Goal: Task Accomplishment & Management: Manage account settings

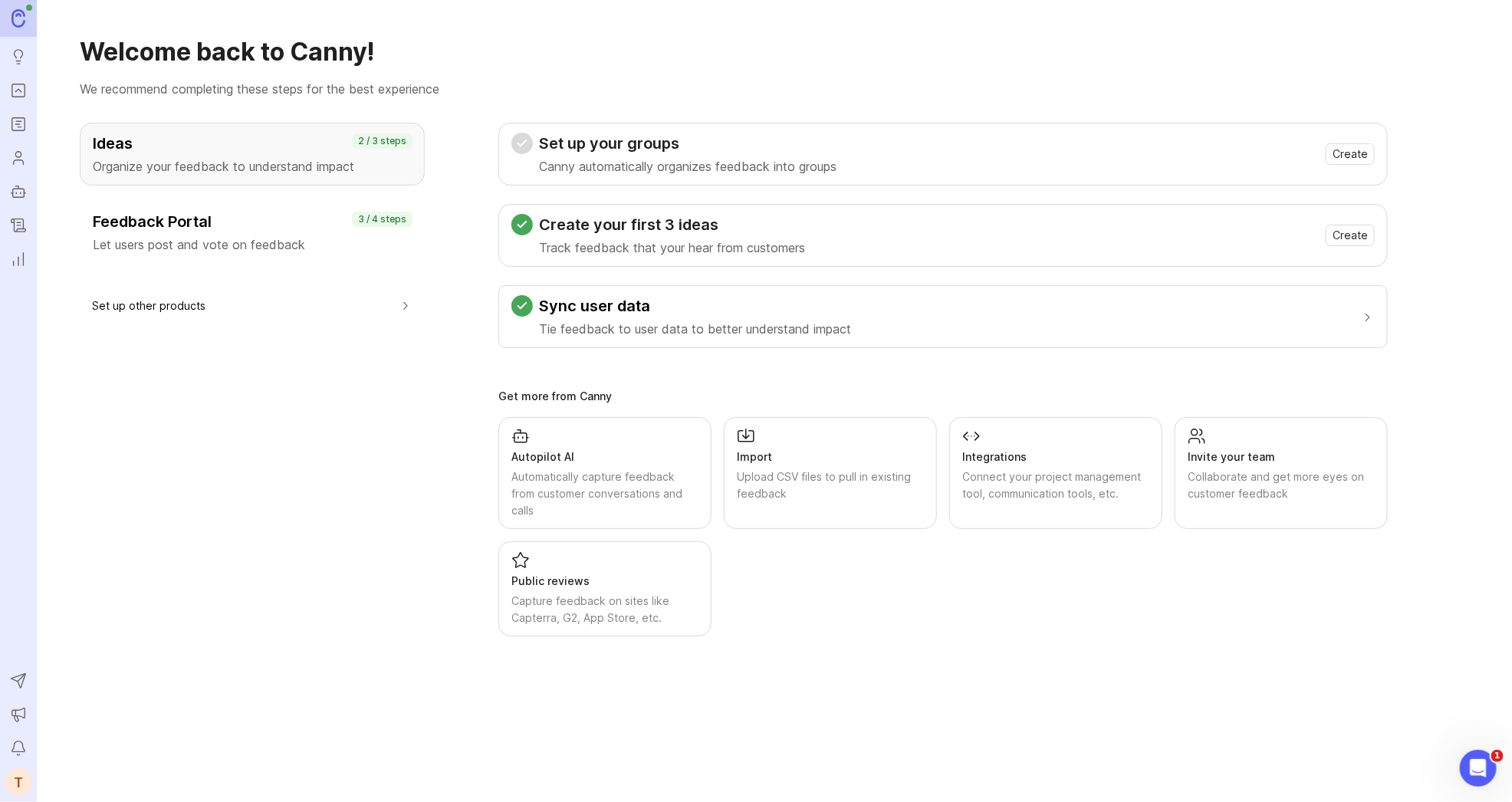
click at [20, 774] on div "T" at bounding box center [18, 781] width 28 height 28
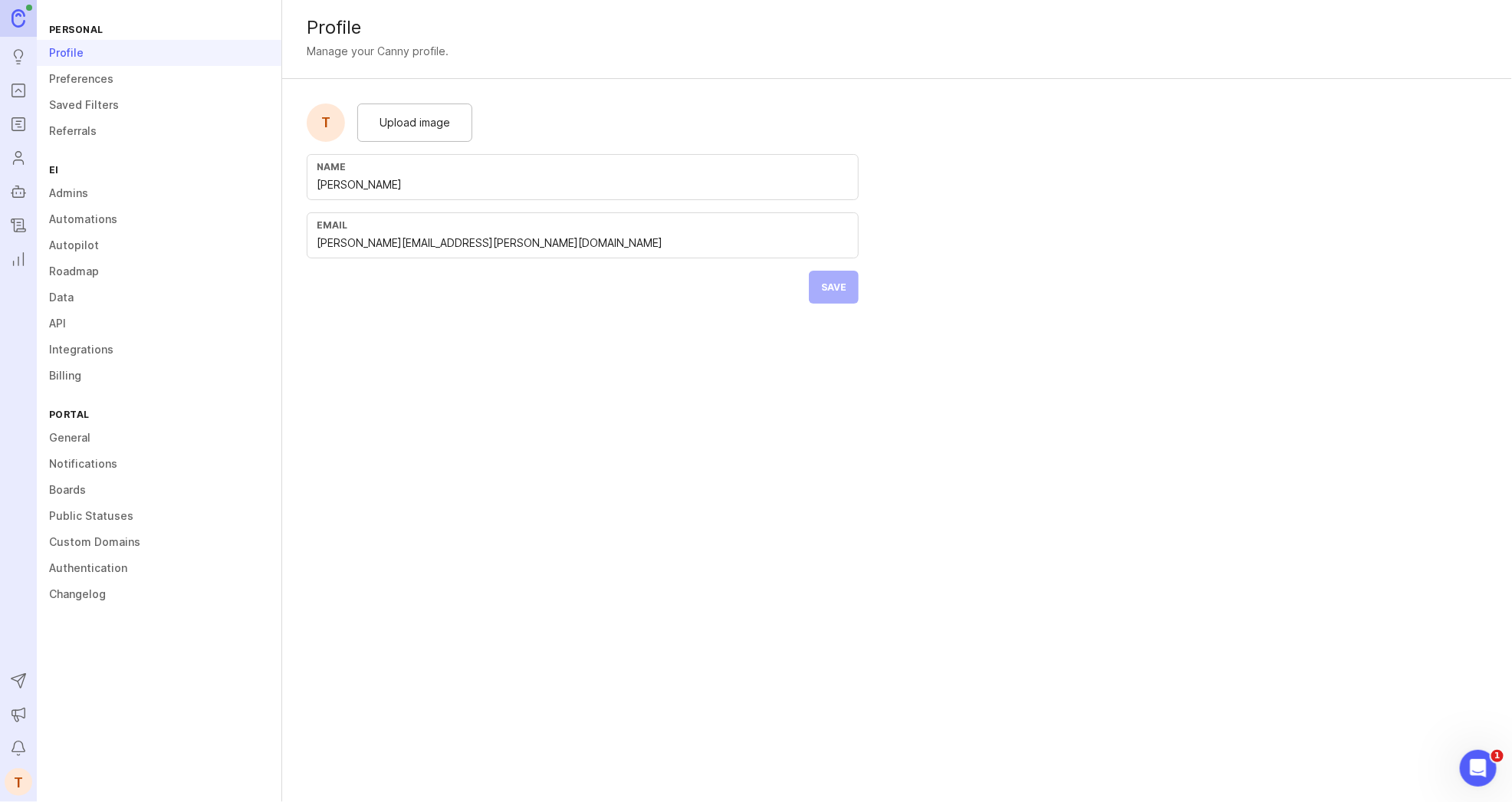
click at [122, 189] on link "Admins" at bounding box center [158, 192] width 244 height 26
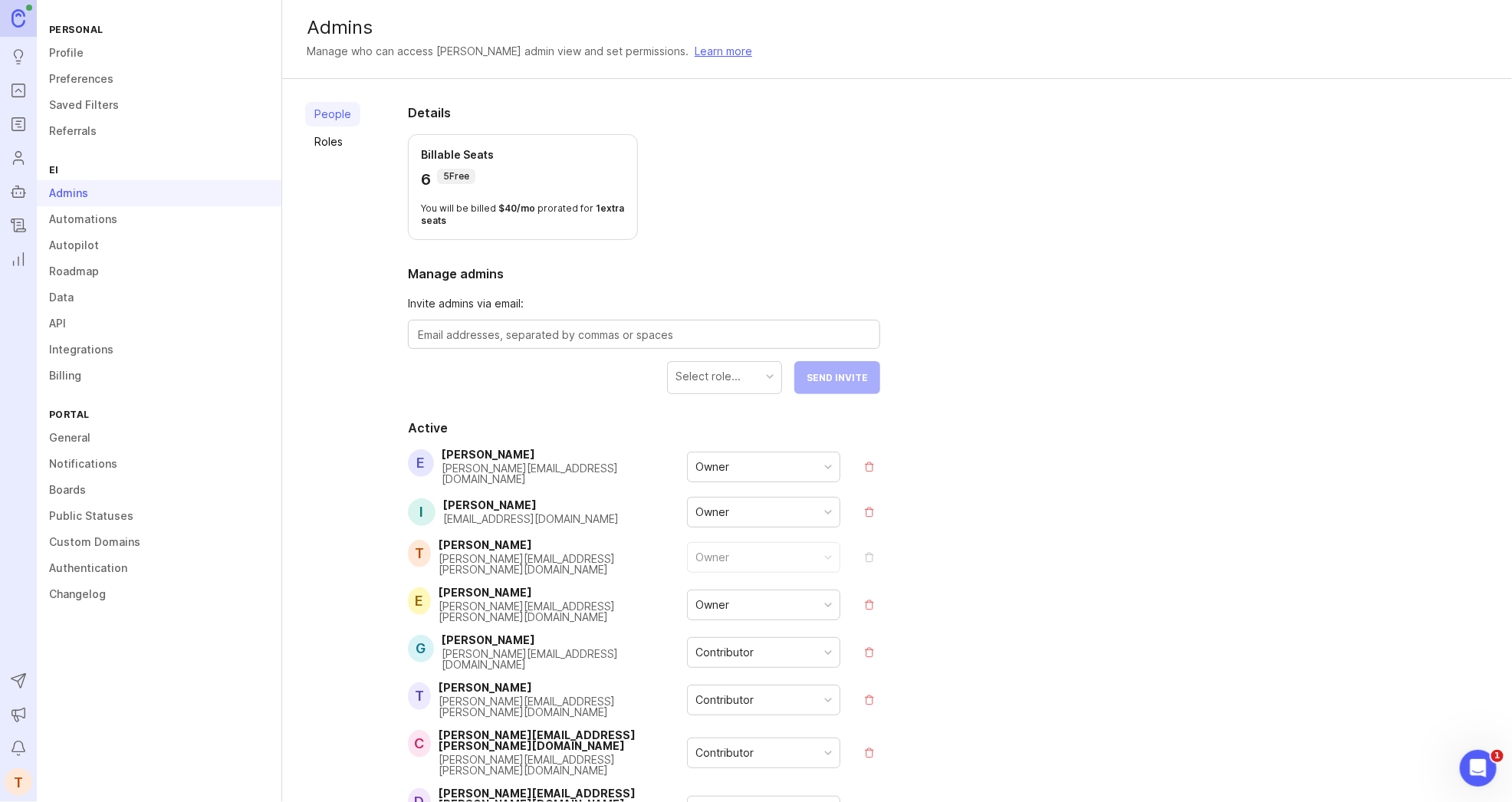
click at [99, 299] on link "Data" at bounding box center [158, 297] width 244 height 26
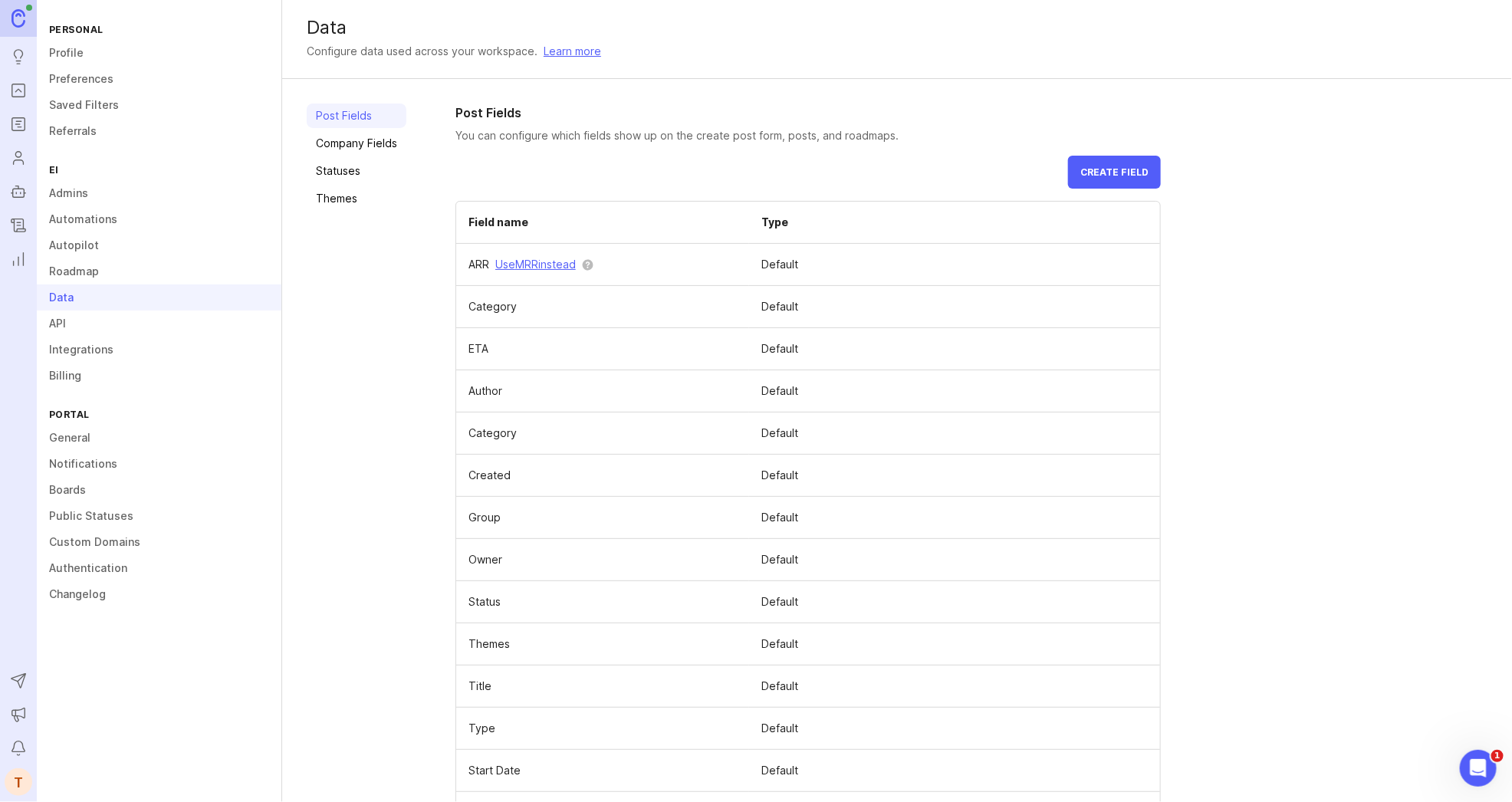
click at [1138, 168] on span "Create field" at bounding box center [1114, 172] width 68 height 11
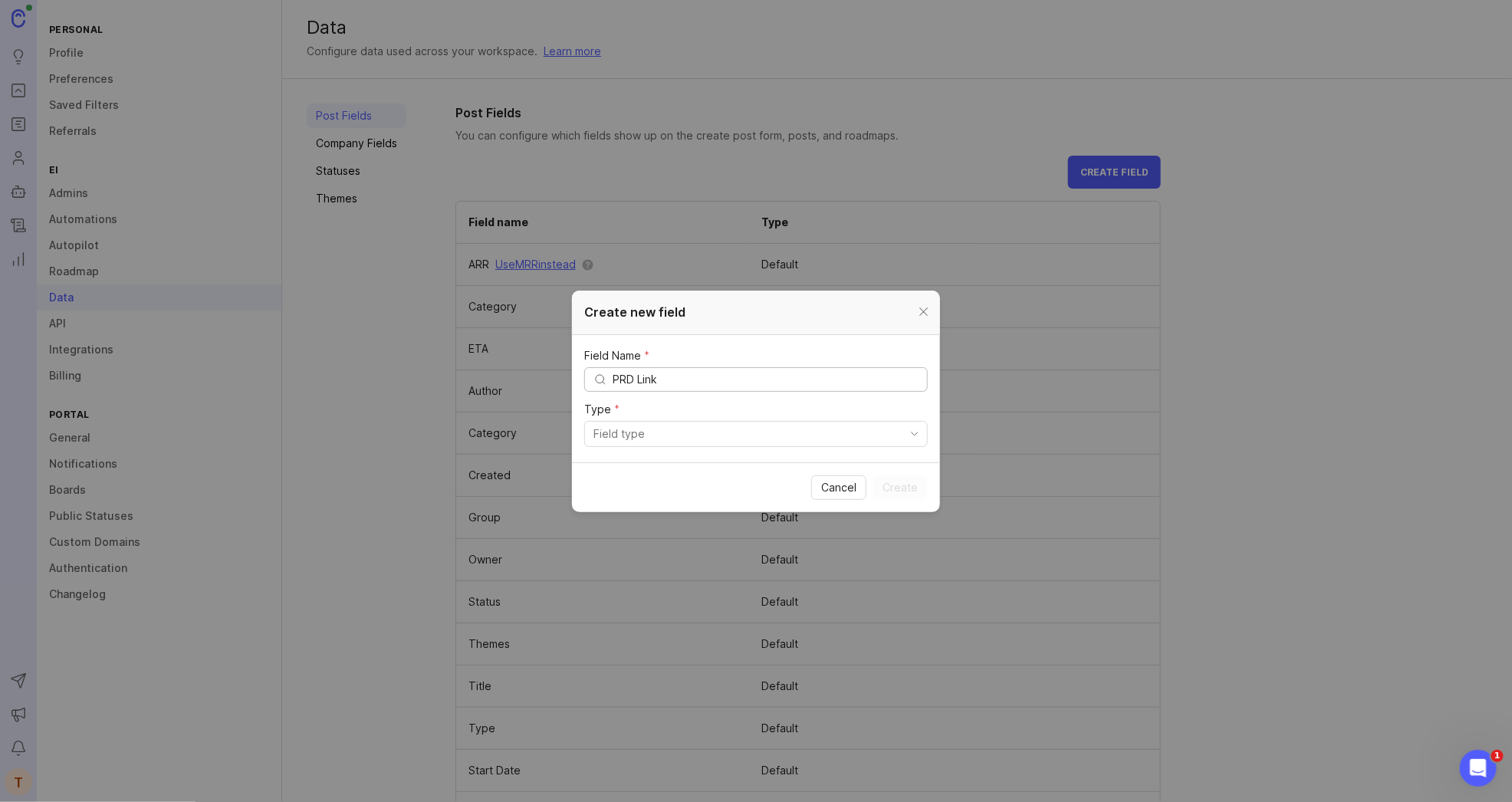
type input "PRD Link"
click at [650, 417] on div "Type *" at bounding box center [756, 425] width 344 height 43
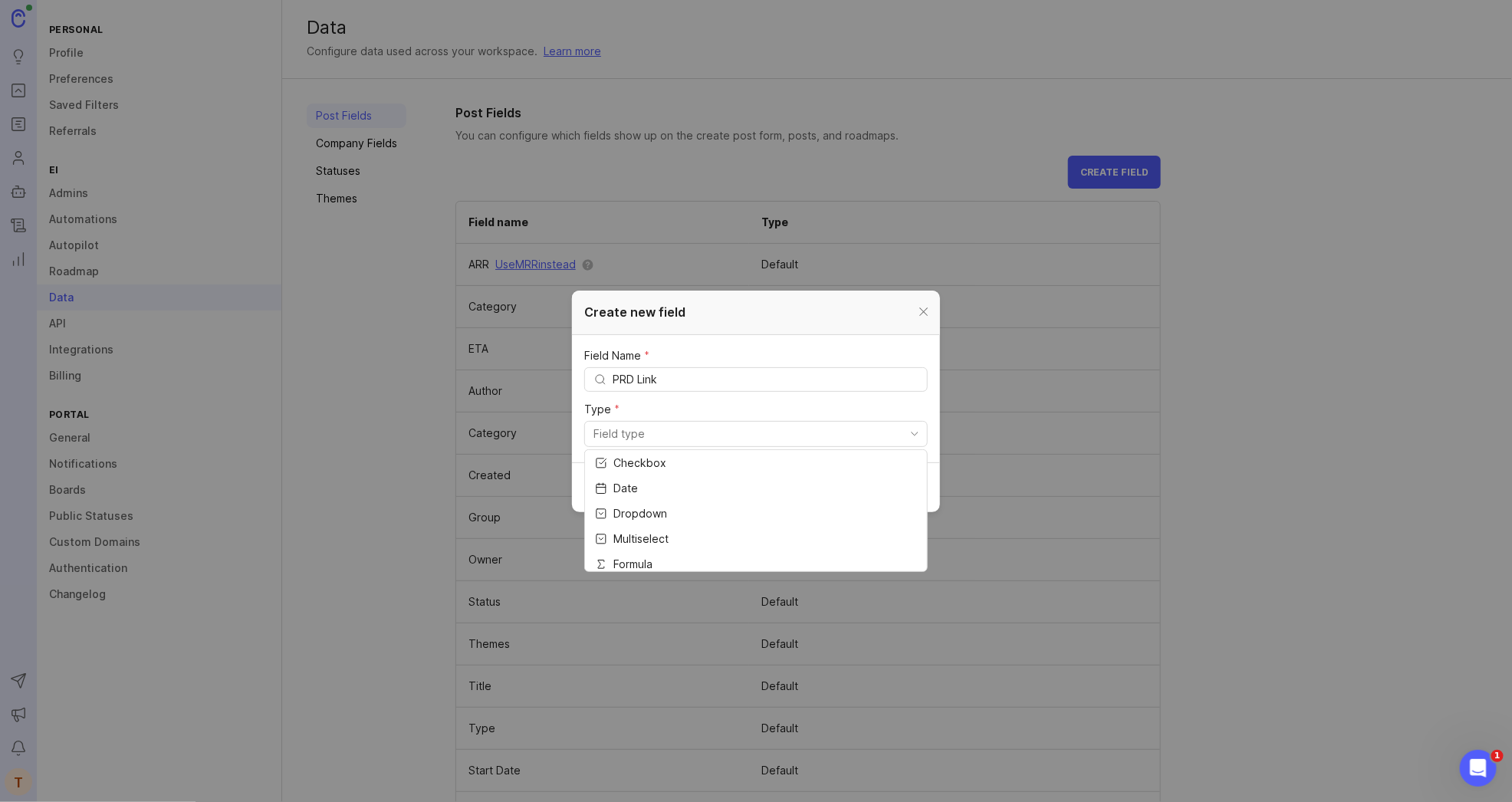
click at [655, 432] on input "toggle menu" at bounding box center [747, 434] width 307 height 17
click at [644, 524] on li "Text" at bounding box center [756, 526] width 342 height 25
type input "Text"
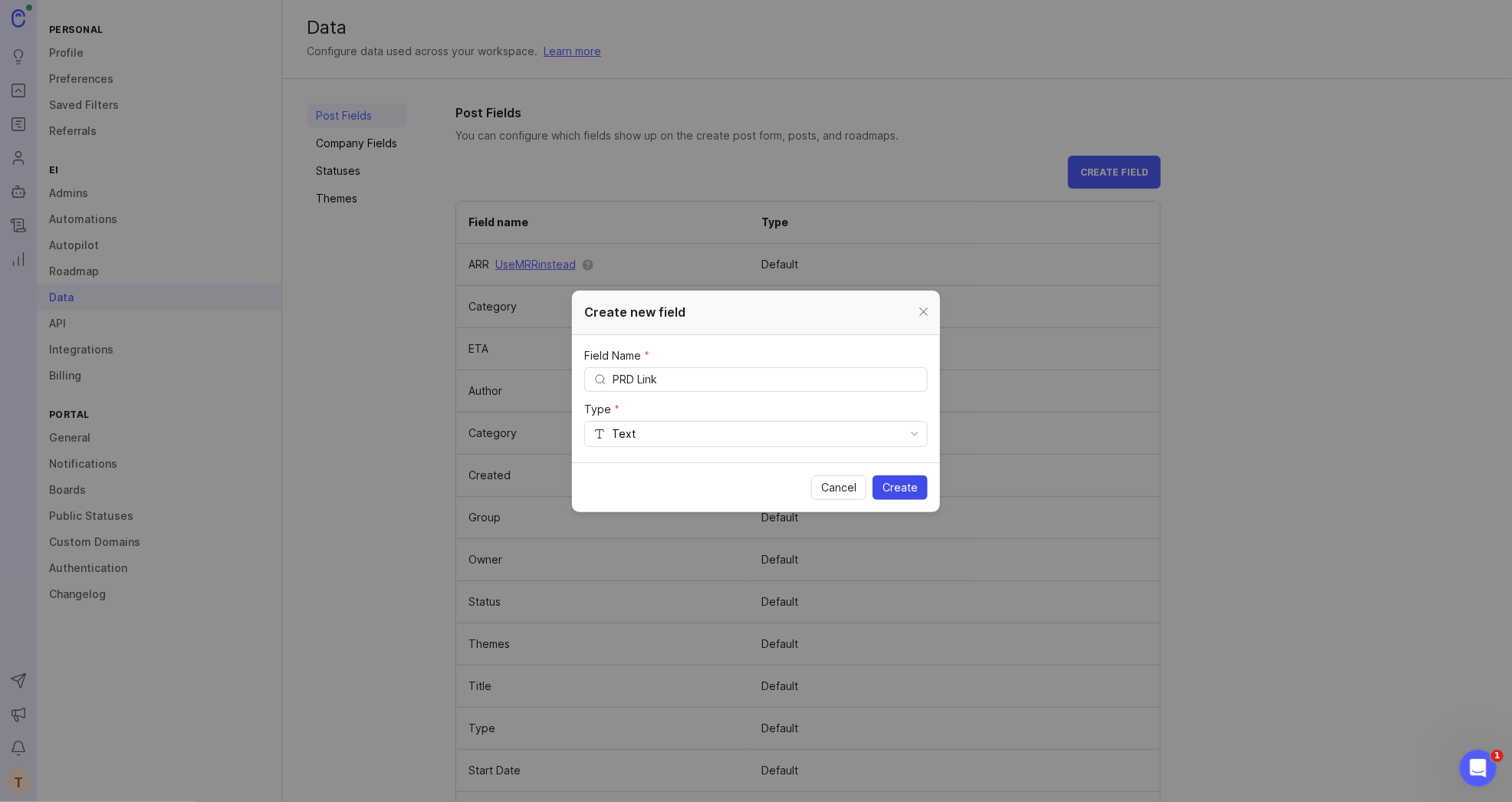
click at [913, 492] on span "Create" at bounding box center [900, 487] width 35 height 15
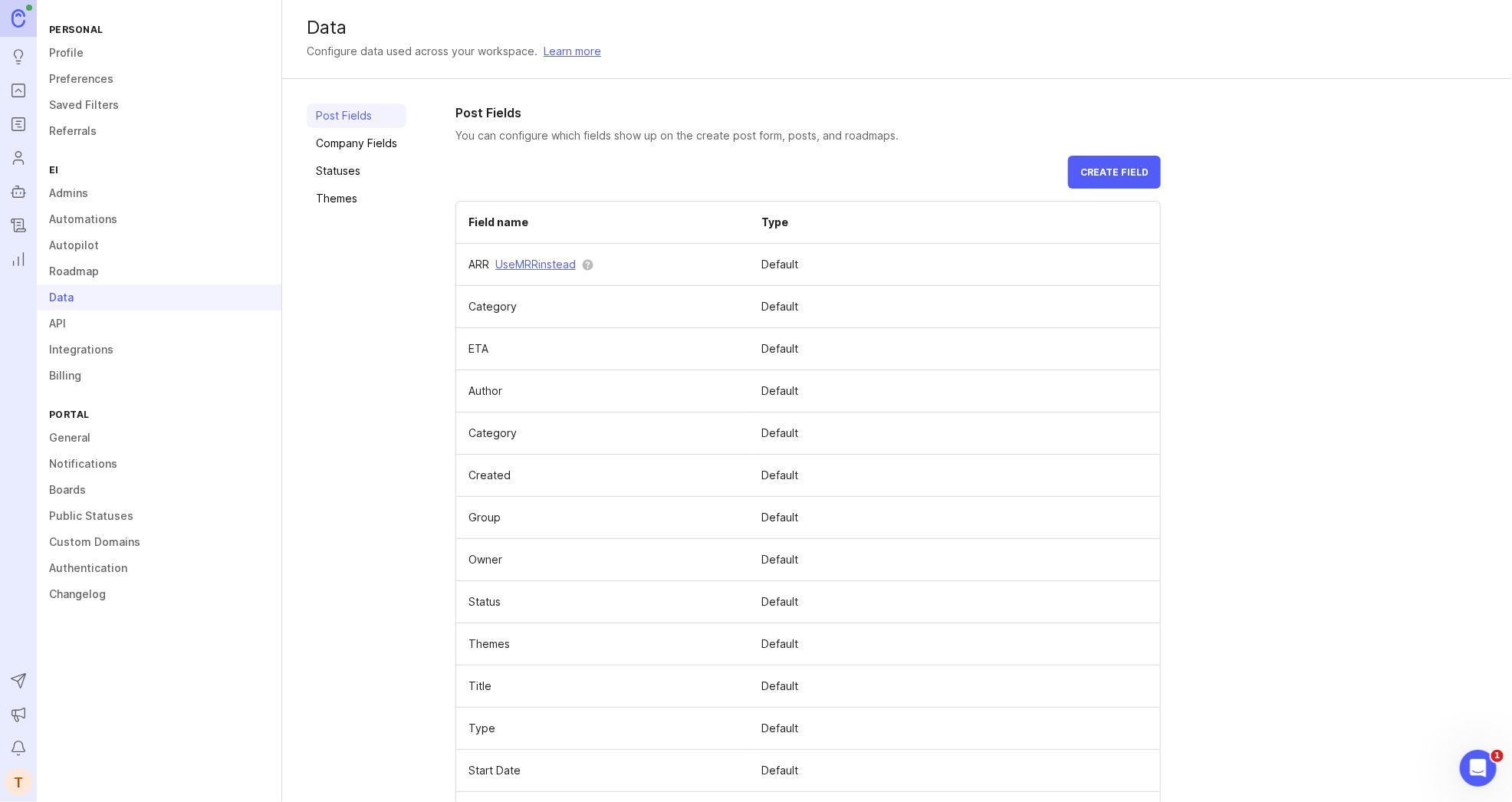
click at [1106, 157] on button "Create field" at bounding box center [1115, 172] width 93 height 33
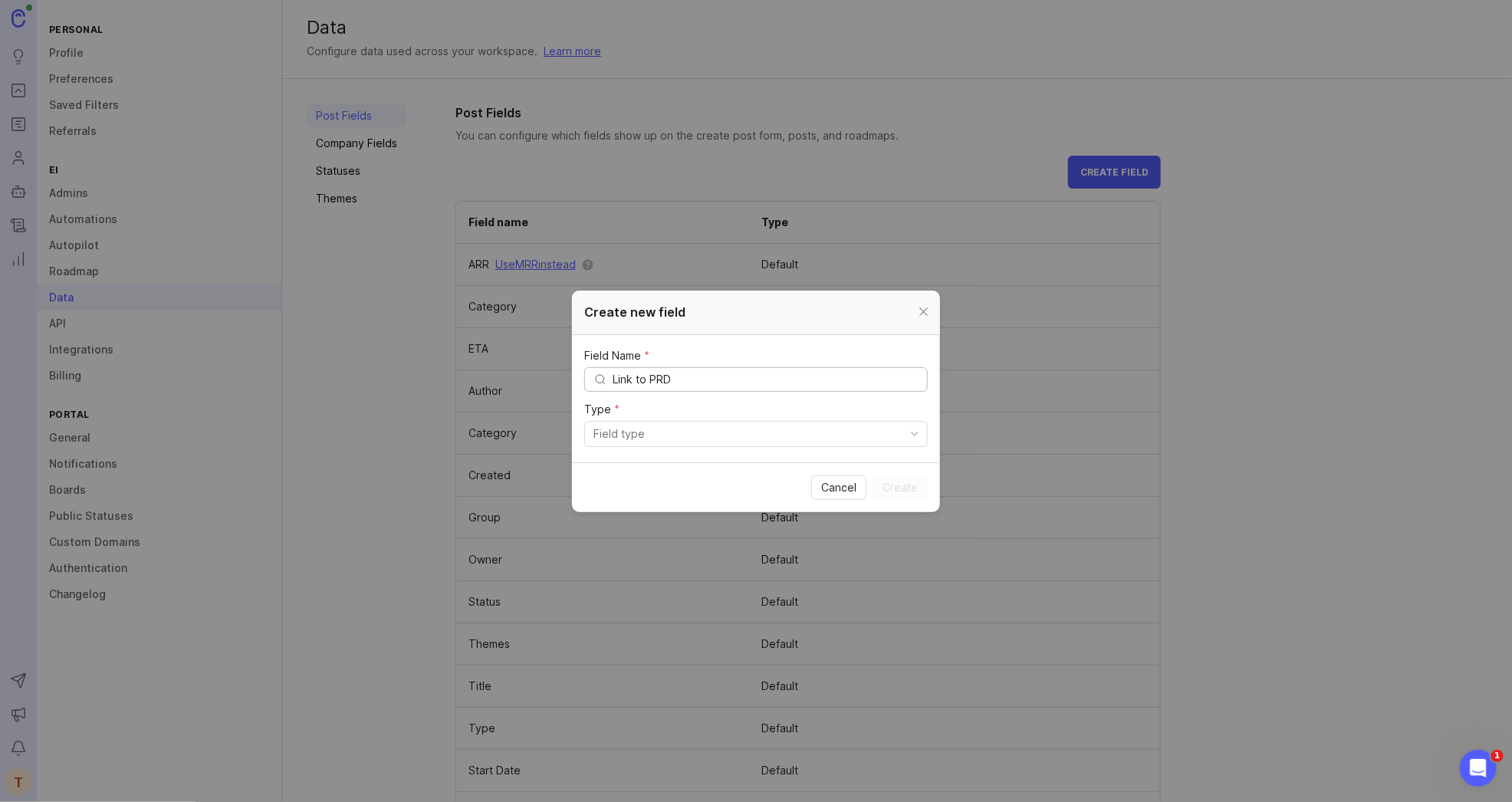
type input "Link to PRD"
click at [915, 440] on span "toggle menu" at bounding box center [915, 434] width 25 height 17
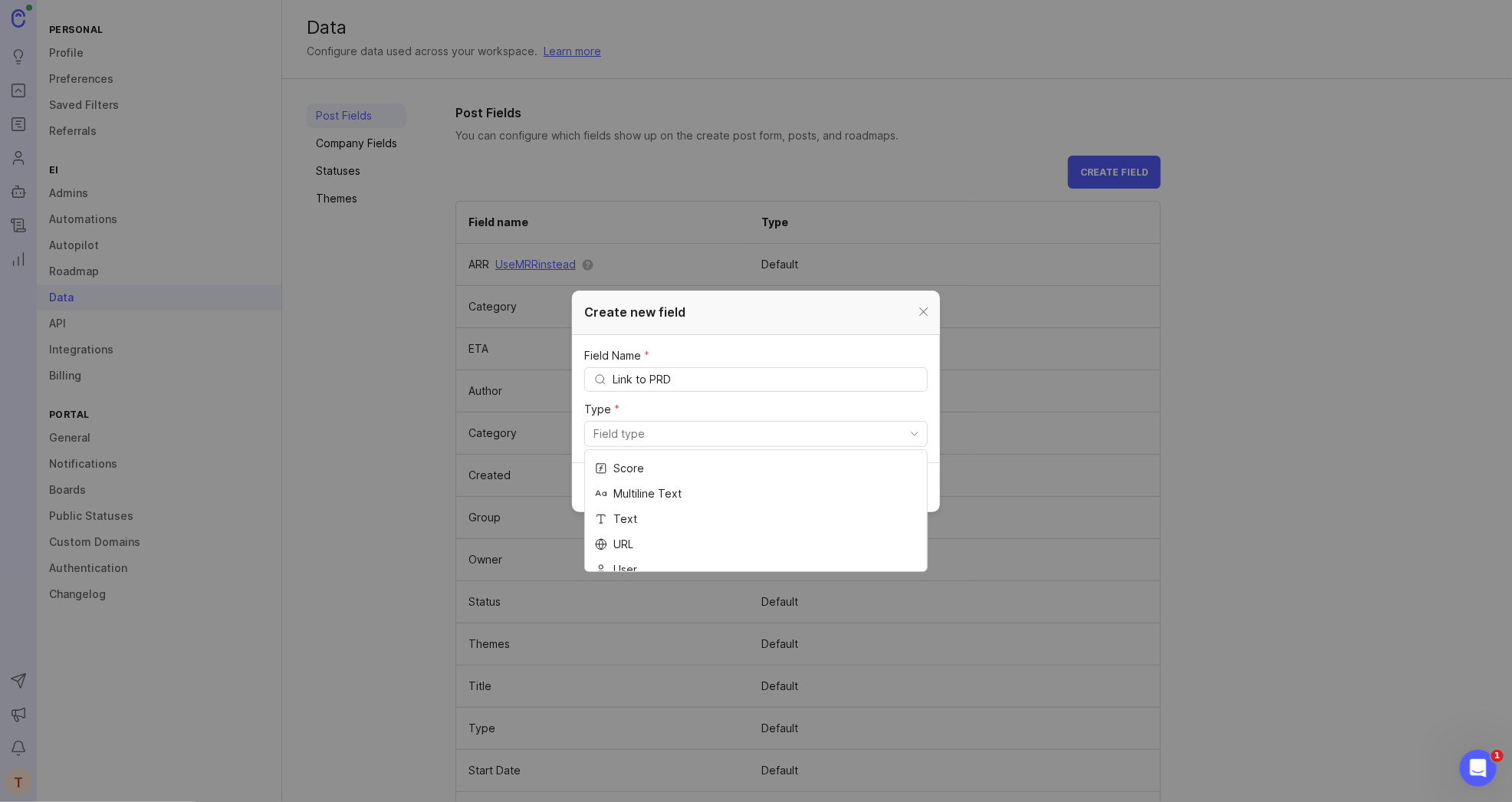
scroll to position [148, 0]
click at [736, 555] on li "URL" at bounding box center [756, 542] width 342 height 25
type input "URL"
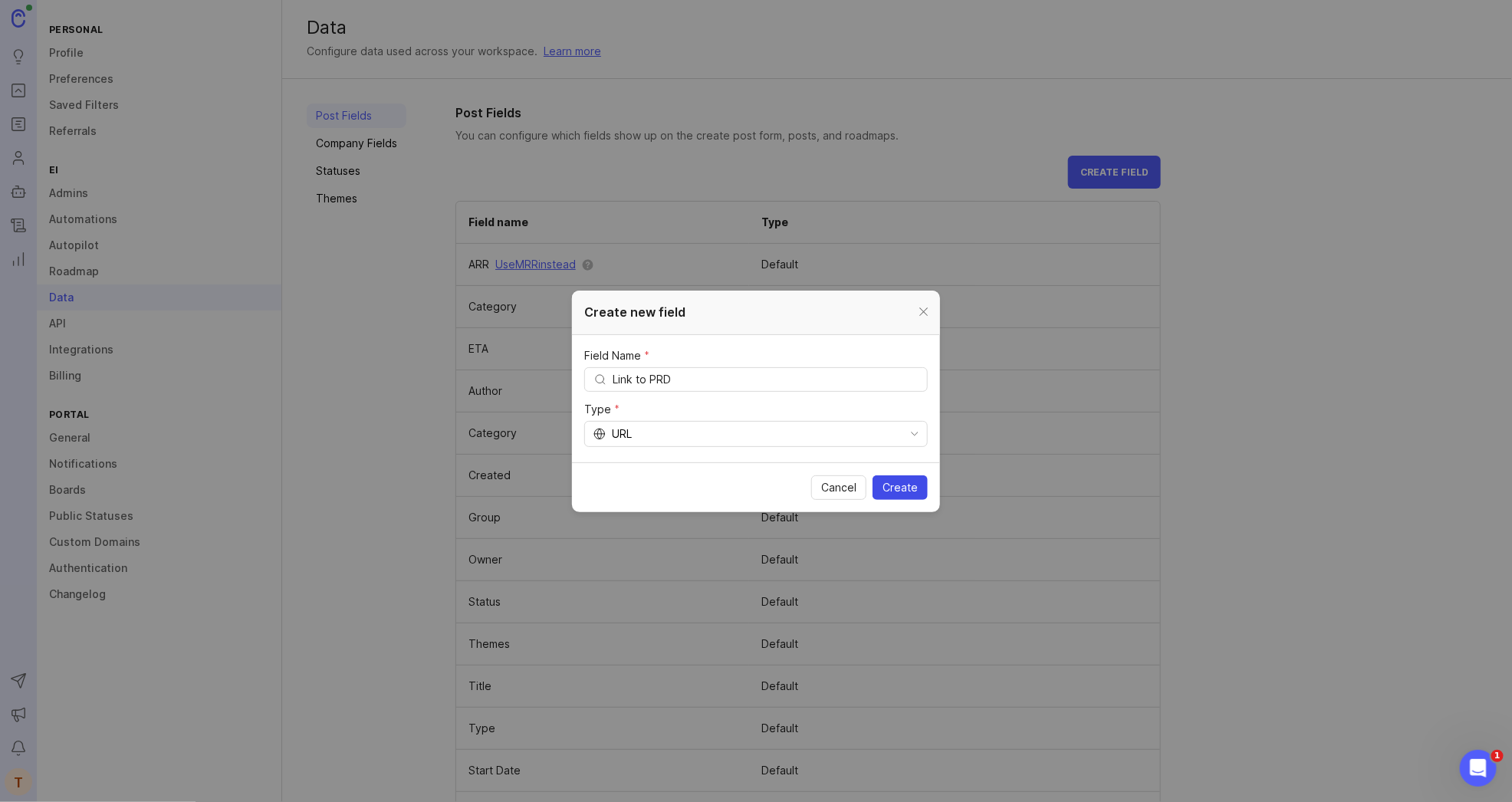
click at [919, 482] on button "Create" at bounding box center [900, 488] width 56 height 25
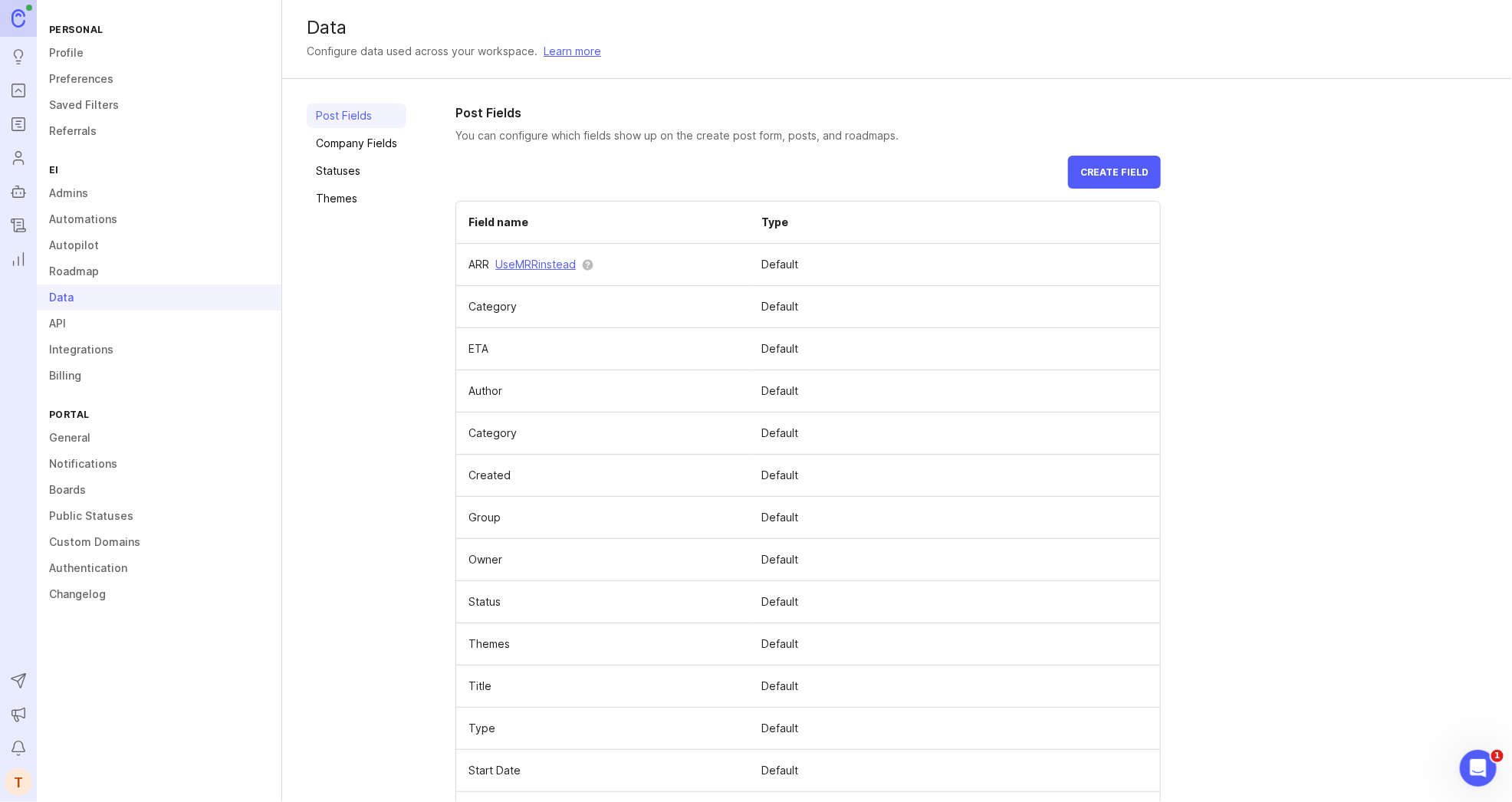
scroll to position [270, 0]
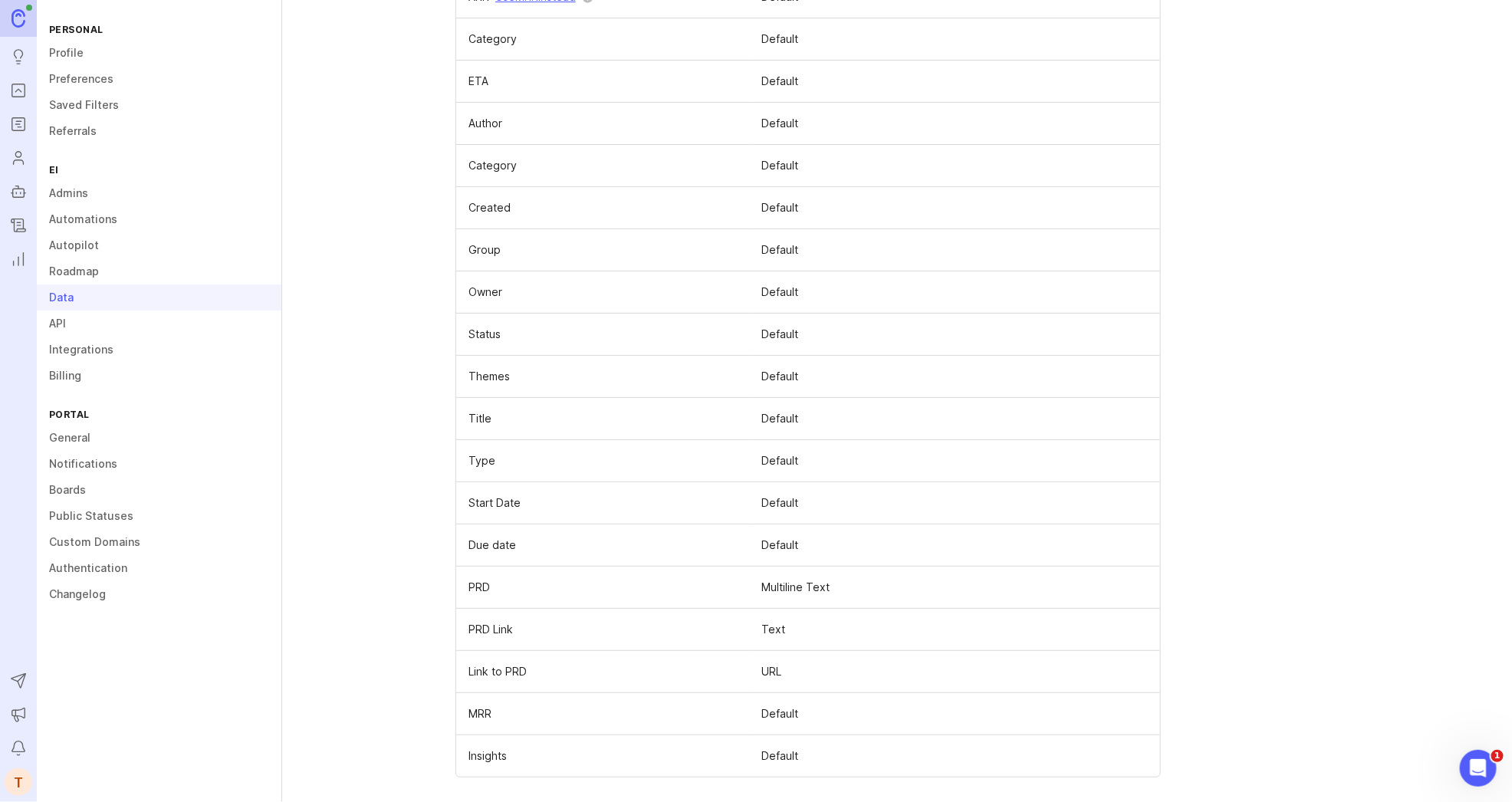
click at [0, 0] on span at bounding box center [0, 0] width 0 height 0
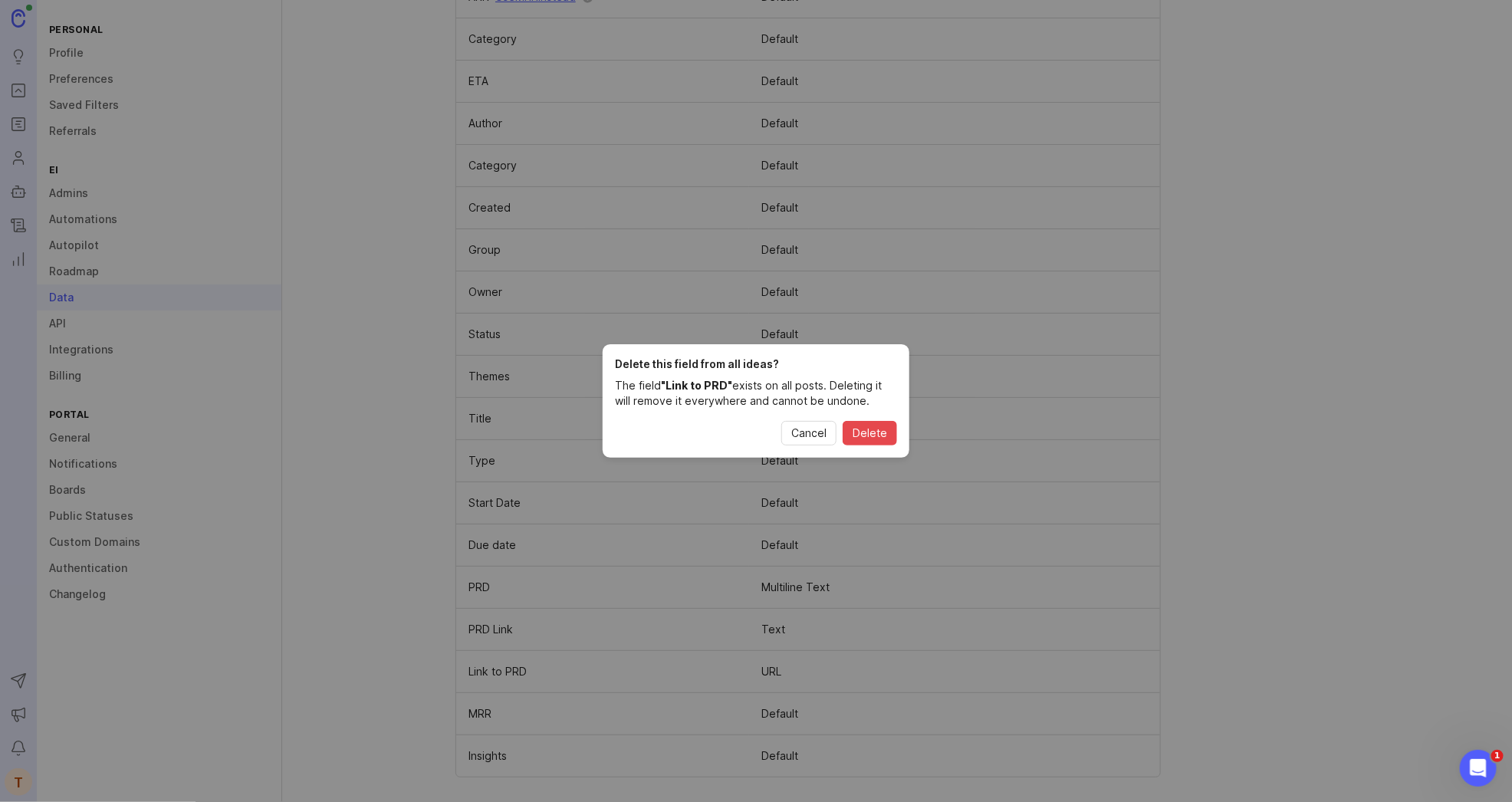
click at [872, 449] on div "Delete this field from all ideas? The field " Link to PRD " exists on all posts…" at bounding box center [756, 401] width 306 height 114
click at [874, 433] on span "Delete" at bounding box center [870, 433] width 34 height 15
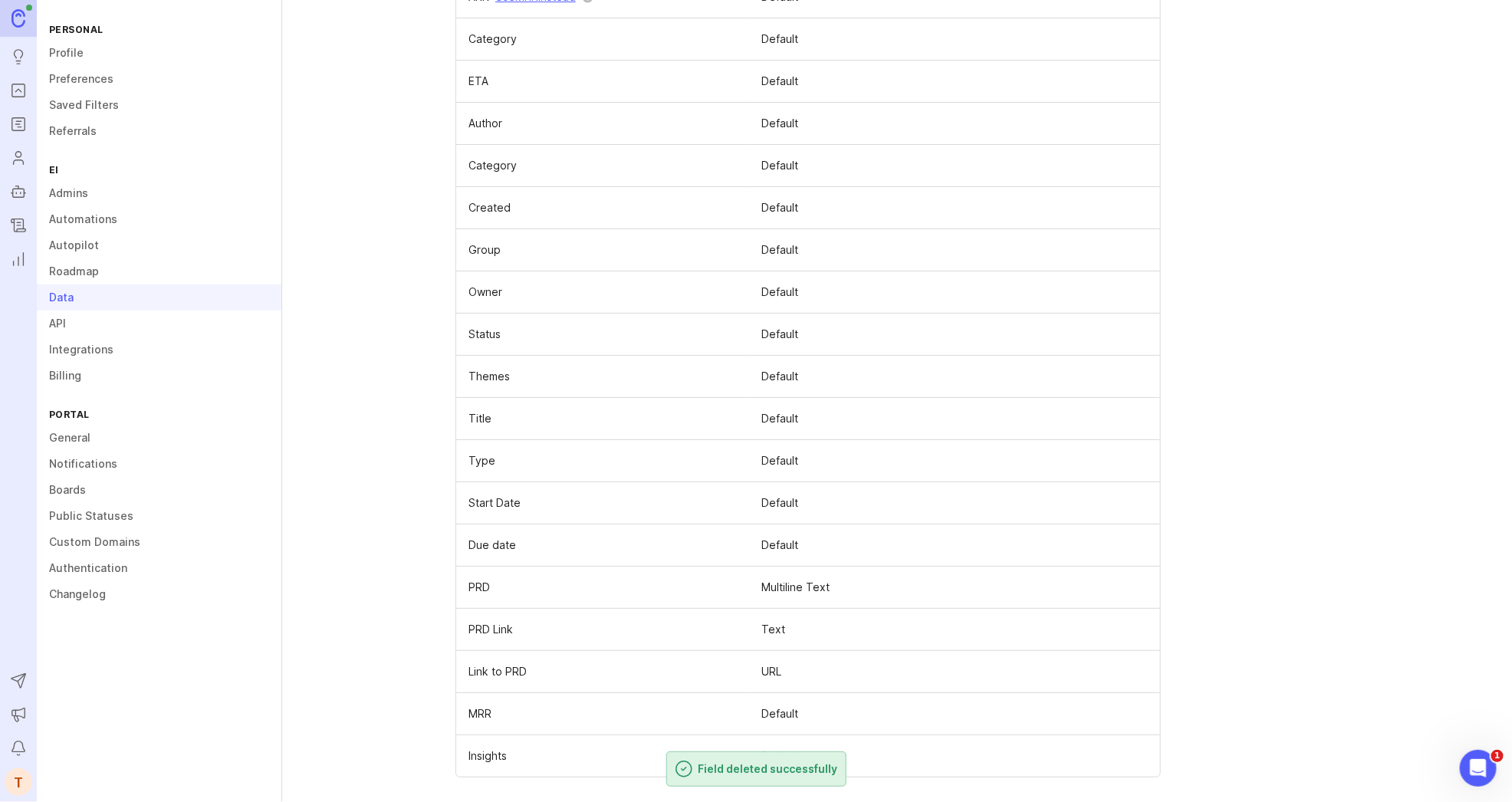
scroll to position [228, 0]
click at [0, 0] on td at bounding box center [0, 0] width 0 height 0
click at [0, 0] on span at bounding box center [0, 0] width 0 height 0
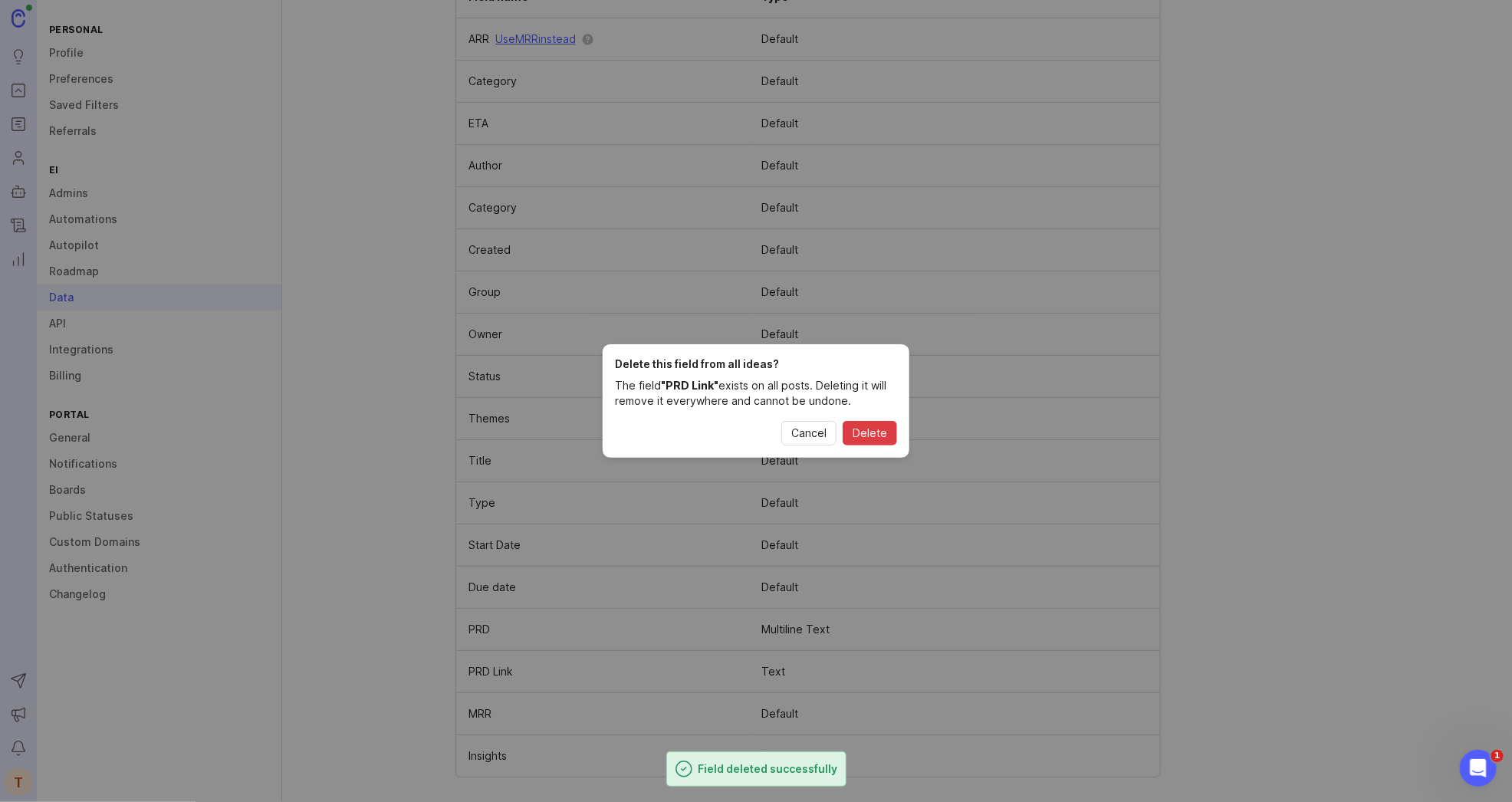
click at [862, 433] on span "Delete" at bounding box center [870, 433] width 34 height 15
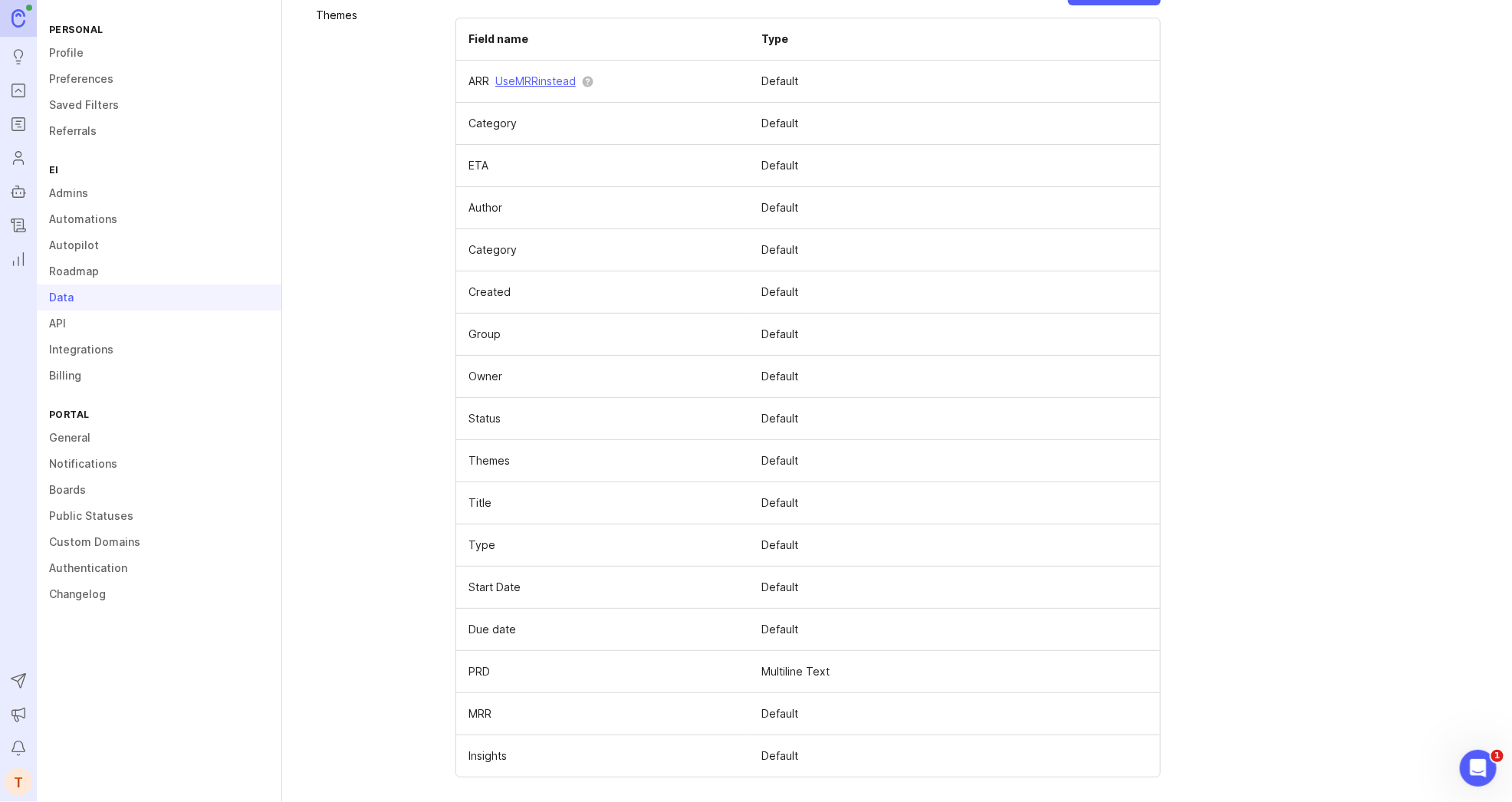
scroll to position [177, 0]
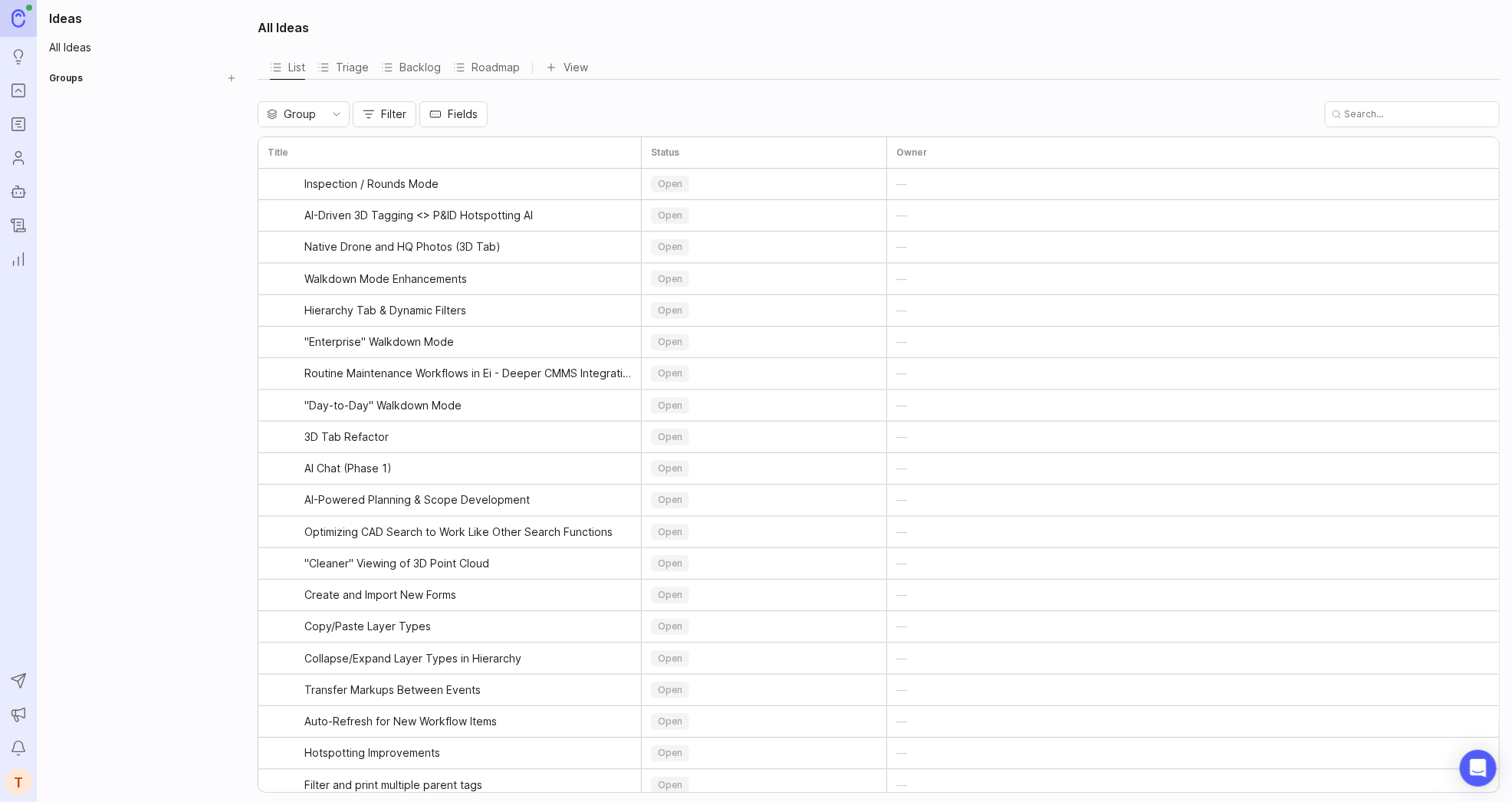
click at [29, 775] on div "T" at bounding box center [18, 781] width 28 height 28
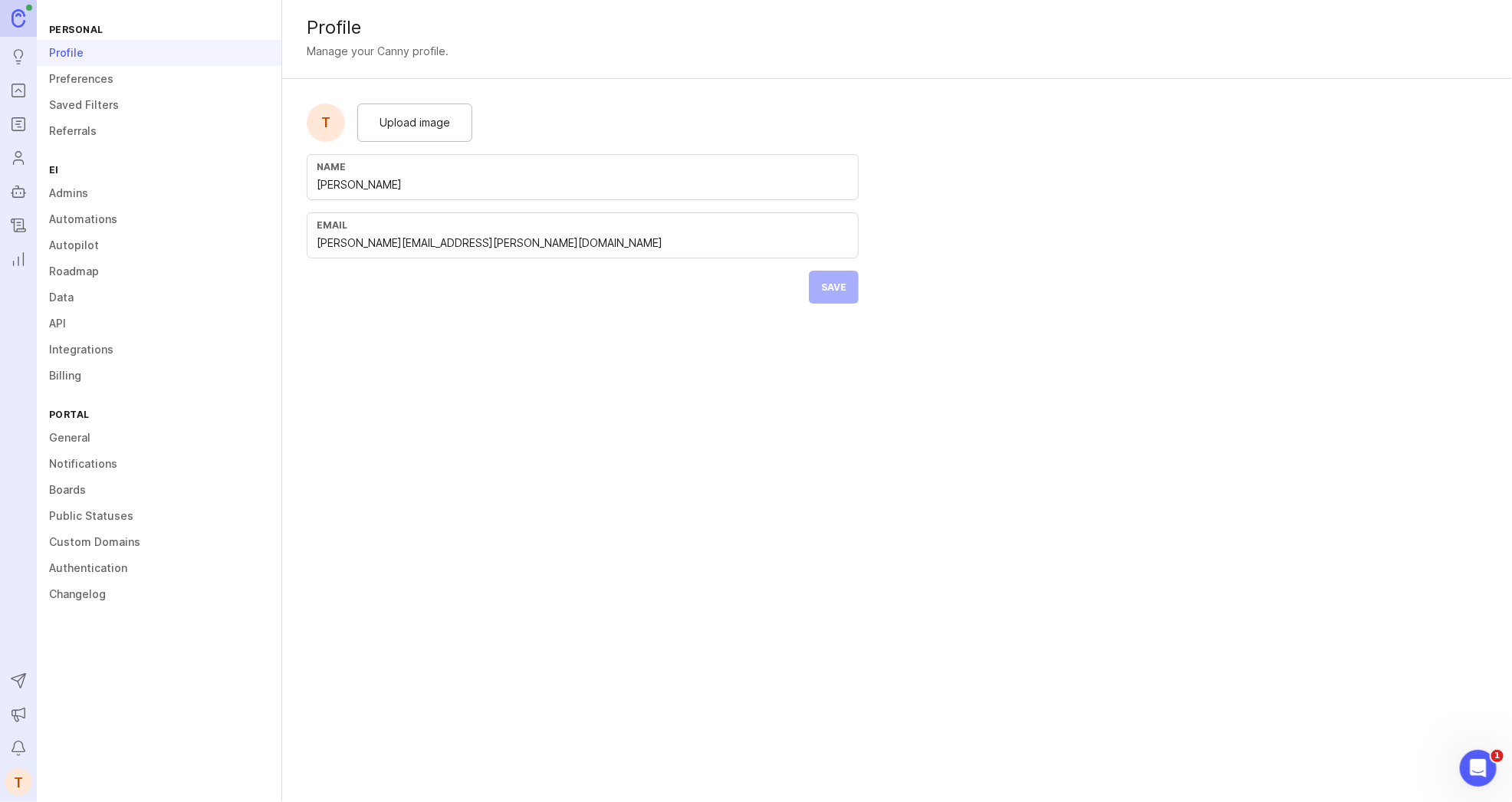
click at [17, 13] on img at bounding box center [18, 18] width 13 height 17
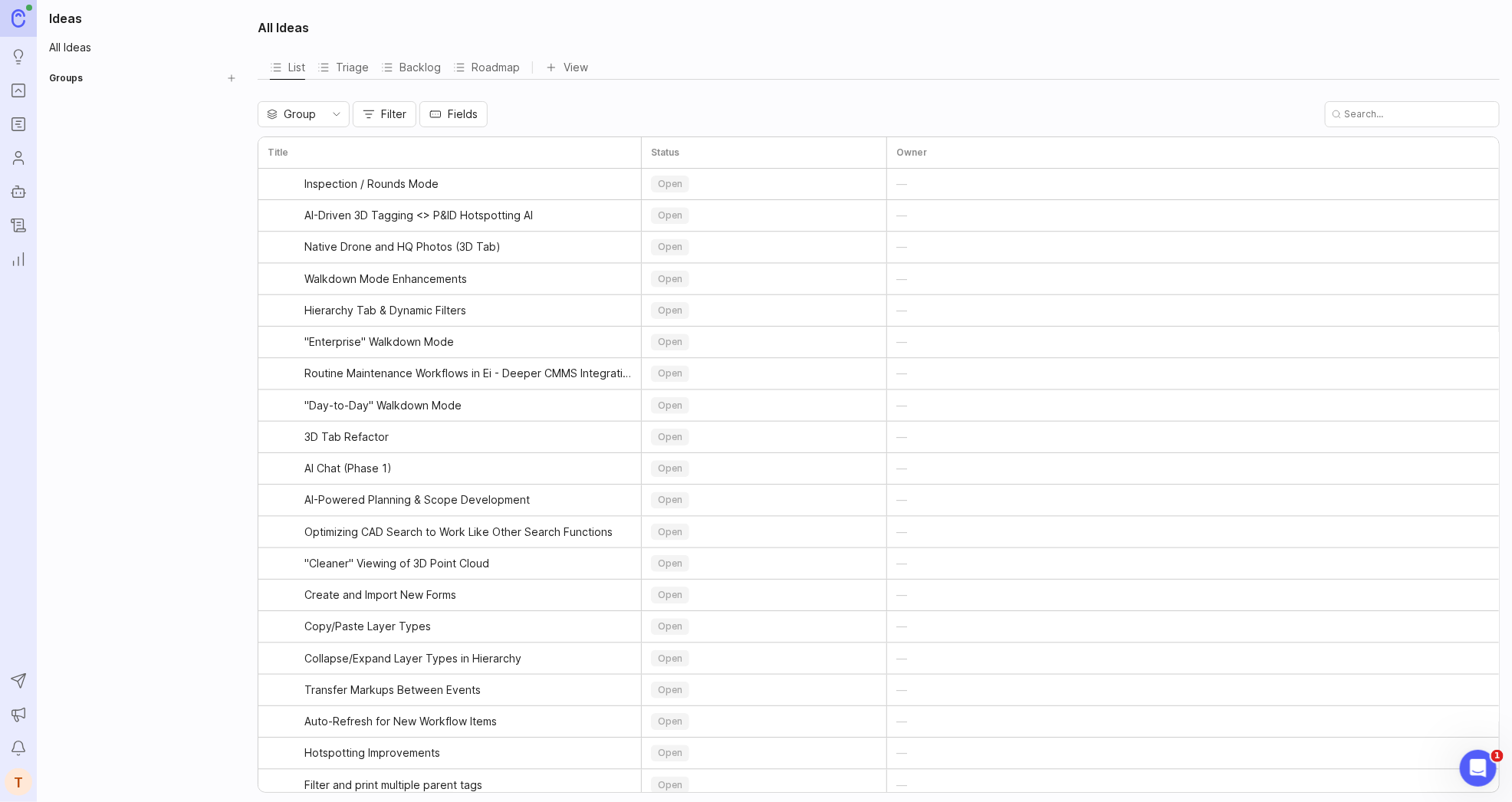
click at [25, 92] on icon "Portal" at bounding box center [18, 90] width 17 height 18
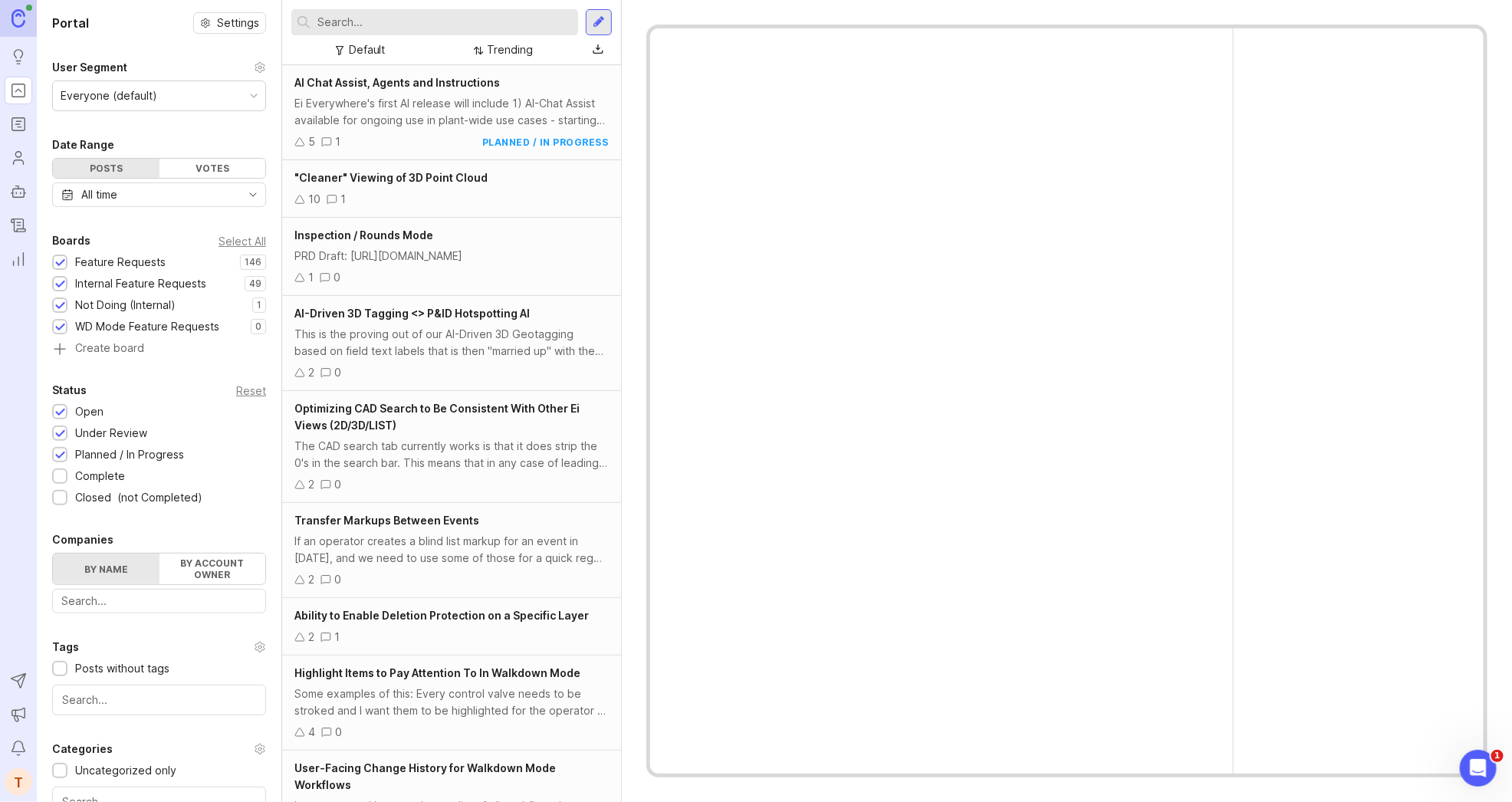
click at [24, 127] on rect "Roadmaps" at bounding box center [19, 124] width 13 height 13
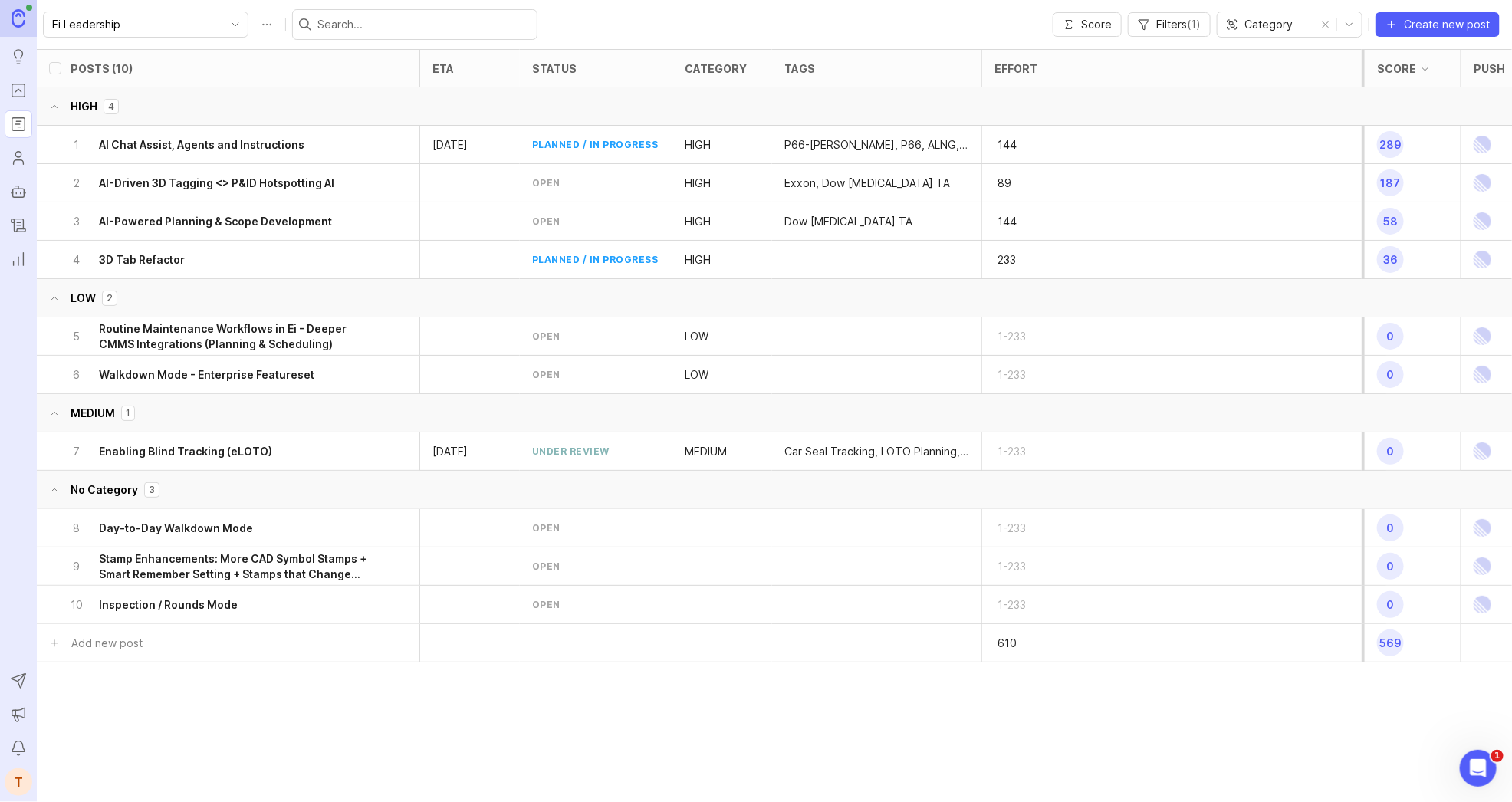
click at [24, 164] on icon "Users" at bounding box center [18, 157] width 17 height 18
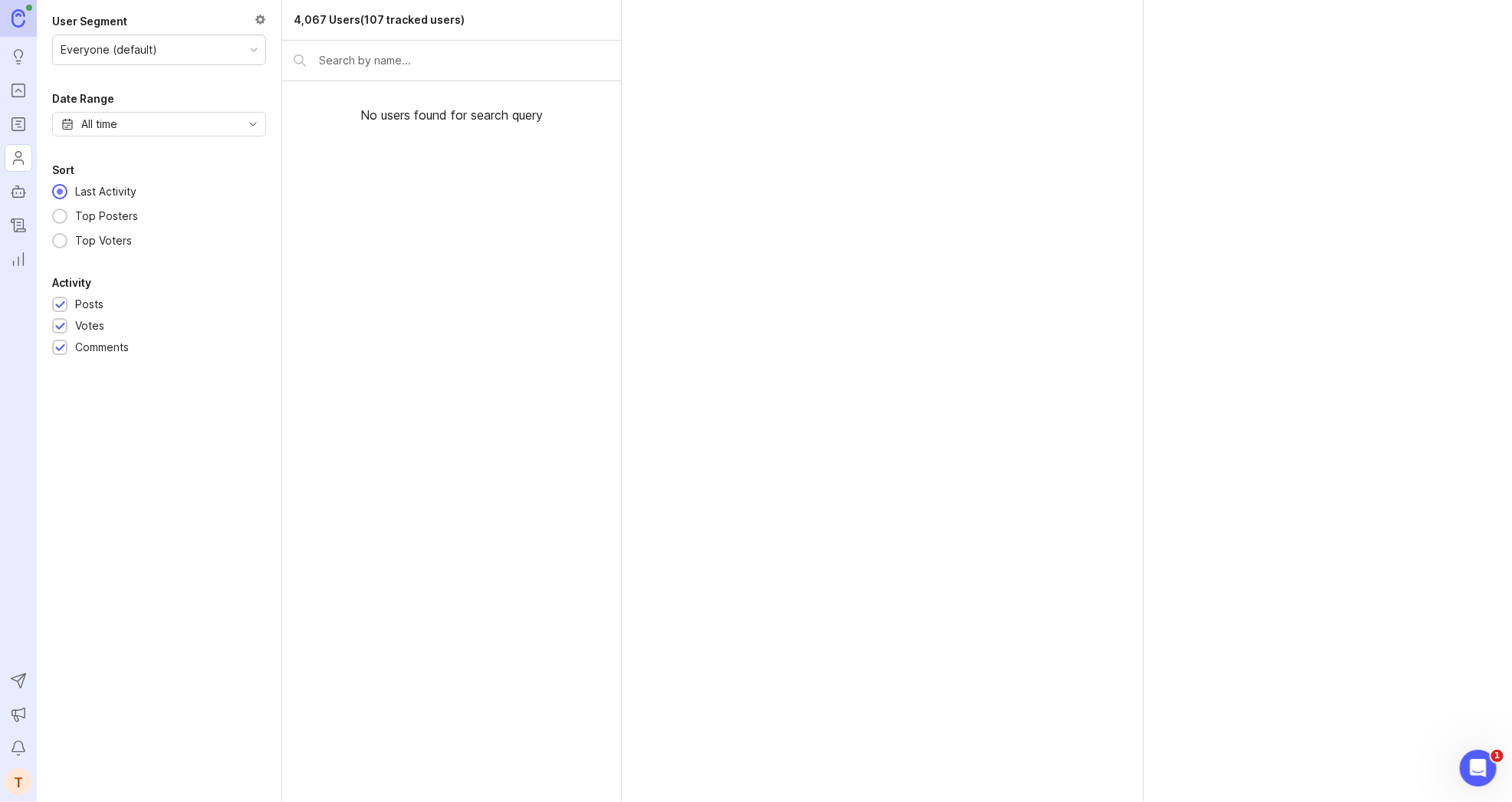
click at [24, 190] on rect "Autopilot" at bounding box center [19, 192] width 11 height 9
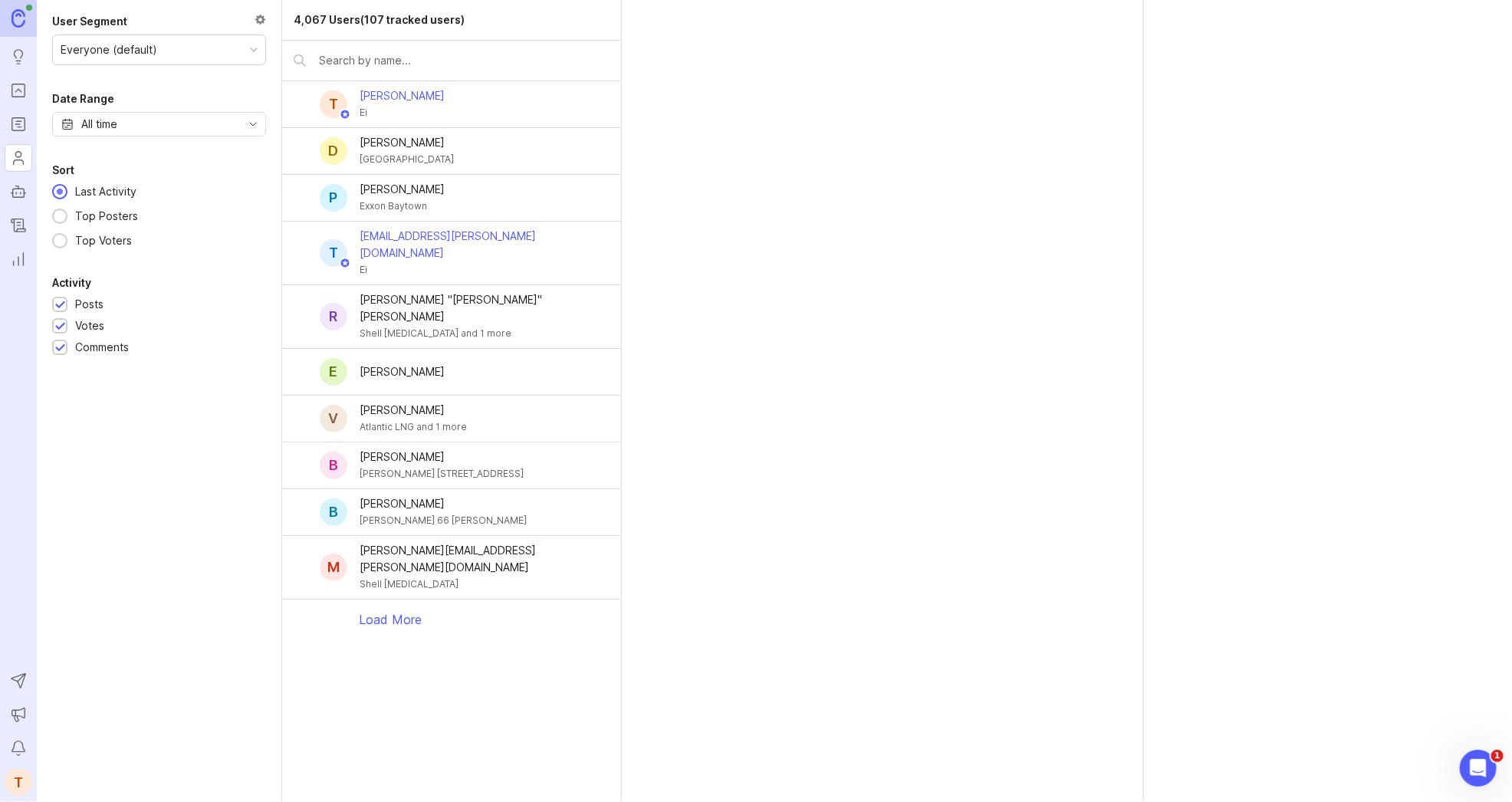
click at [23, 223] on icon "Changelog" at bounding box center [18, 224] width 11 height 10
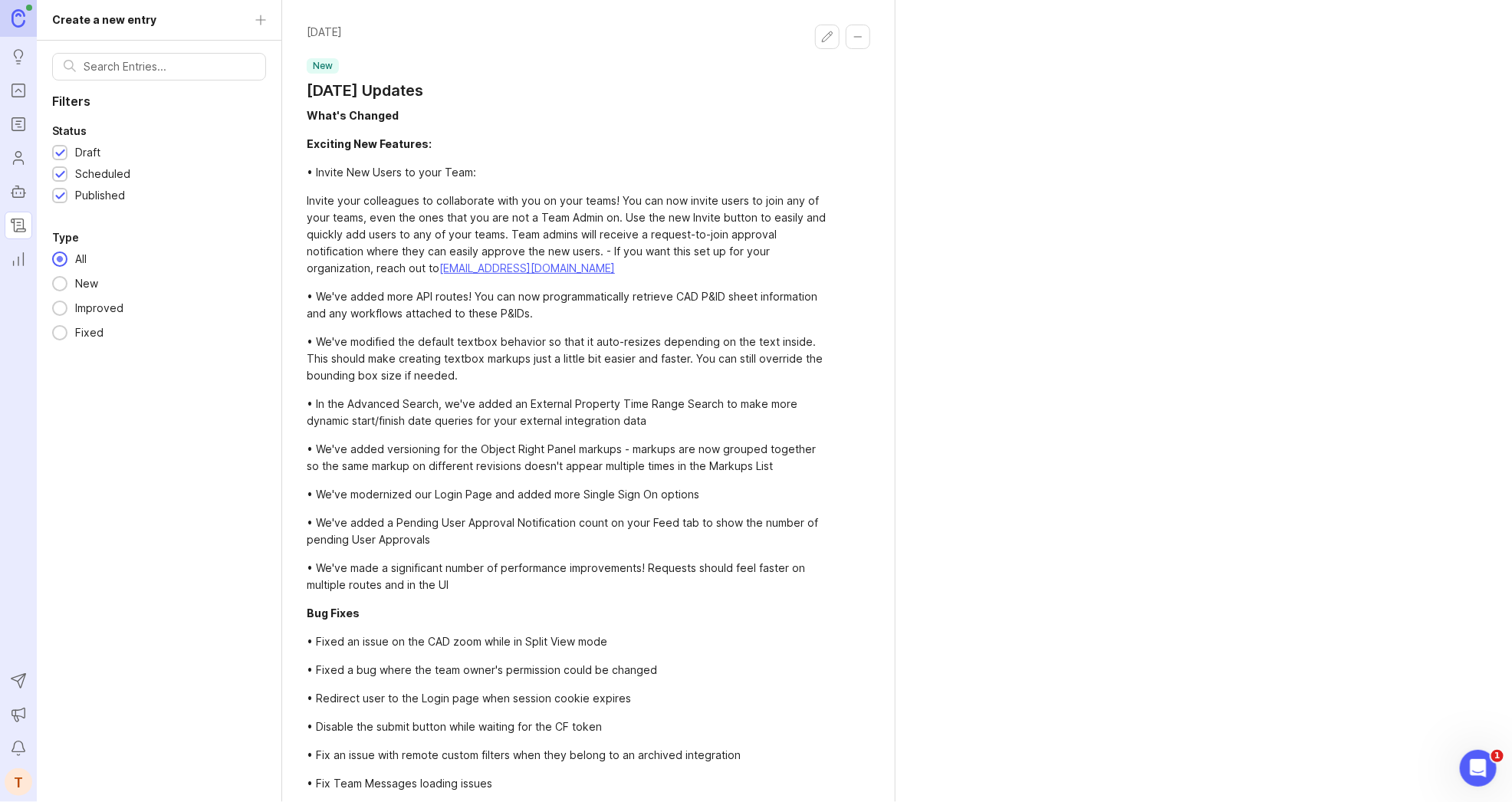
click at [25, 266] on icon "Reporting" at bounding box center [18, 258] width 17 height 18
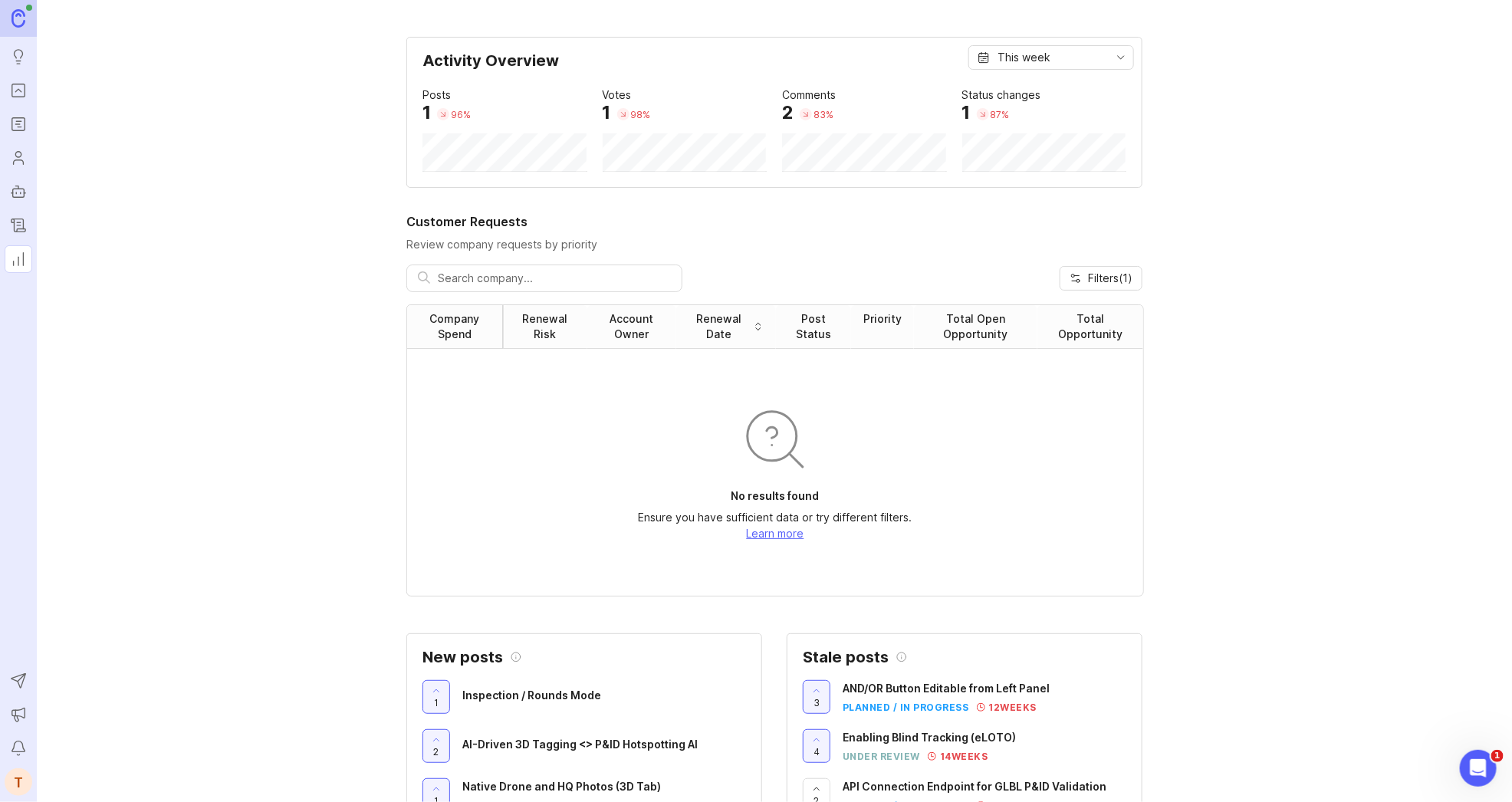
click at [19, 685] on icon "Send to Autopilot" at bounding box center [18, 680] width 13 height 13
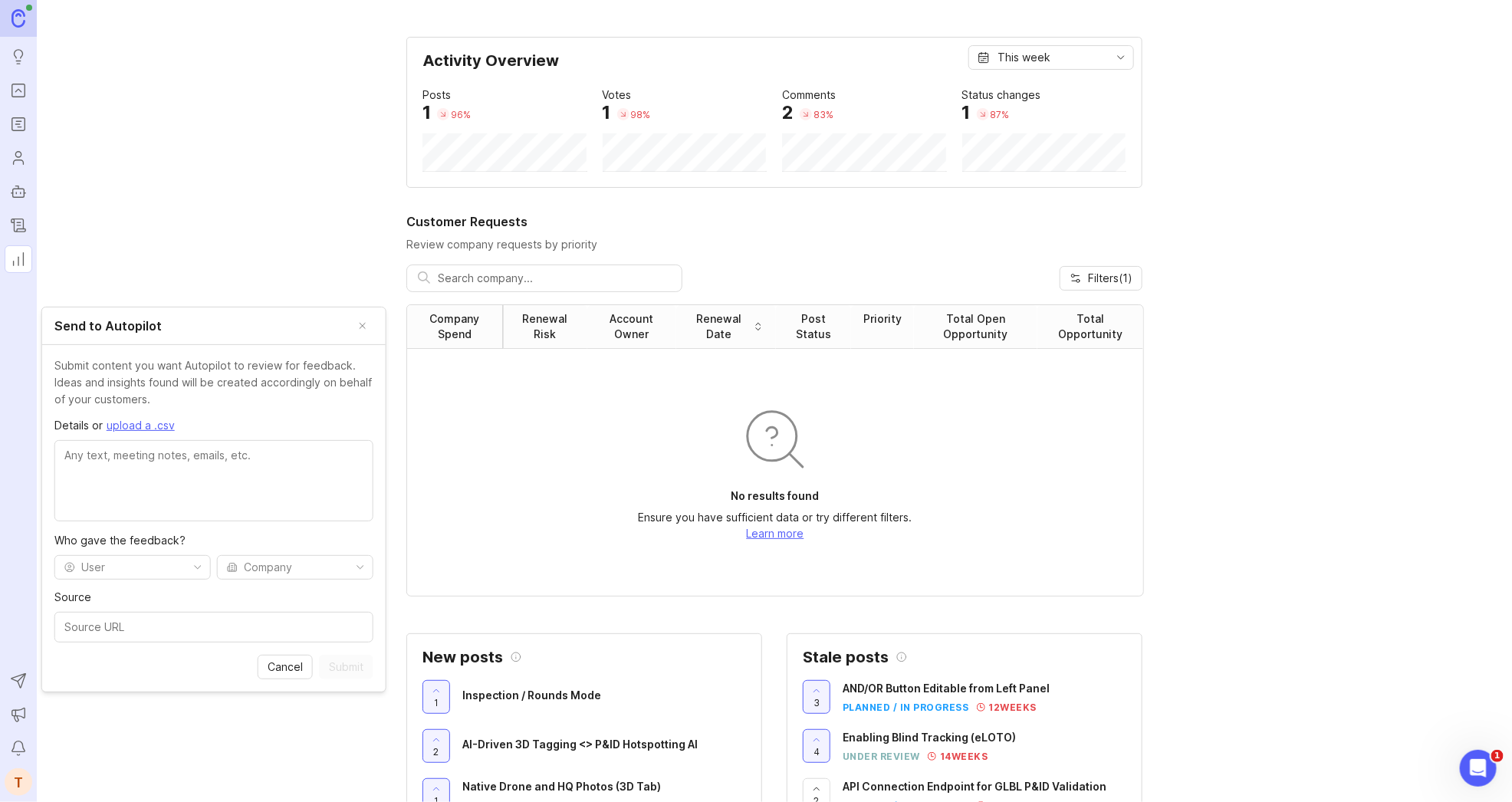
click at [17, 708] on icon "Announcements" at bounding box center [18, 714] width 17 height 18
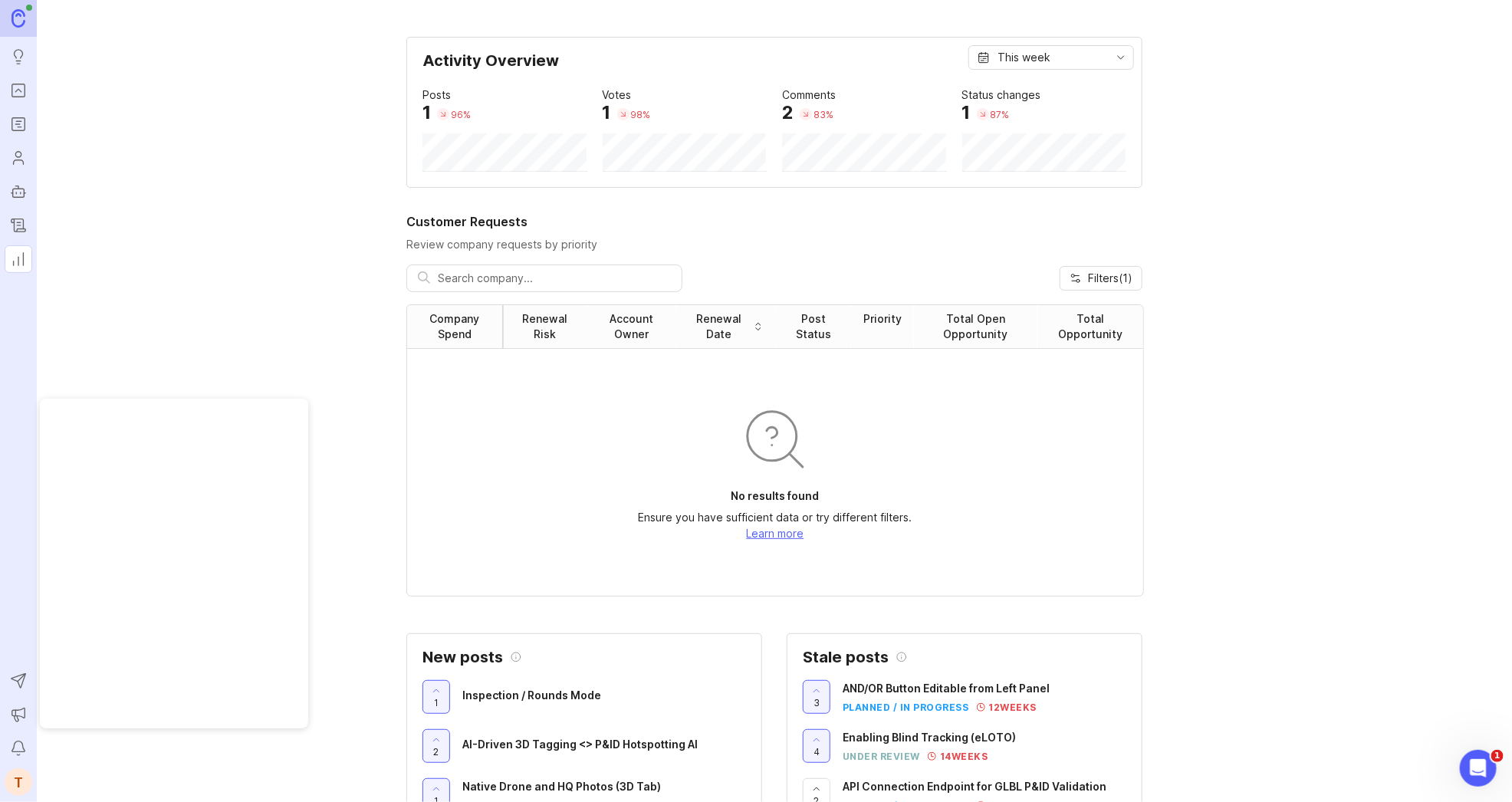
click at [29, 771] on div "T" at bounding box center [18, 781] width 28 height 28
click at [25, 27] on link at bounding box center [18, 18] width 36 height 36
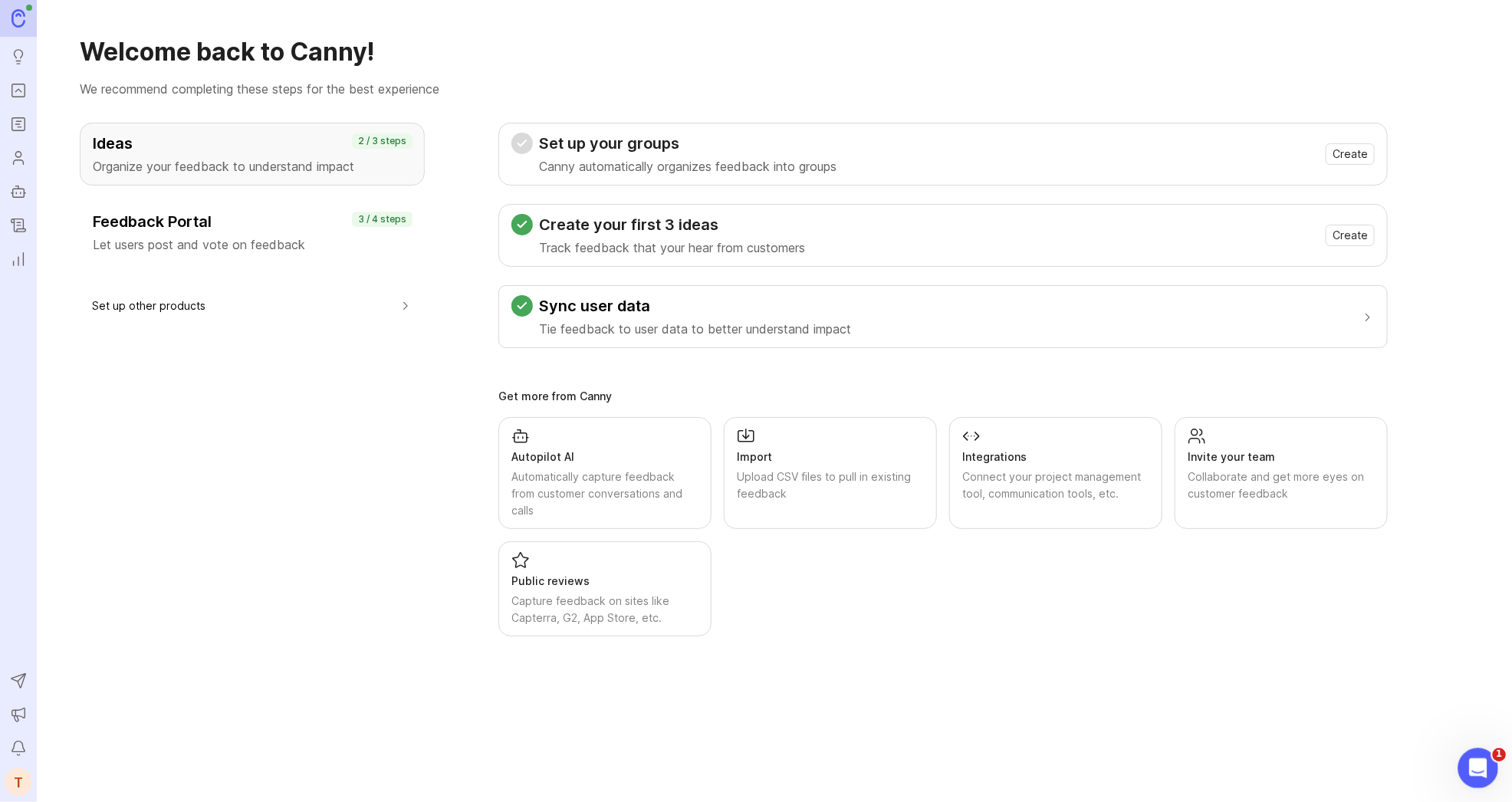
click at [1477, 756] on icon "Open Intercom Messenger" at bounding box center [1477, 766] width 25 height 25
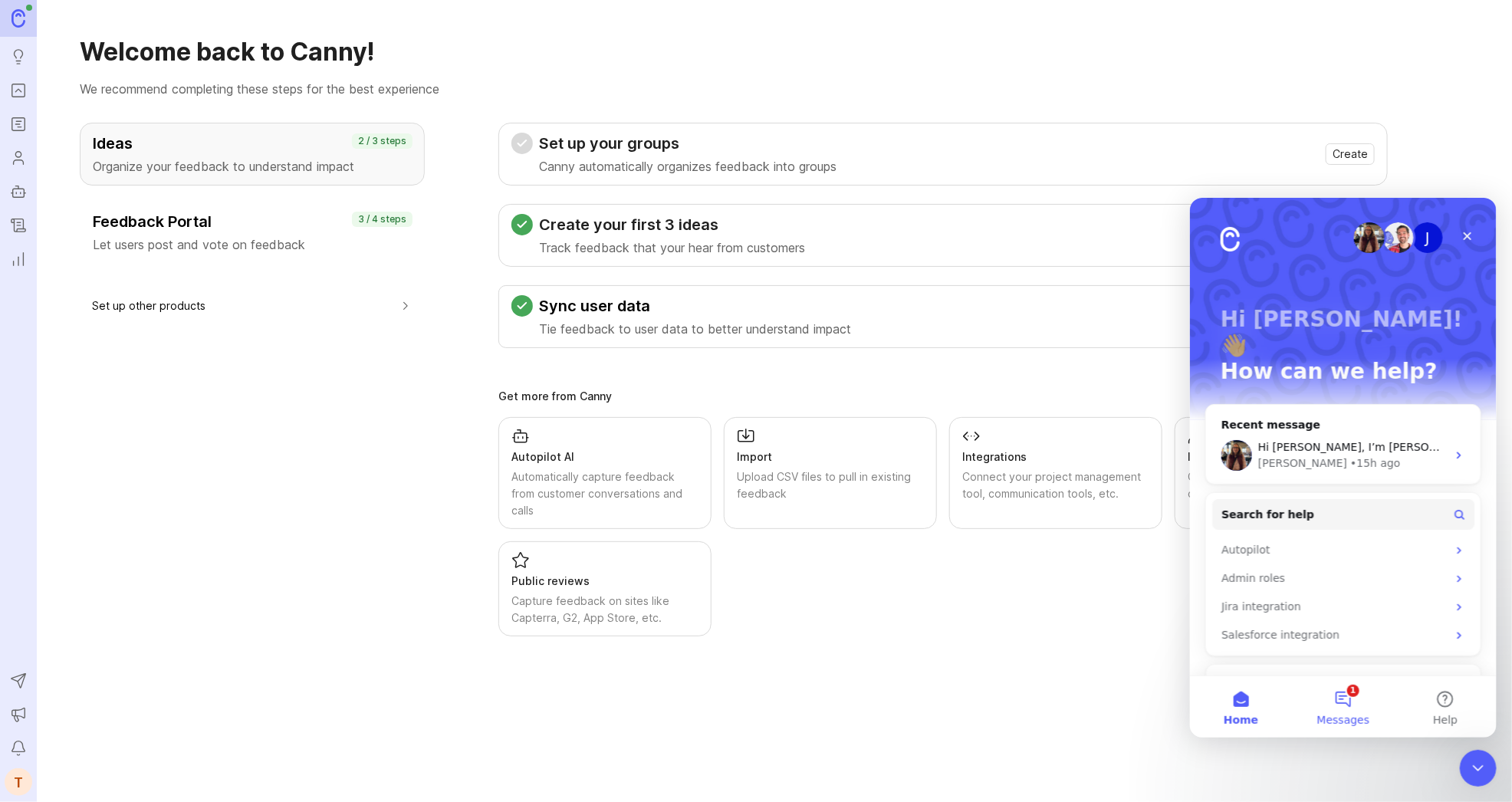
click at [1349, 686] on button "1 Messages" at bounding box center [1343, 706] width 102 height 61
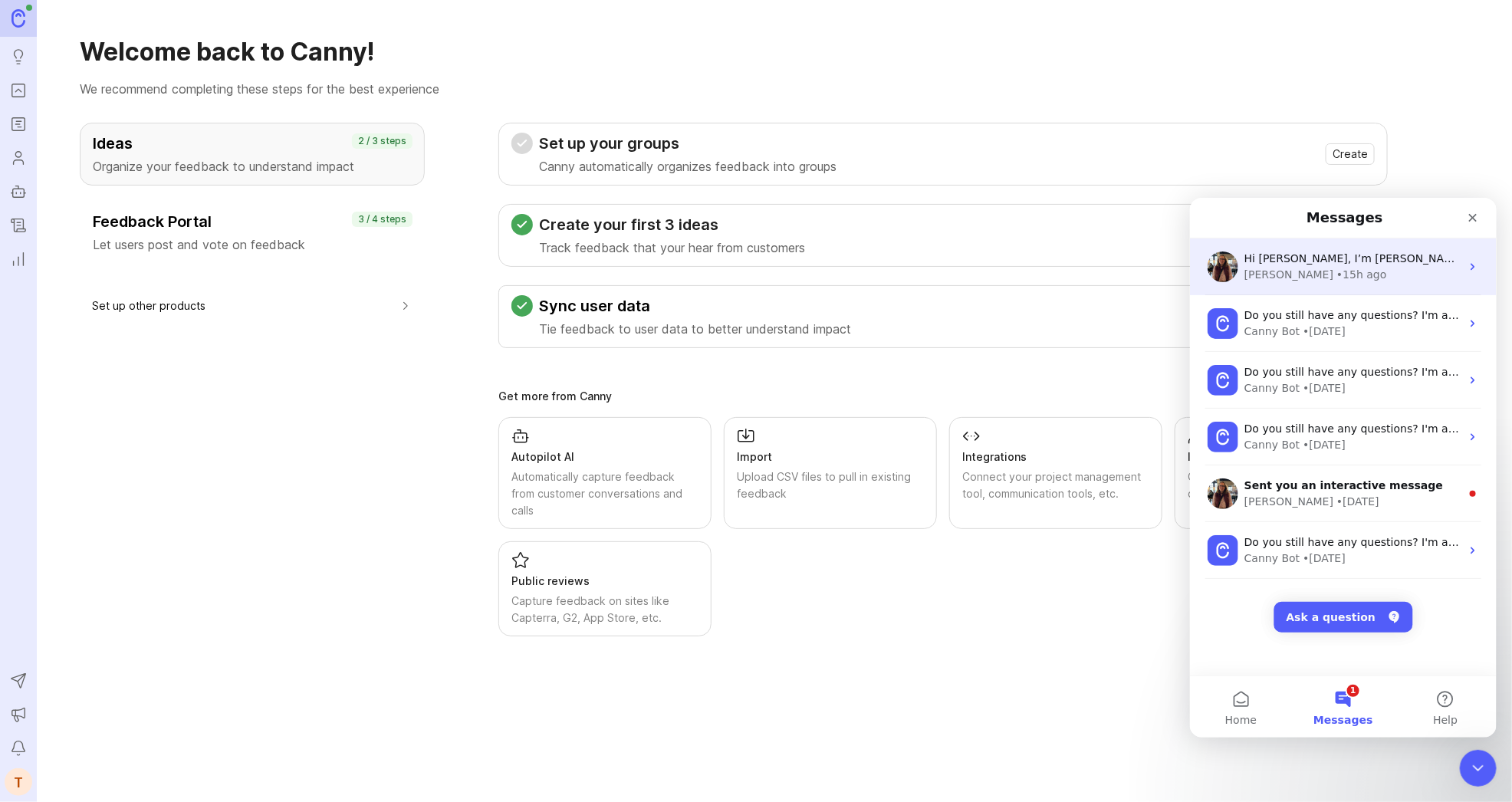
click at [1330, 277] on div "Sara • 15h ago" at bounding box center [1352, 274] width 216 height 16
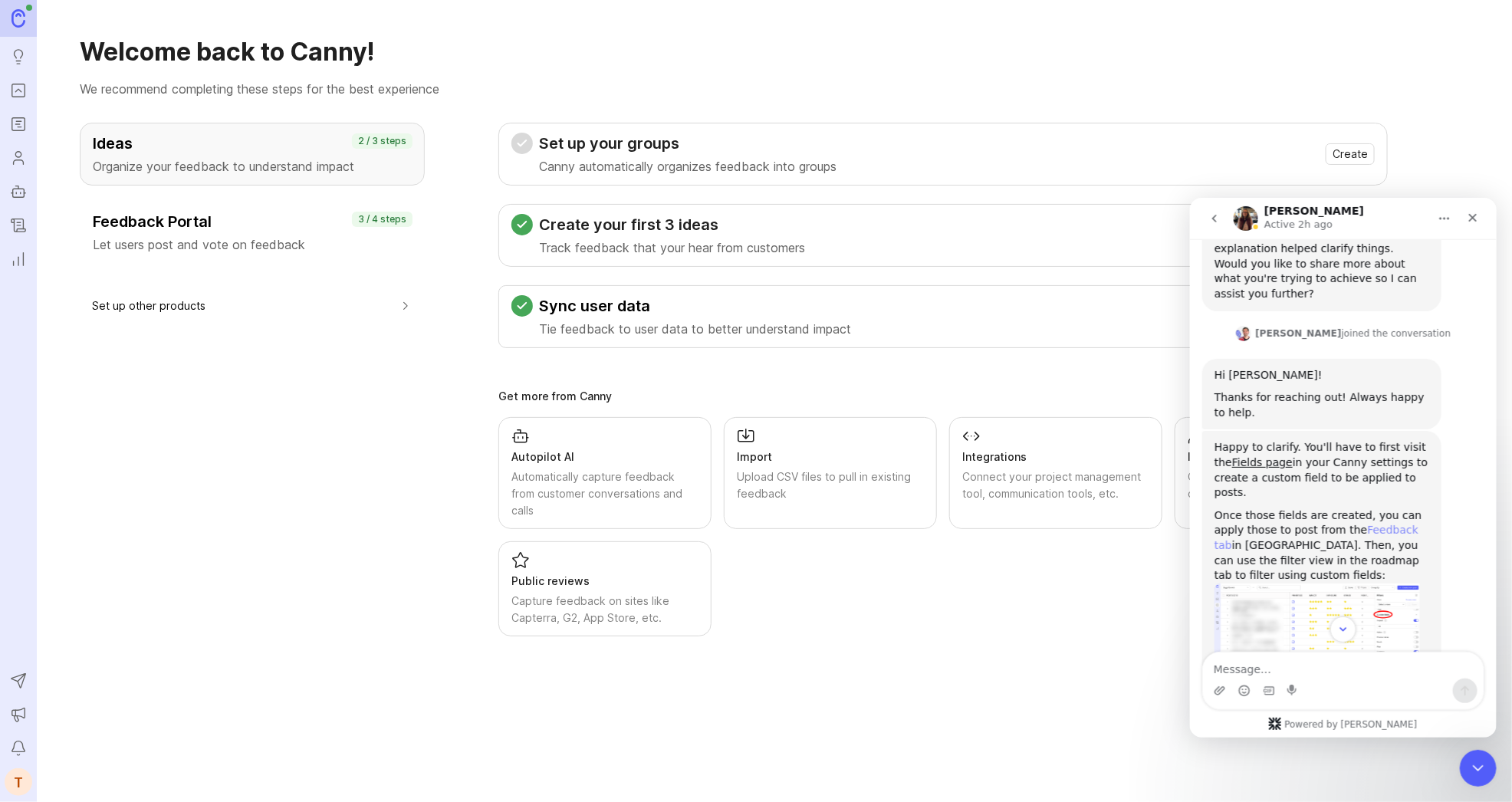
scroll to position [1538, 0]
click at [1231, 457] on link "Fields page" at bounding box center [1261, 463] width 60 height 12
click at [24, 773] on div "T" at bounding box center [18, 781] width 28 height 28
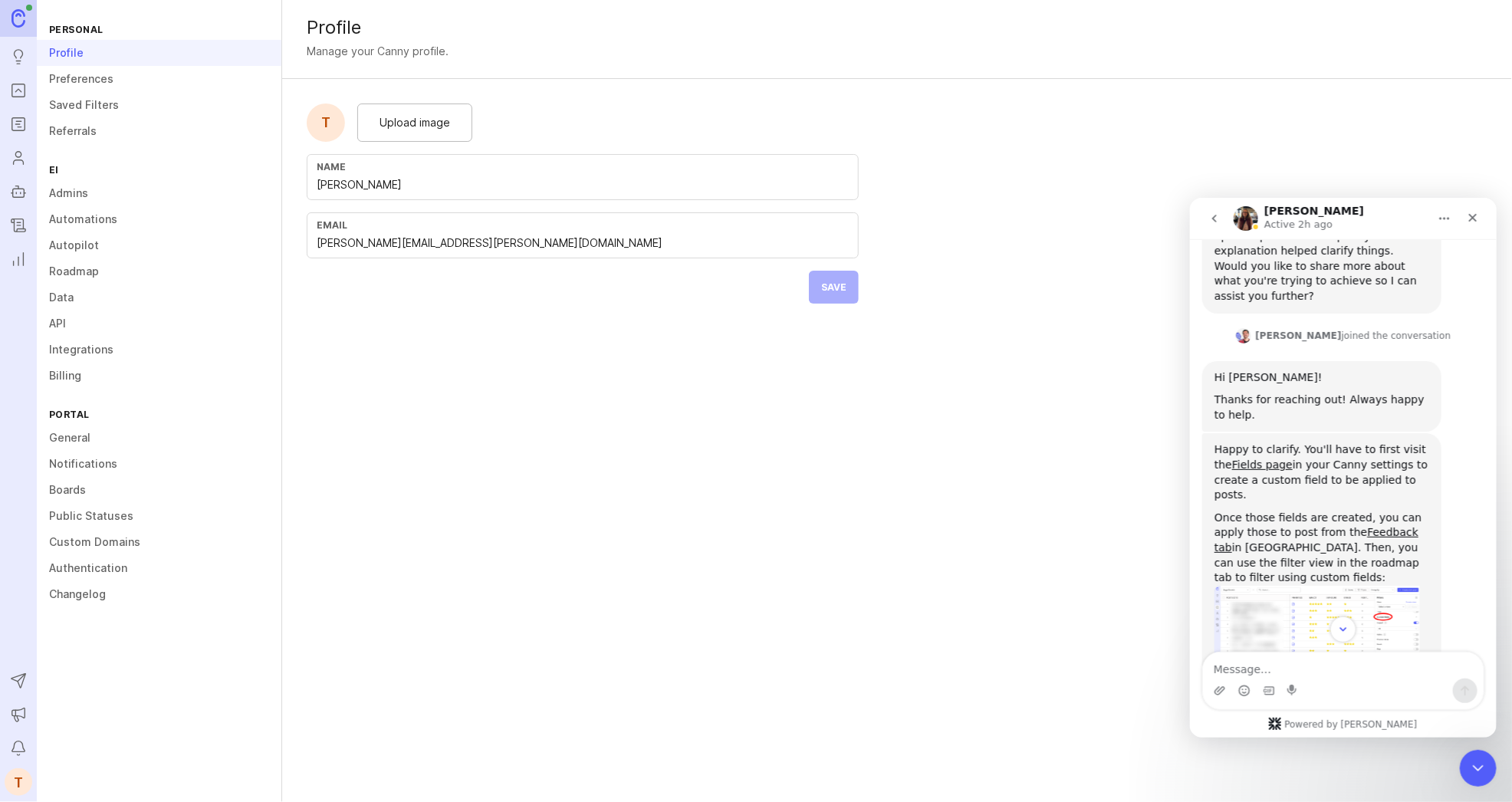
click at [90, 188] on link "Admins" at bounding box center [158, 192] width 244 height 26
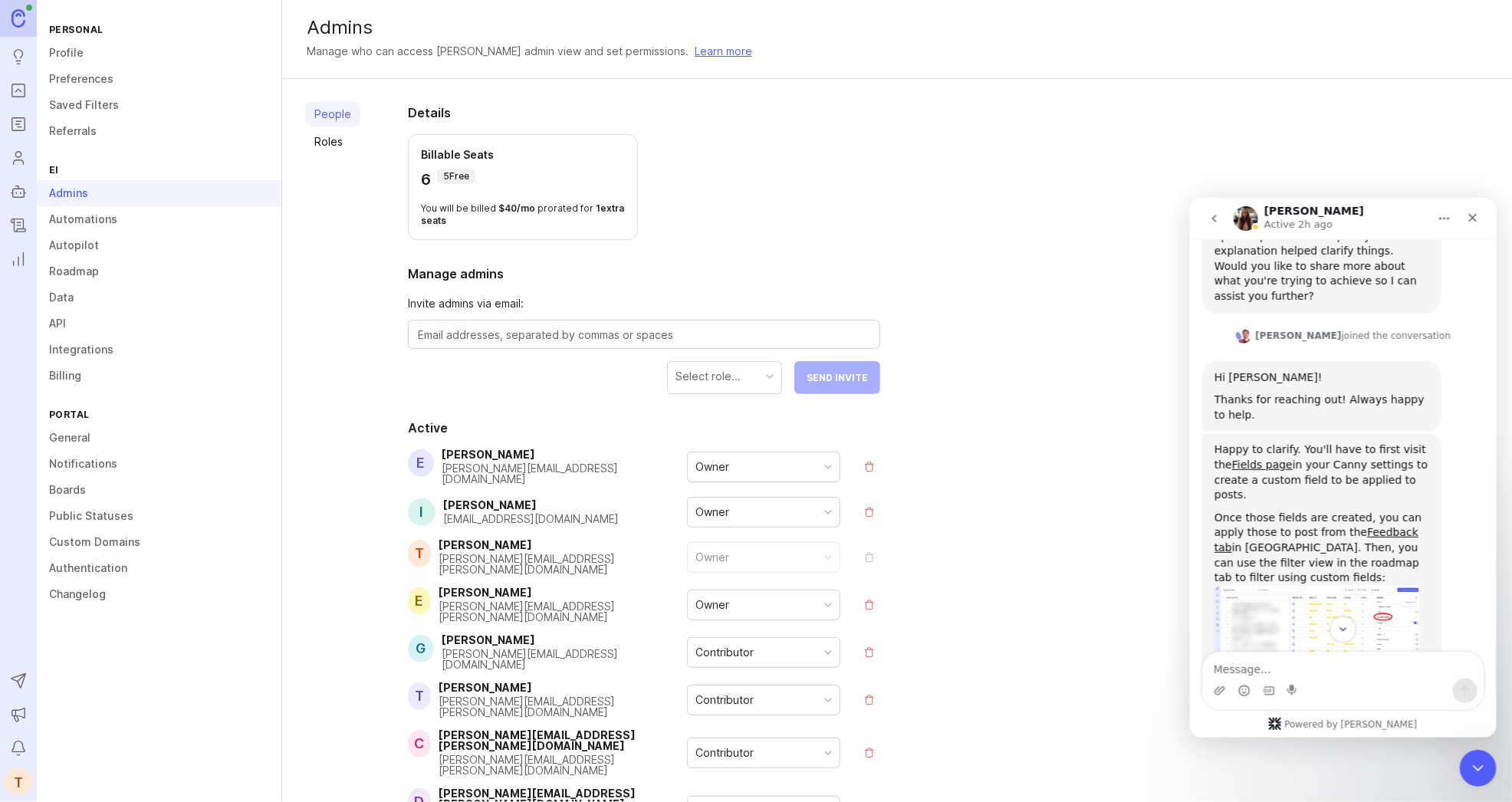
click at [89, 291] on link "Data" at bounding box center [158, 297] width 244 height 26
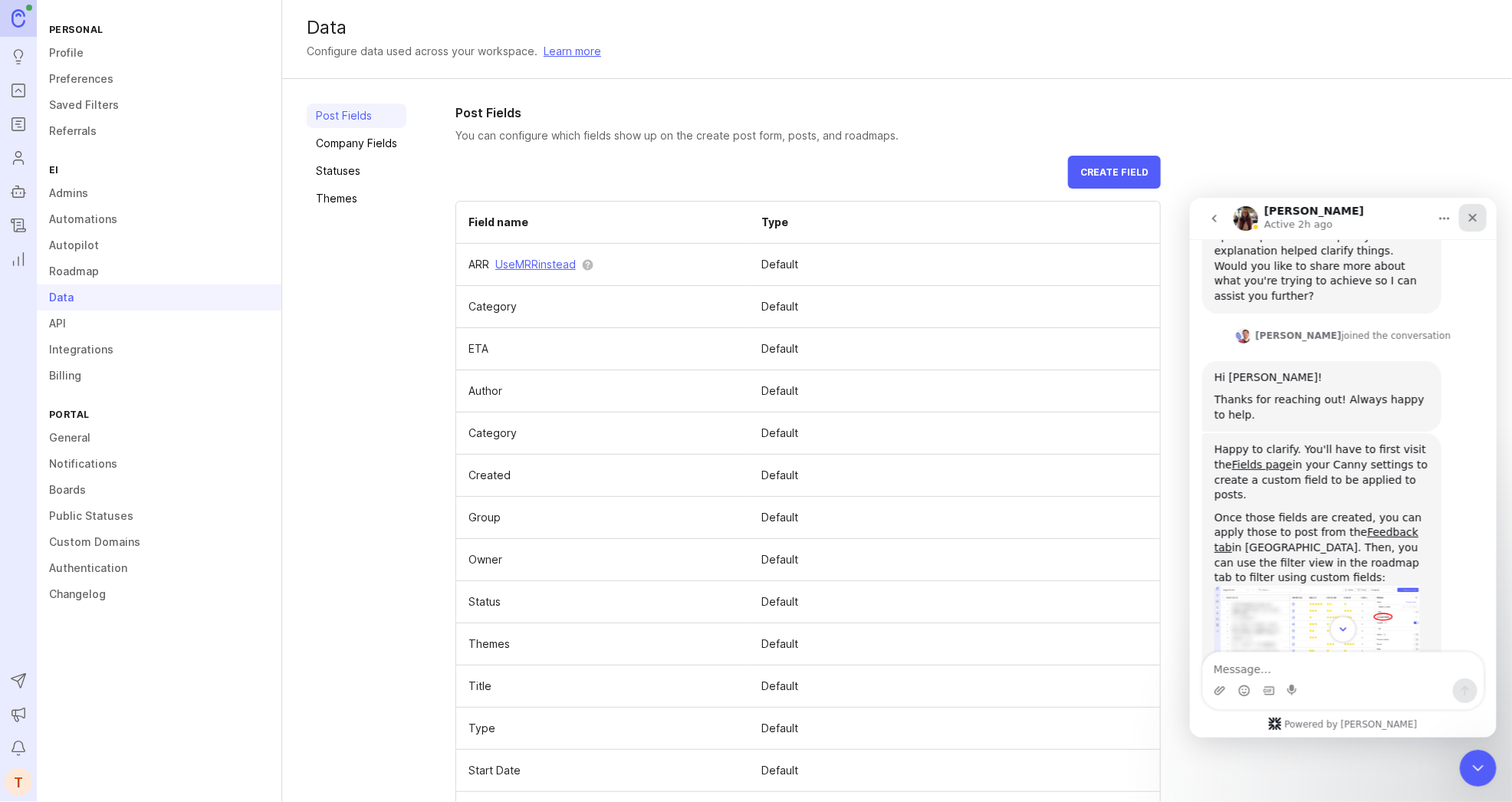
click at [1479, 206] on div "Close" at bounding box center [1472, 216] width 28 height 28
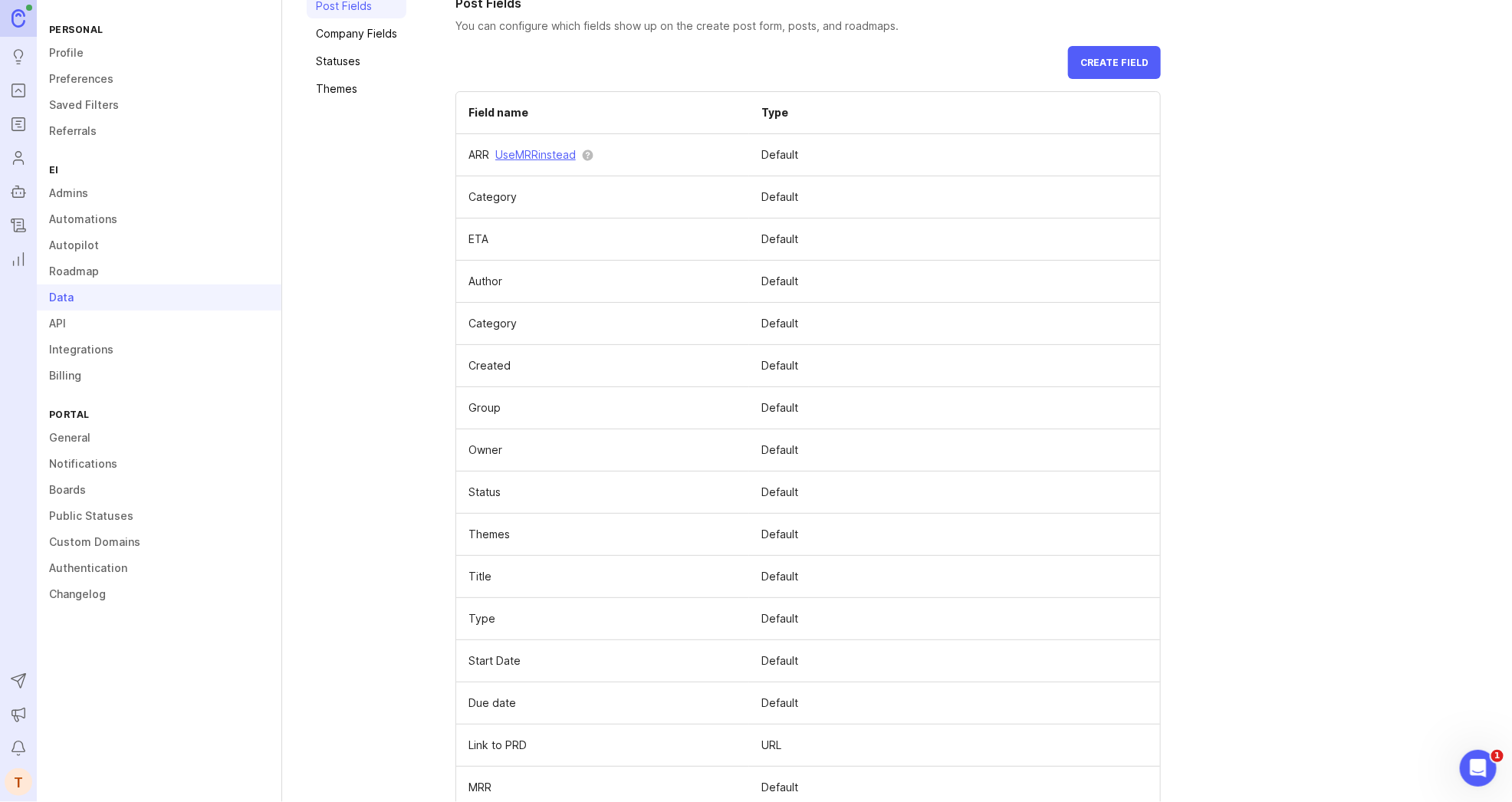
scroll to position [3246, 0]
drag, startPoint x: 534, startPoint y: 733, endPoint x: 514, endPoint y: 760, distance: 33.6
click at [534, 733] on td "Link to PRD" at bounding box center [602, 746] width 293 height 42
click at [0, 0] on span at bounding box center [0, 0] width 0 height 0
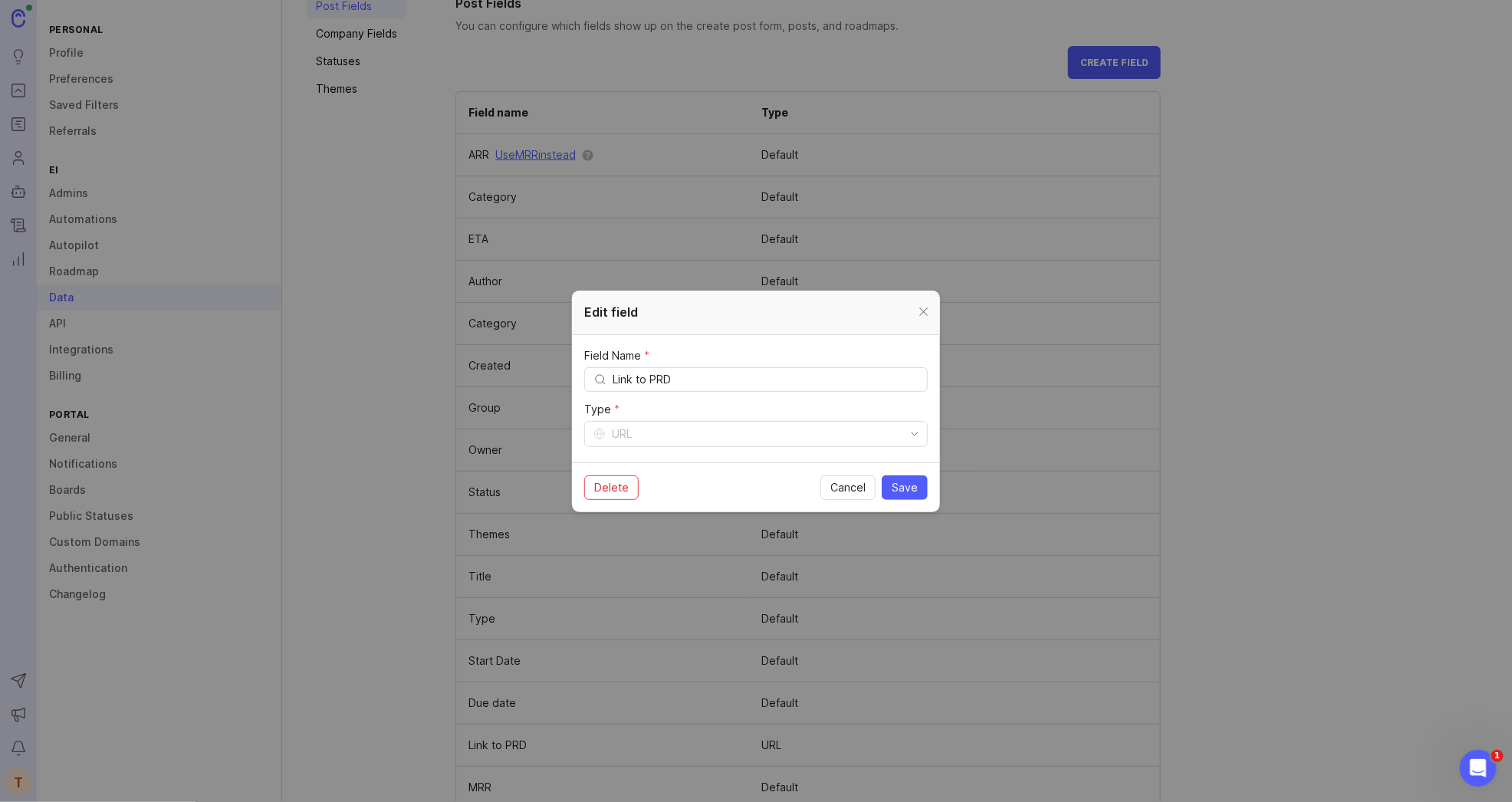
click at [756, 422] on div "URL" at bounding box center [744, 434] width 318 height 25
click at [921, 434] on icon "toggle icon" at bounding box center [915, 434] width 25 height 12
click at [915, 428] on icon "toggle icon" at bounding box center [915, 434] width 25 height 12
click at [614, 488] on span "Delete" at bounding box center [612, 487] width 34 height 15
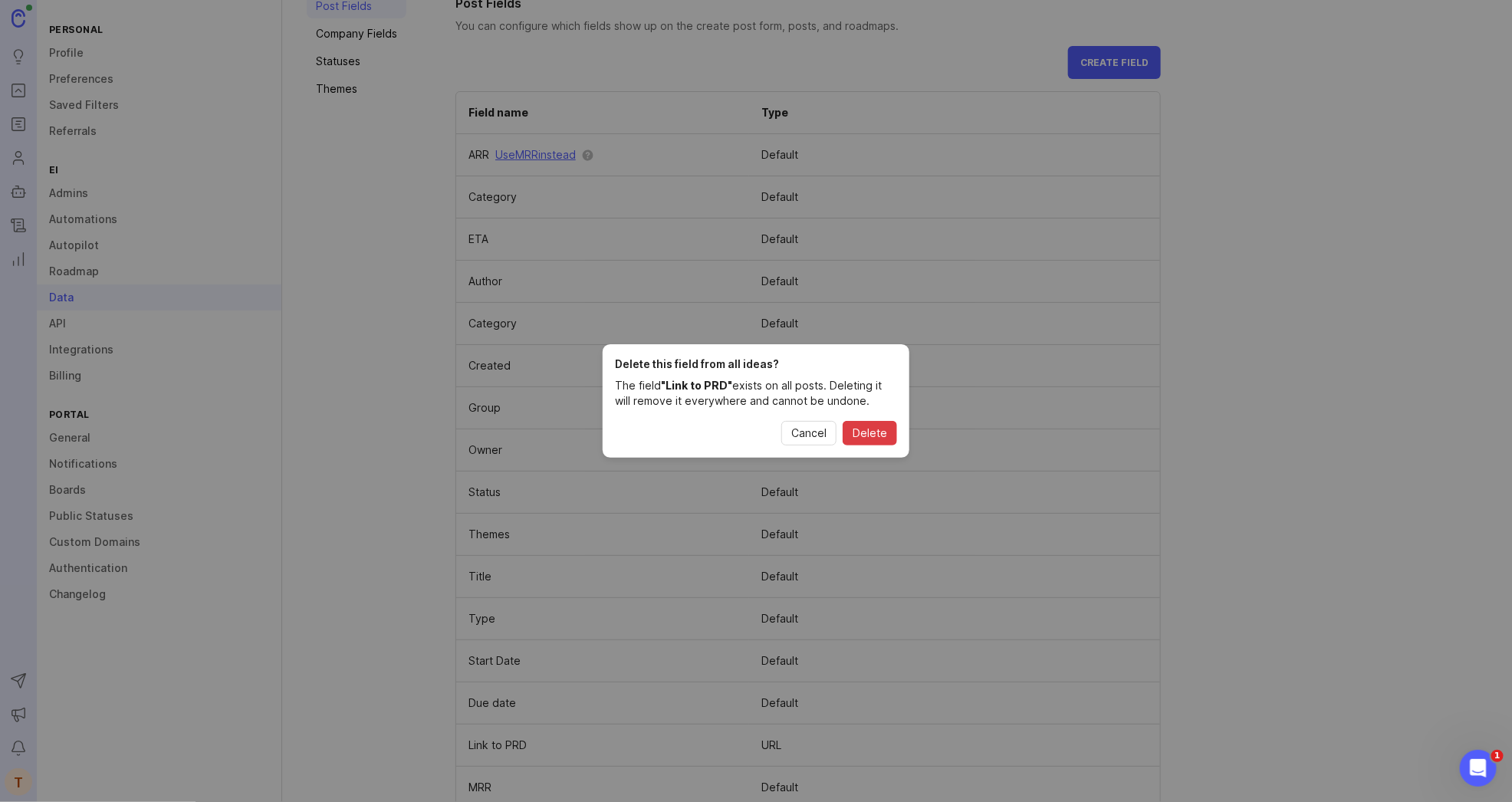
click at [876, 431] on span "Delete" at bounding box center [870, 433] width 34 height 15
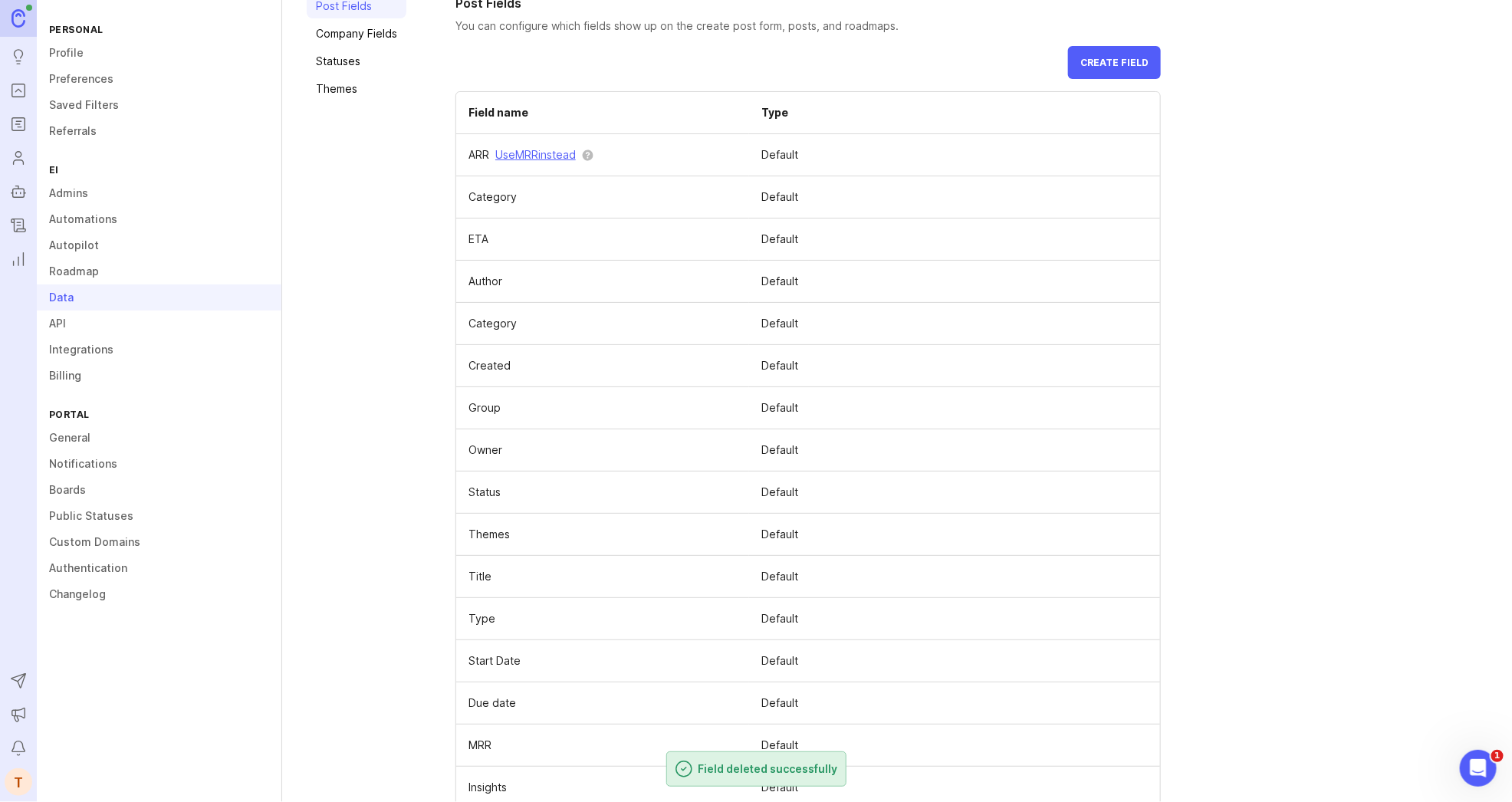
click at [1100, 71] on button "Create field" at bounding box center [1115, 62] width 93 height 33
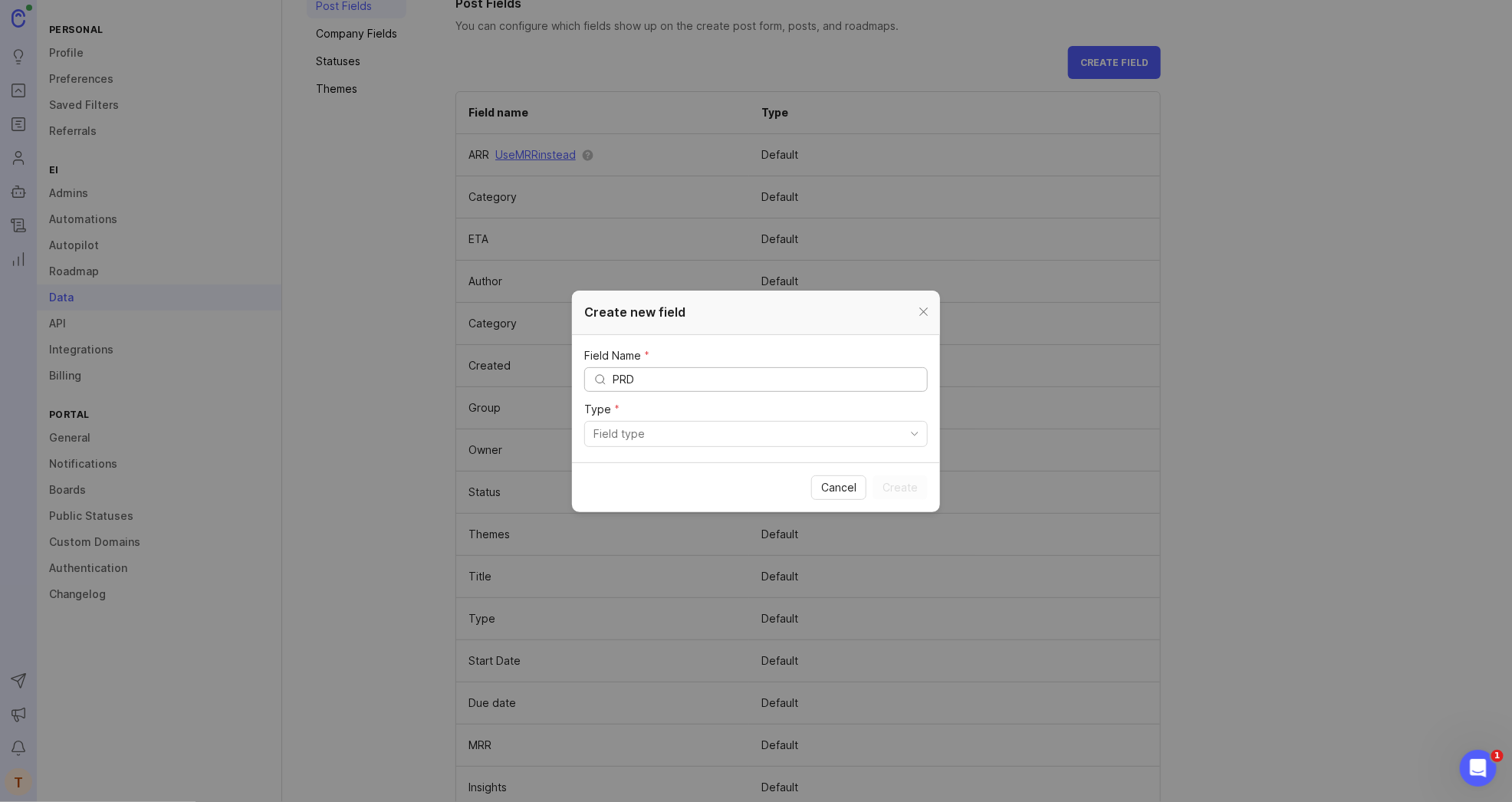
type input "PRD"
click at [726, 450] on section "Field Name * PRD Type *" at bounding box center [756, 398] width 368 height 127
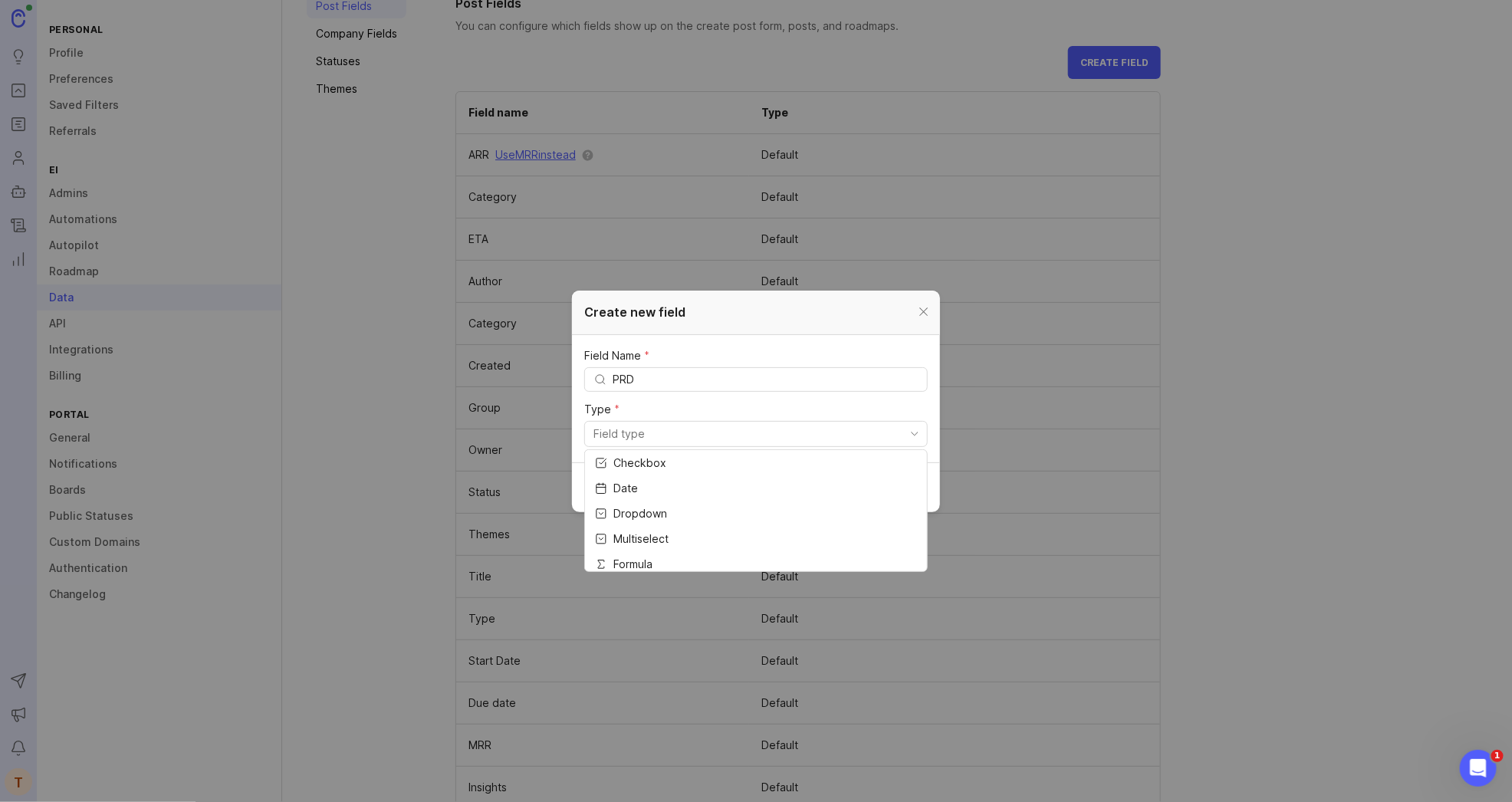
click at [726, 437] on input "toggle menu" at bounding box center [747, 434] width 307 height 17
click at [660, 505] on span "Multiline Text" at bounding box center [647, 501] width 68 height 17
type input "Multiline Text"
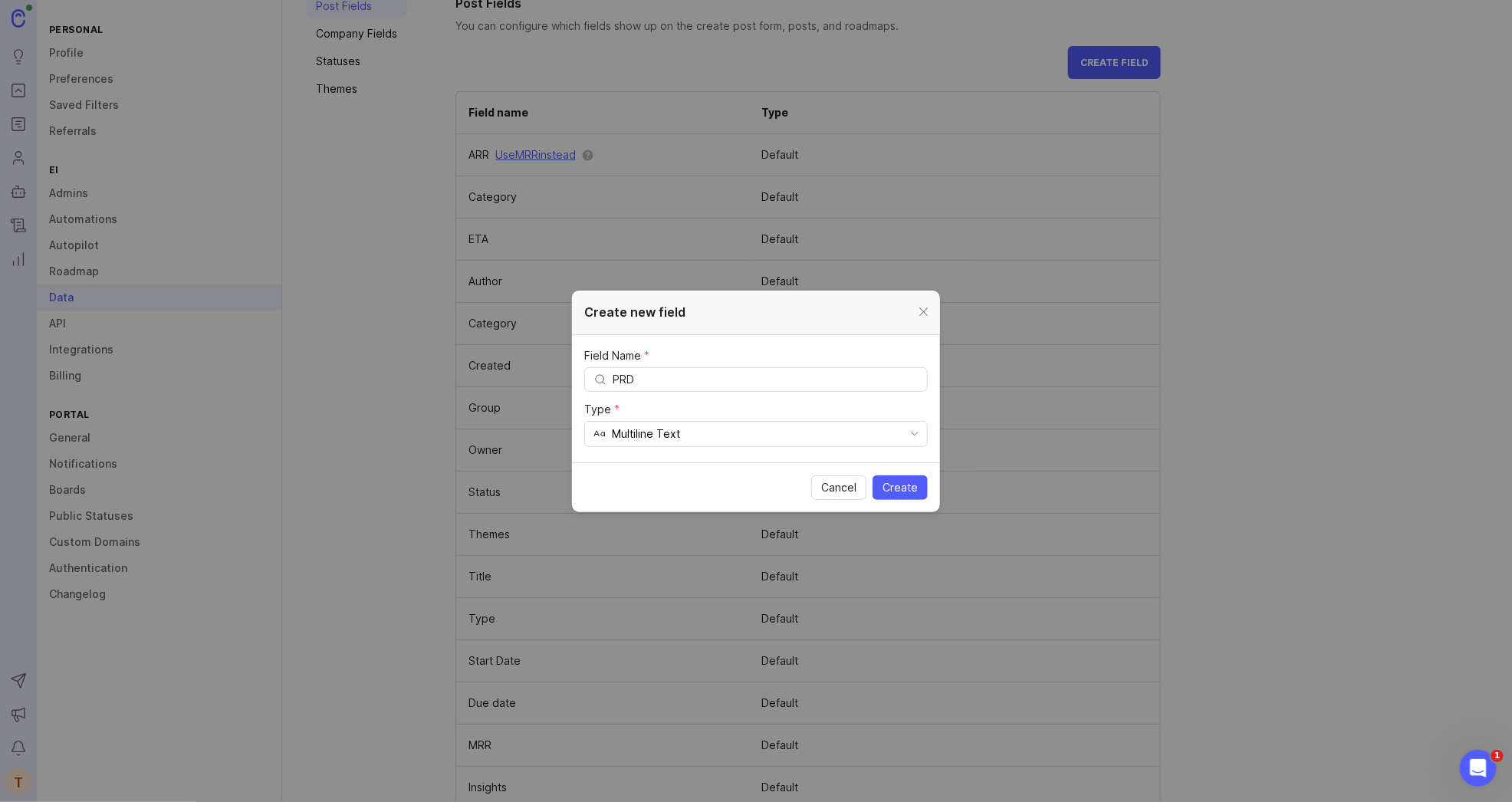
click at [668, 428] on input "Multiline Text" at bounding box center [756, 434] width 289 height 17
click at [887, 490] on span "Create" at bounding box center [900, 487] width 35 height 15
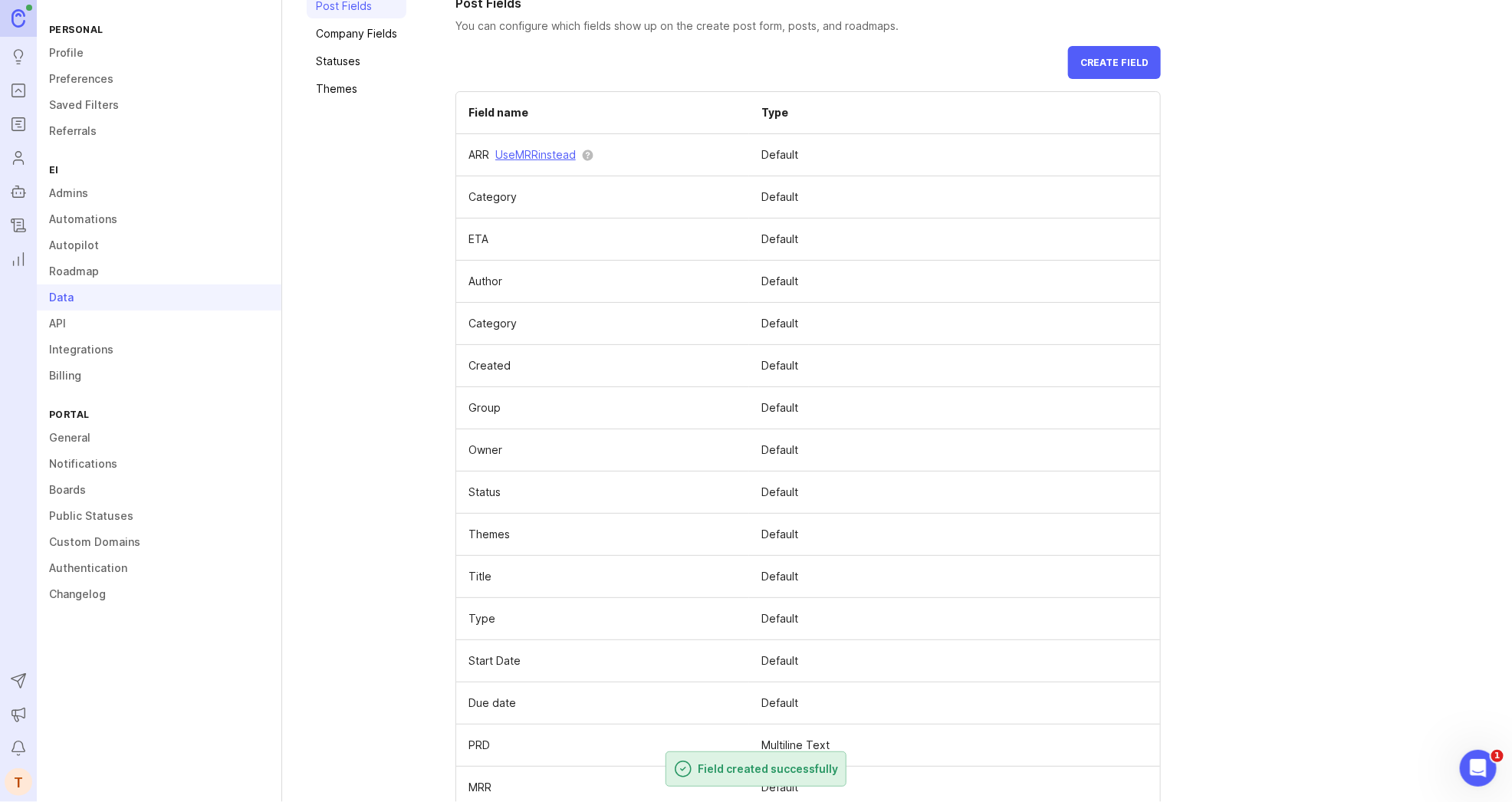
click at [19, 118] on rect "Roadmaps" at bounding box center [19, 124] width 13 height 13
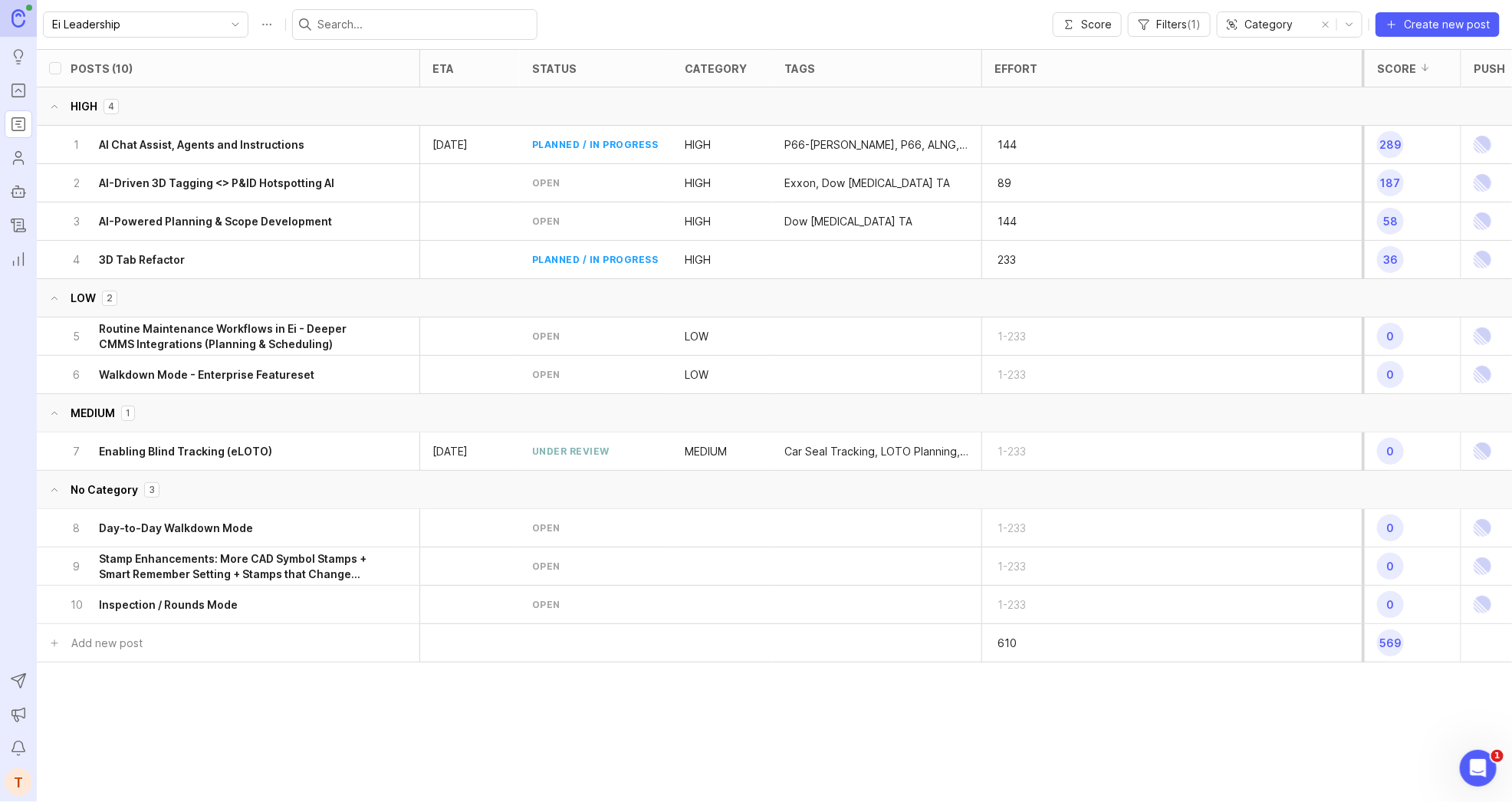
click at [368, 137] on div "1 AI Chat Assist, Agents and Instructions" at bounding box center [223, 144] width 306 height 37
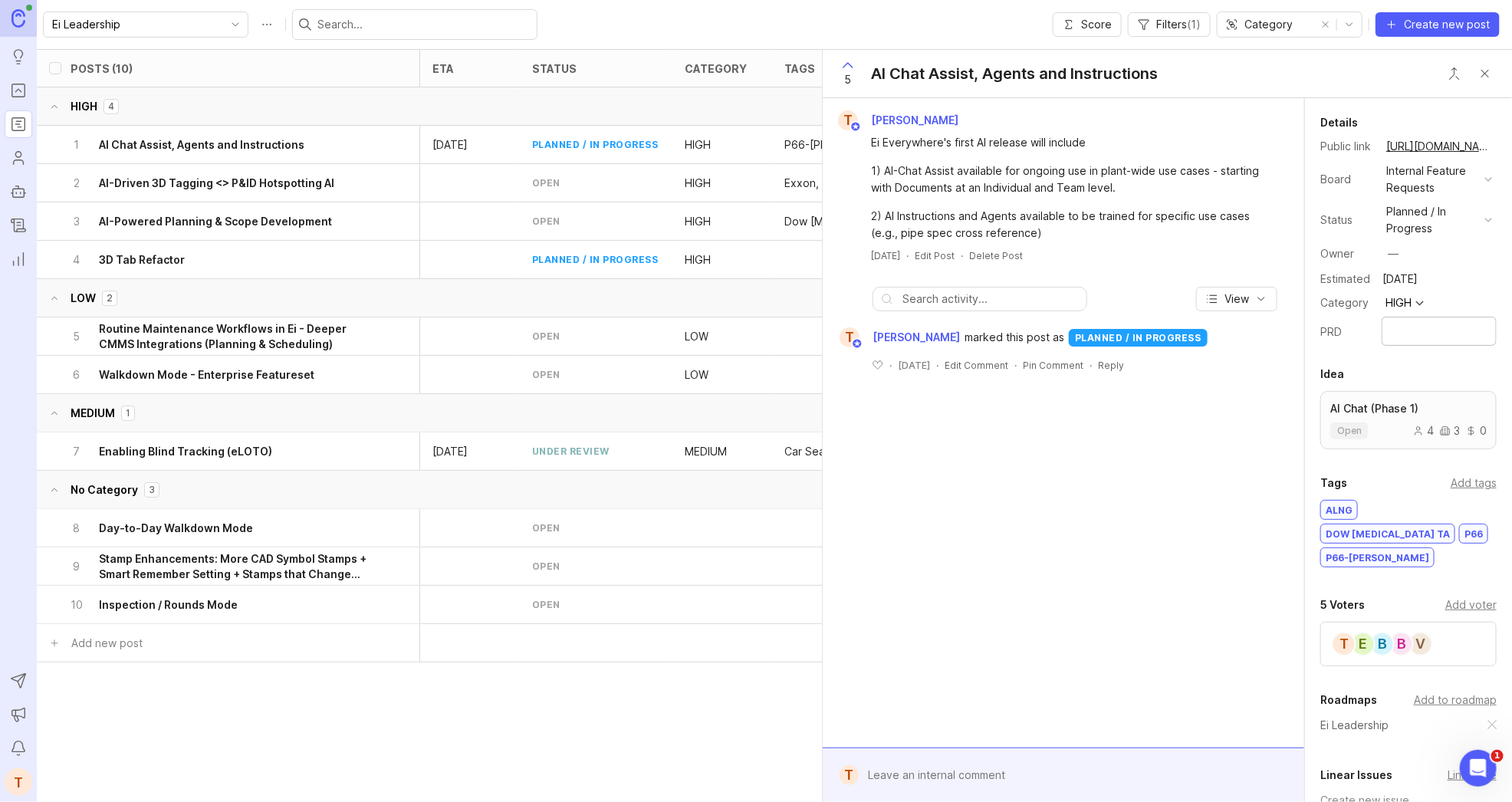
click at [1504, 71] on div "5 AI Chat Assist, Agents and Instructions" at bounding box center [1167, 74] width 689 height 48
click at [1487, 71] on button "Close button" at bounding box center [1485, 74] width 31 height 31
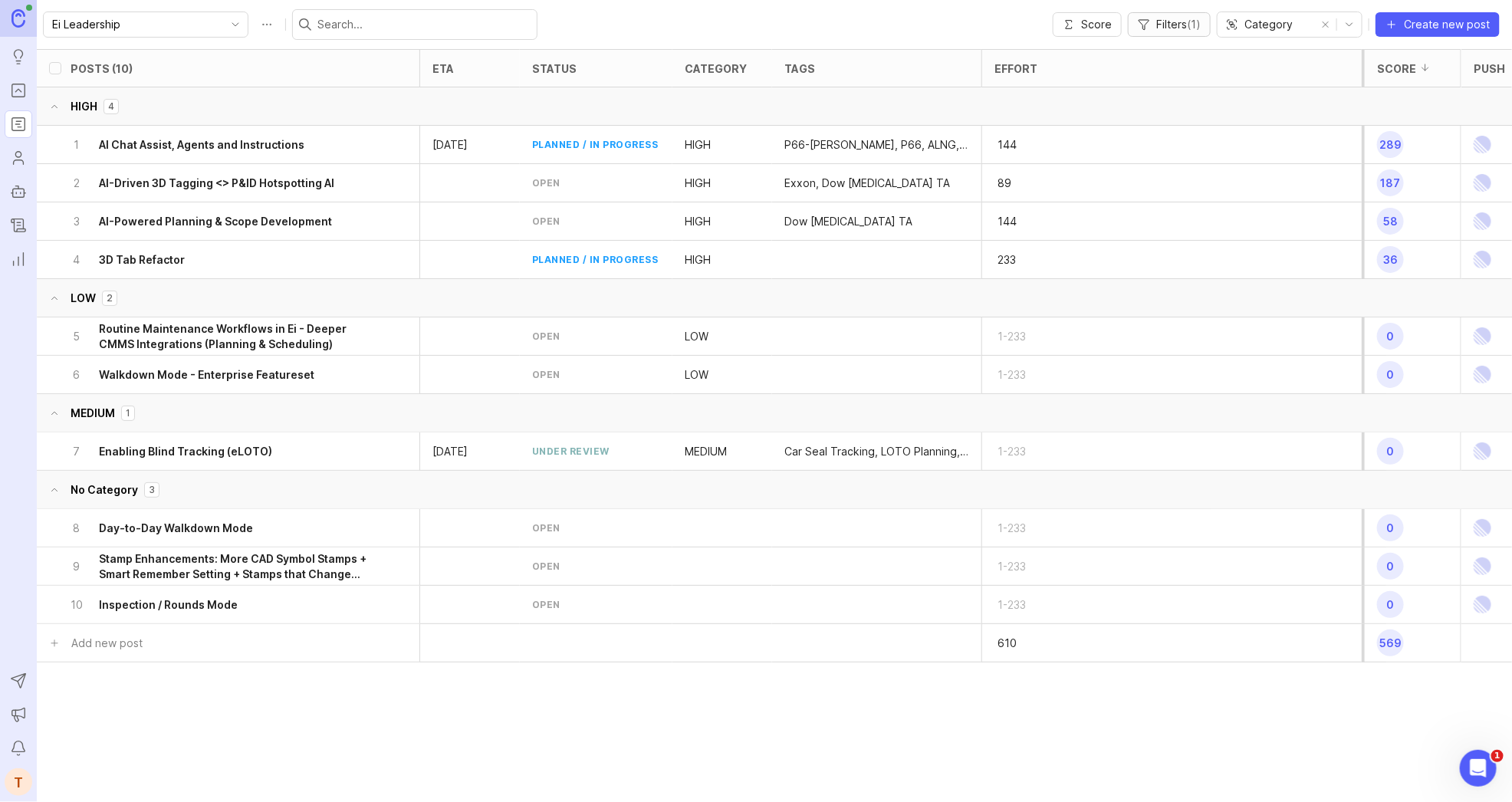
click at [1157, 23] on span "Filters ( 1 )" at bounding box center [1179, 25] width 44 height 15
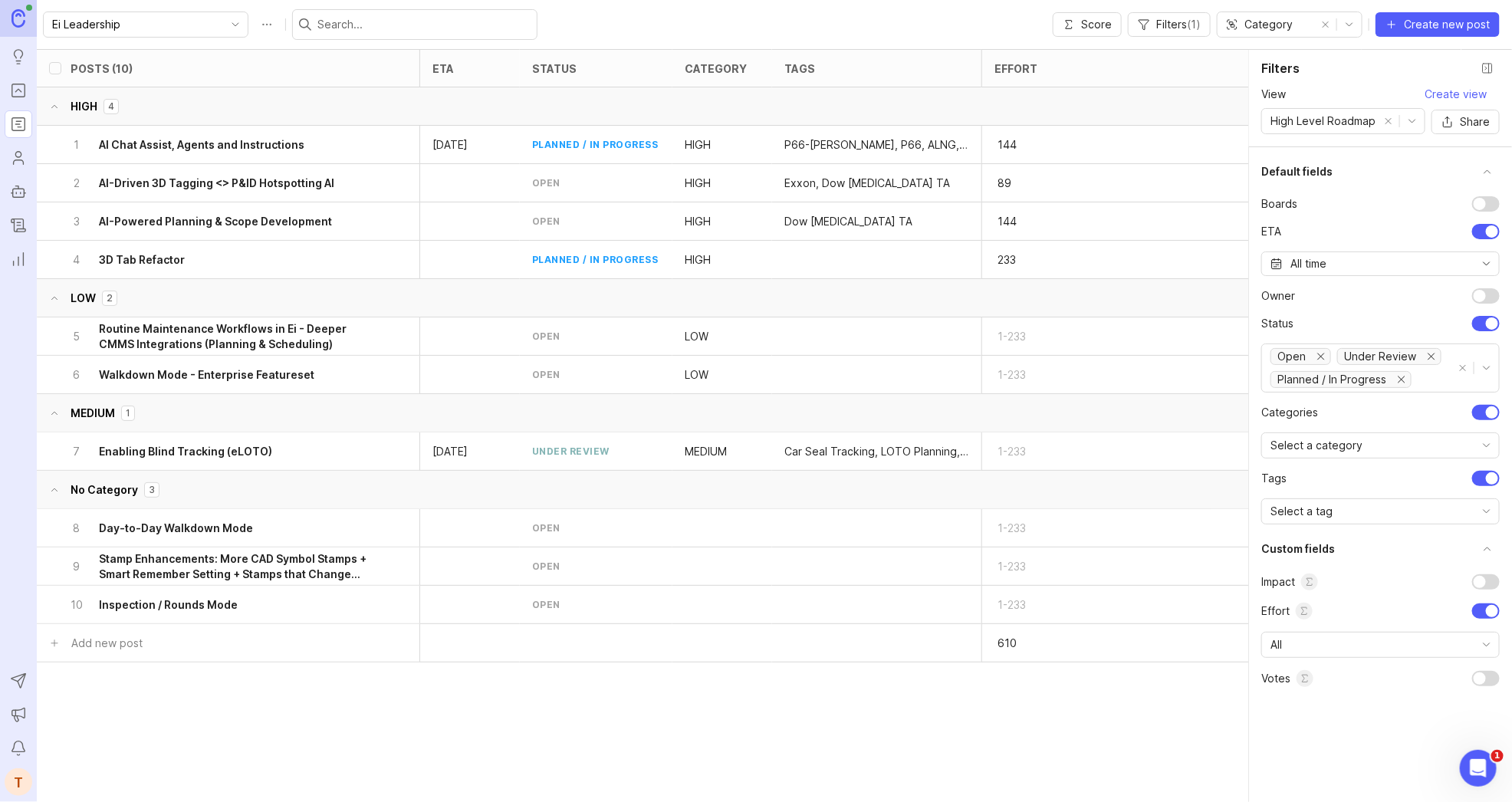
click at [1485, 65] on button "Close filter panel" at bounding box center [1488, 68] width 25 height 25
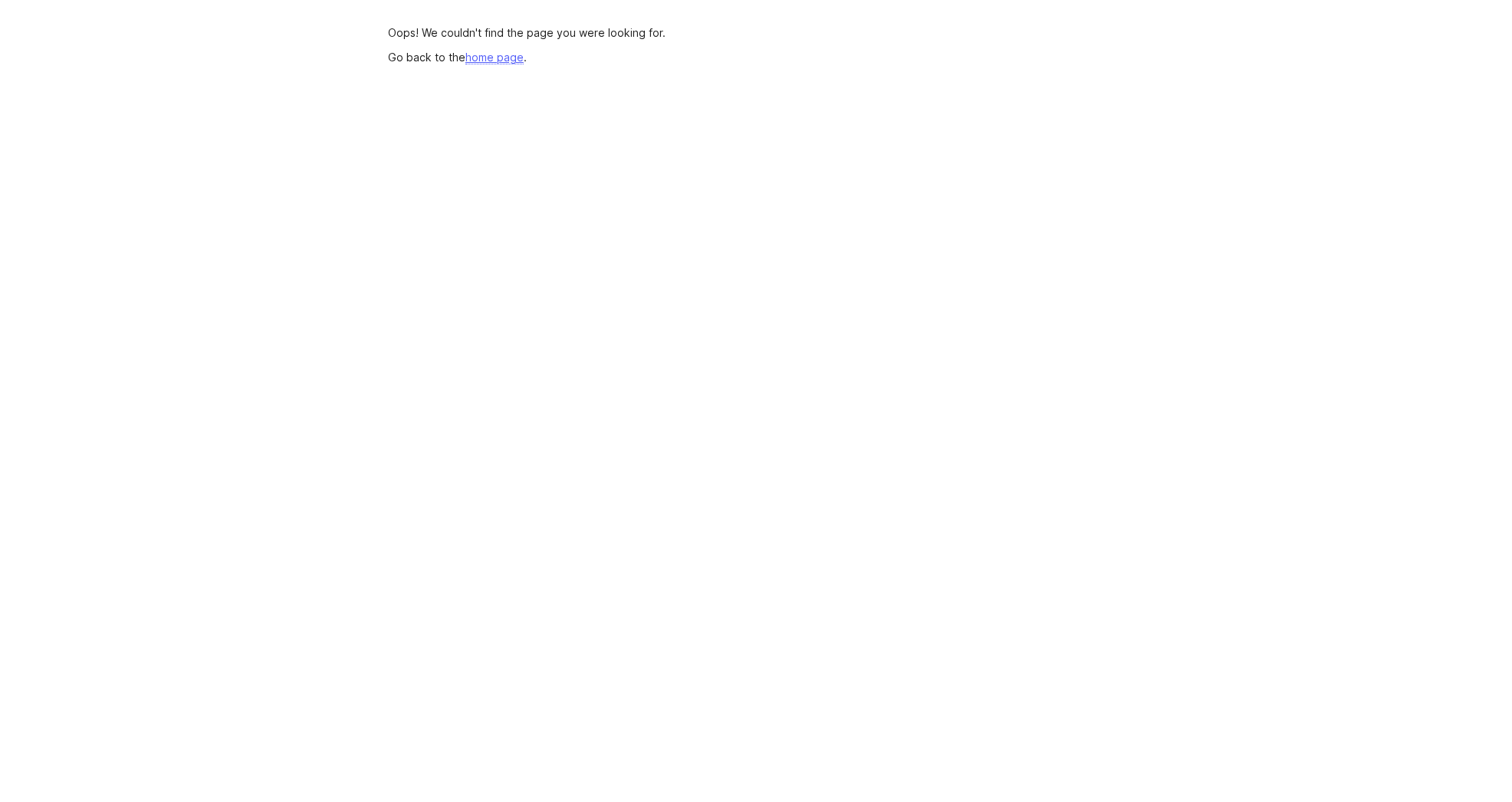
click at [505, 56] on link "home page" at bounding box center [494, 57] width 58 height 13
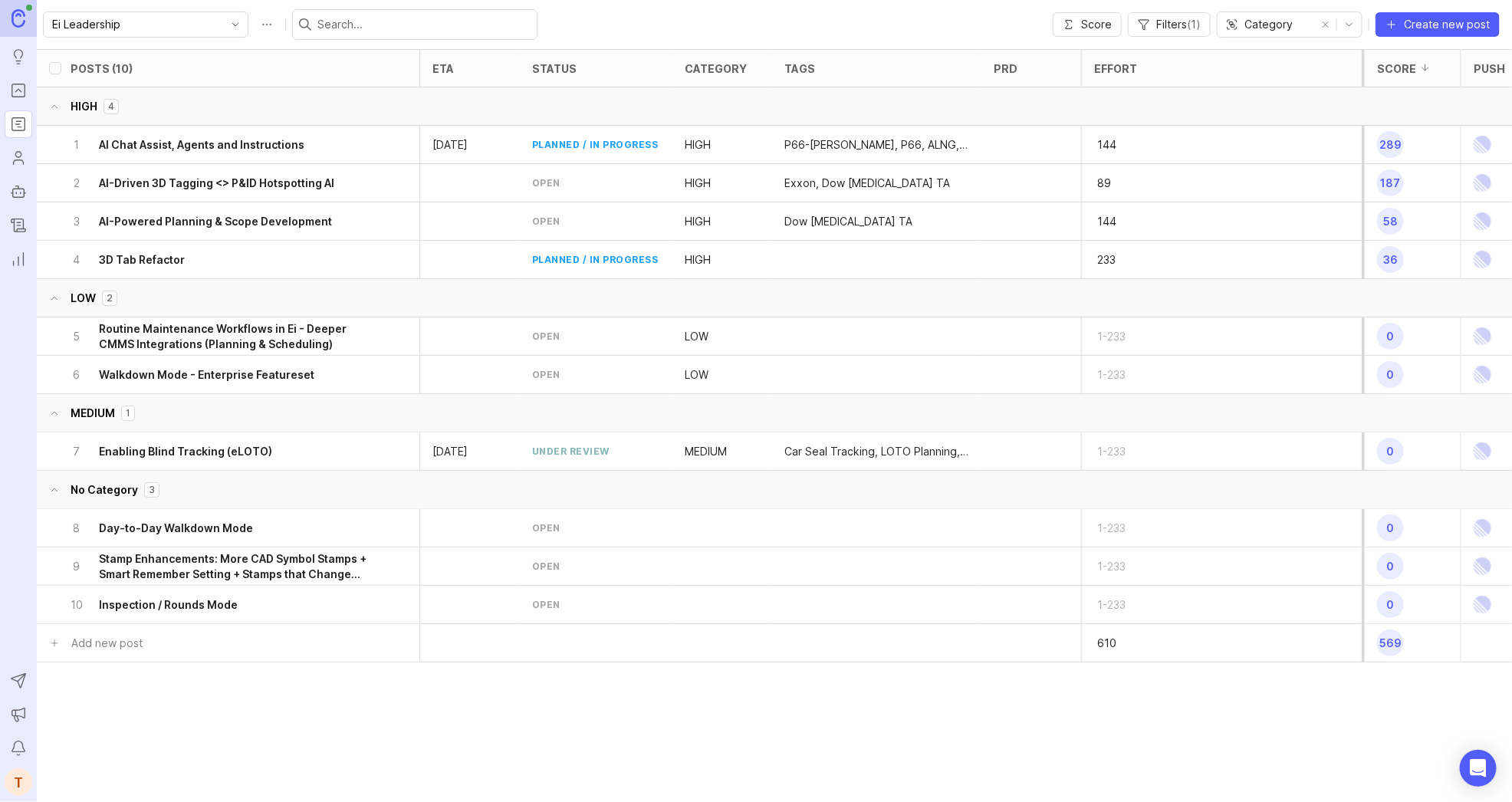
click at [1003, 120] on button "HIGH 4" at bounding box center [786, 106] width 1500 height 38
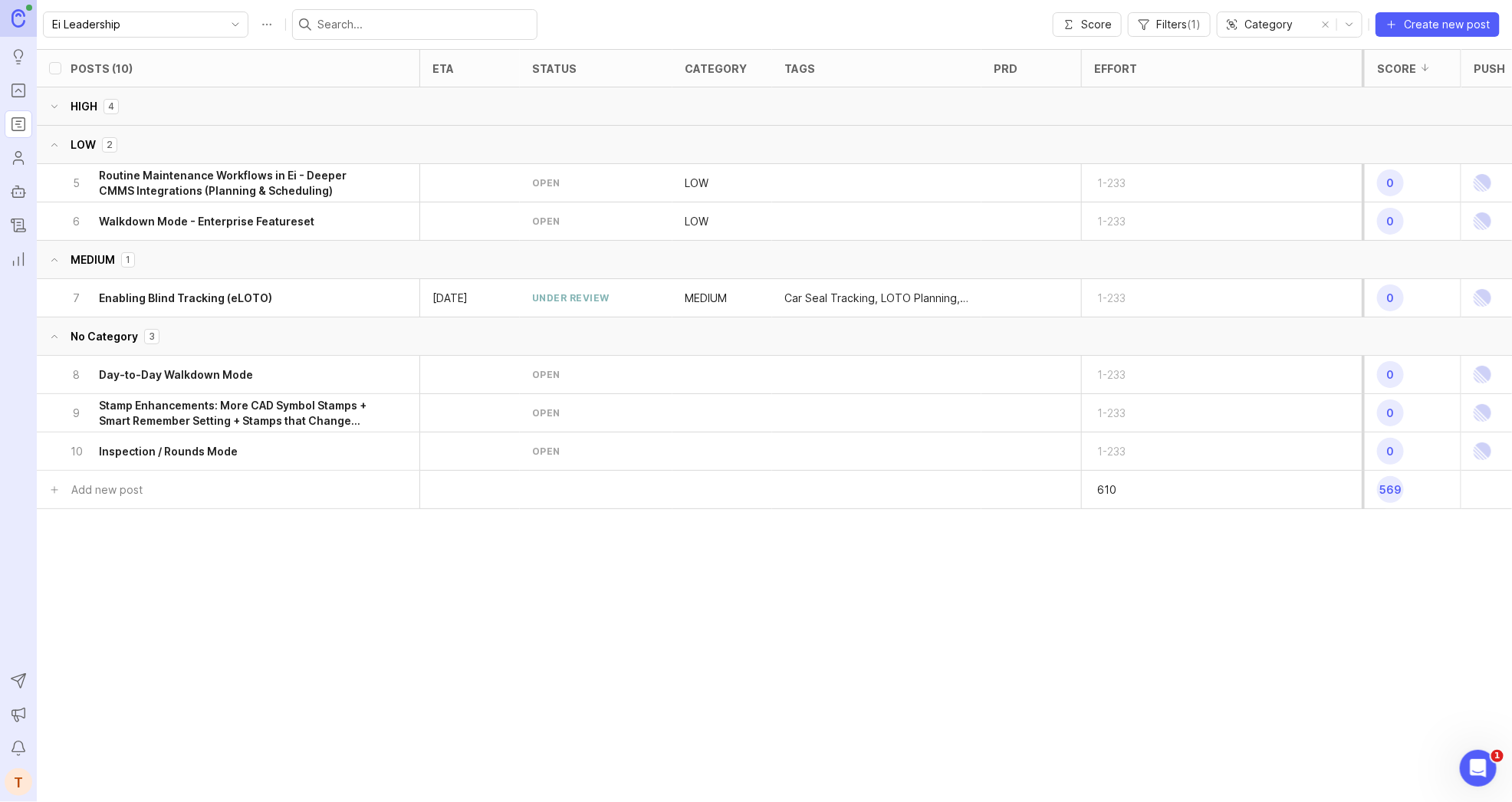
click at [1003, 120] on button "HIGH 4" at bounding box center [786, 106] width 1500 height 38
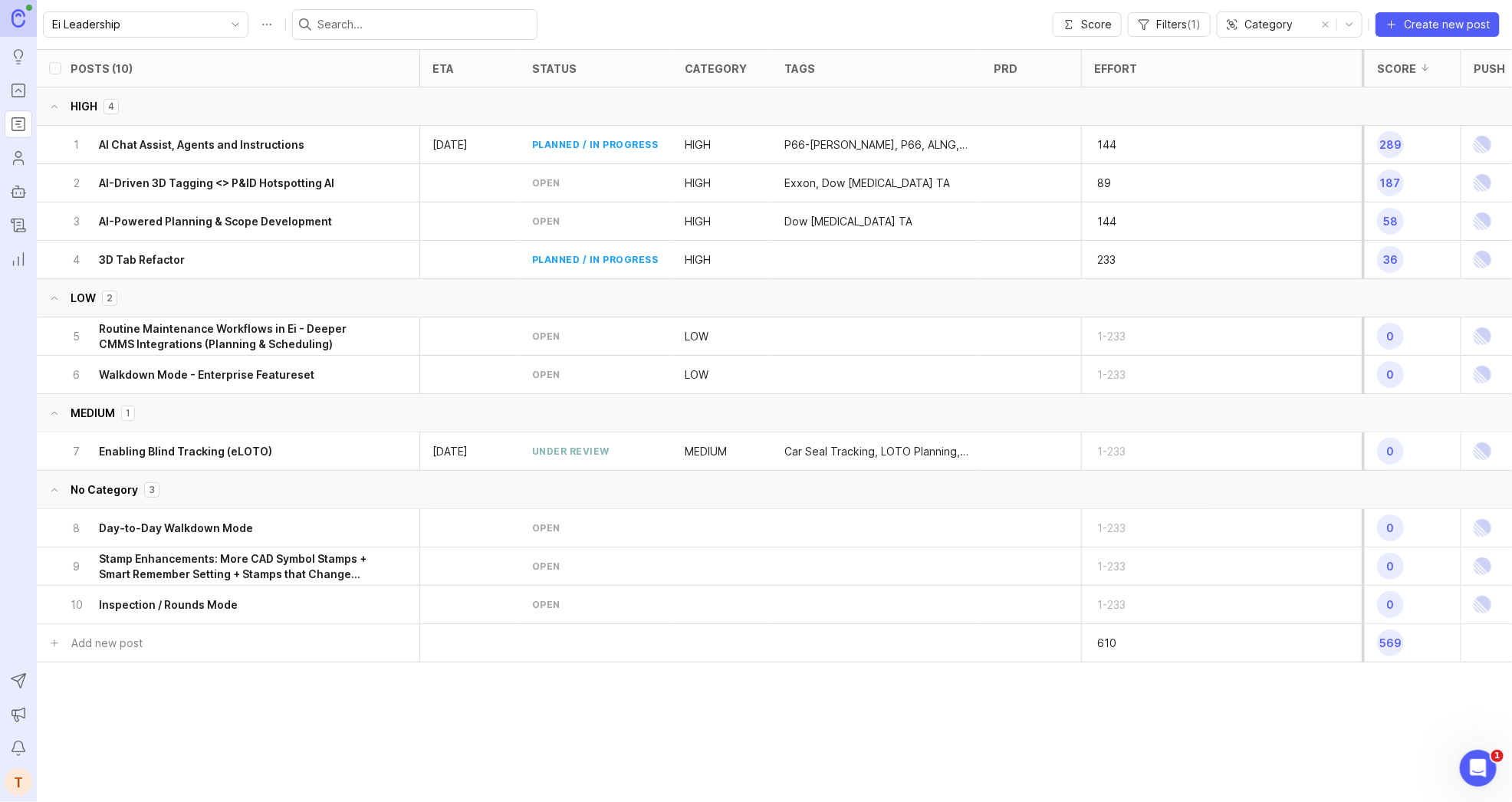
click at [1012, 158] on div at bounding box center [1031, 145] width 100 height 38
click at [1014, 148] on div at bounding box center [1031, 145] width 100 height 38
click at [213, 374] on h6 "Walkdown Mode - Enterprise Featureset" at bounding box center [206, 375] width 215 height 15
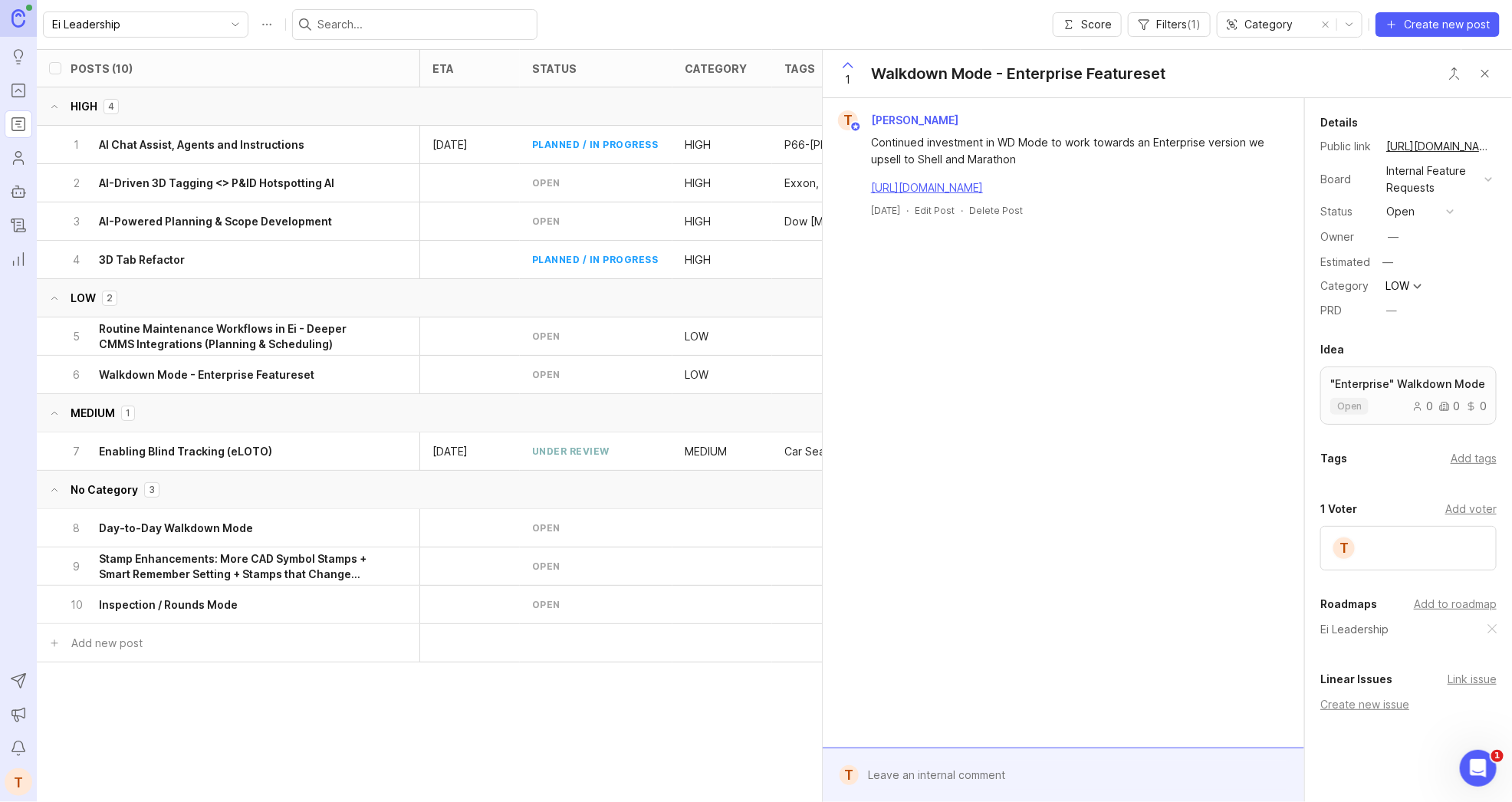
drag, startPoint x: 1174, startPoint y: 185, endPoint x: 861, endPoint y: 191, distance: 313.1
click at [861, 191] on div "Continued investment in WD Mode to work towards an Enterprise version we upsell…" at bounding box center [1064, 163] width 469 height 66
copy link "[URL][DOMAIN_NAME]"
click at [1480, 78] on button "Close button" at bounding box center [1485, 74] width 31 height 31
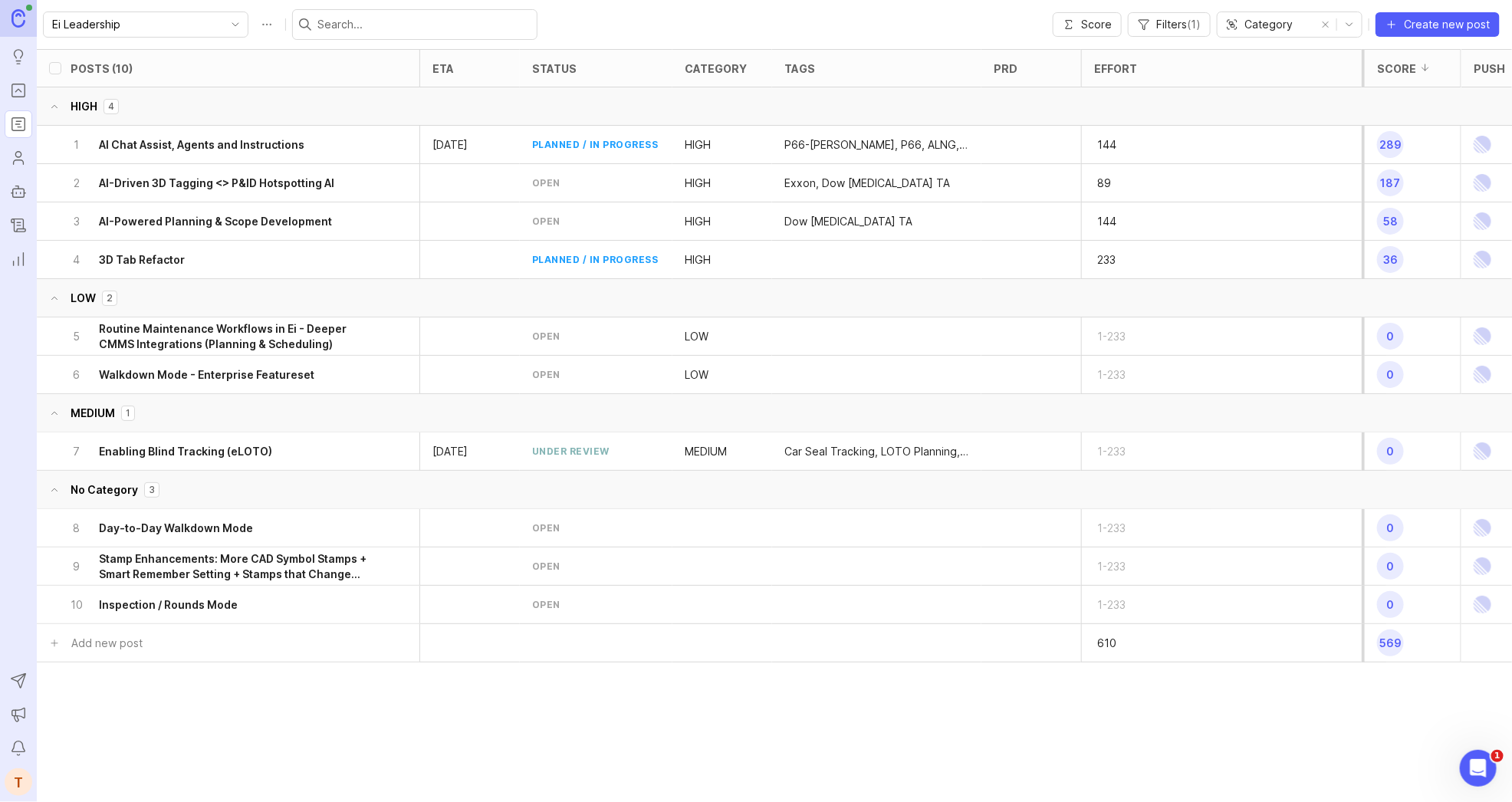
click at [124, 387] on div "6 Walkdown Mode - Enterprise Featureset" at bounding box center [223, 374] width 306 height 37
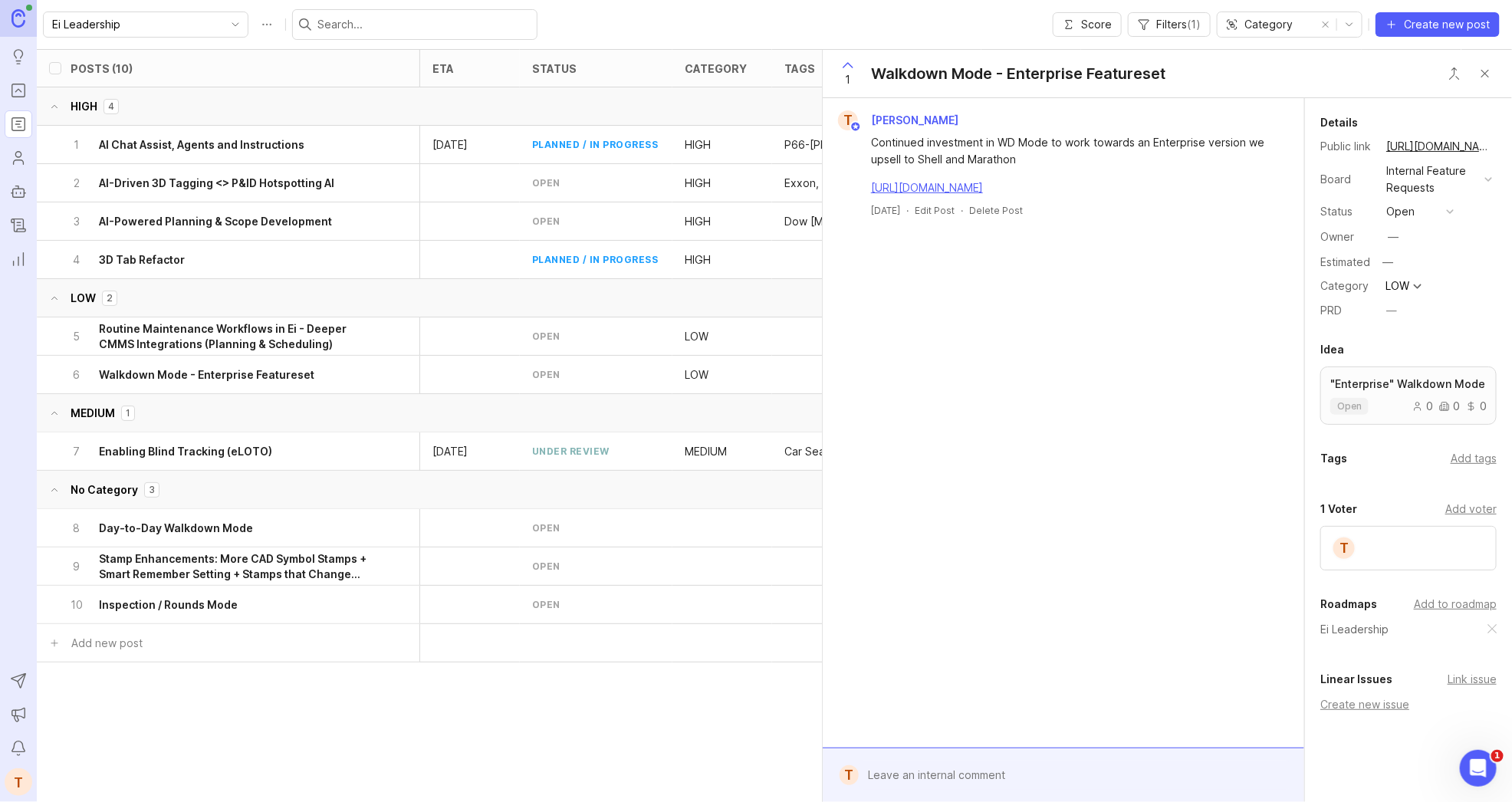
click at [1403, 309] on div "PRD —" at bounding box center [1409, 310] width 176 height 21
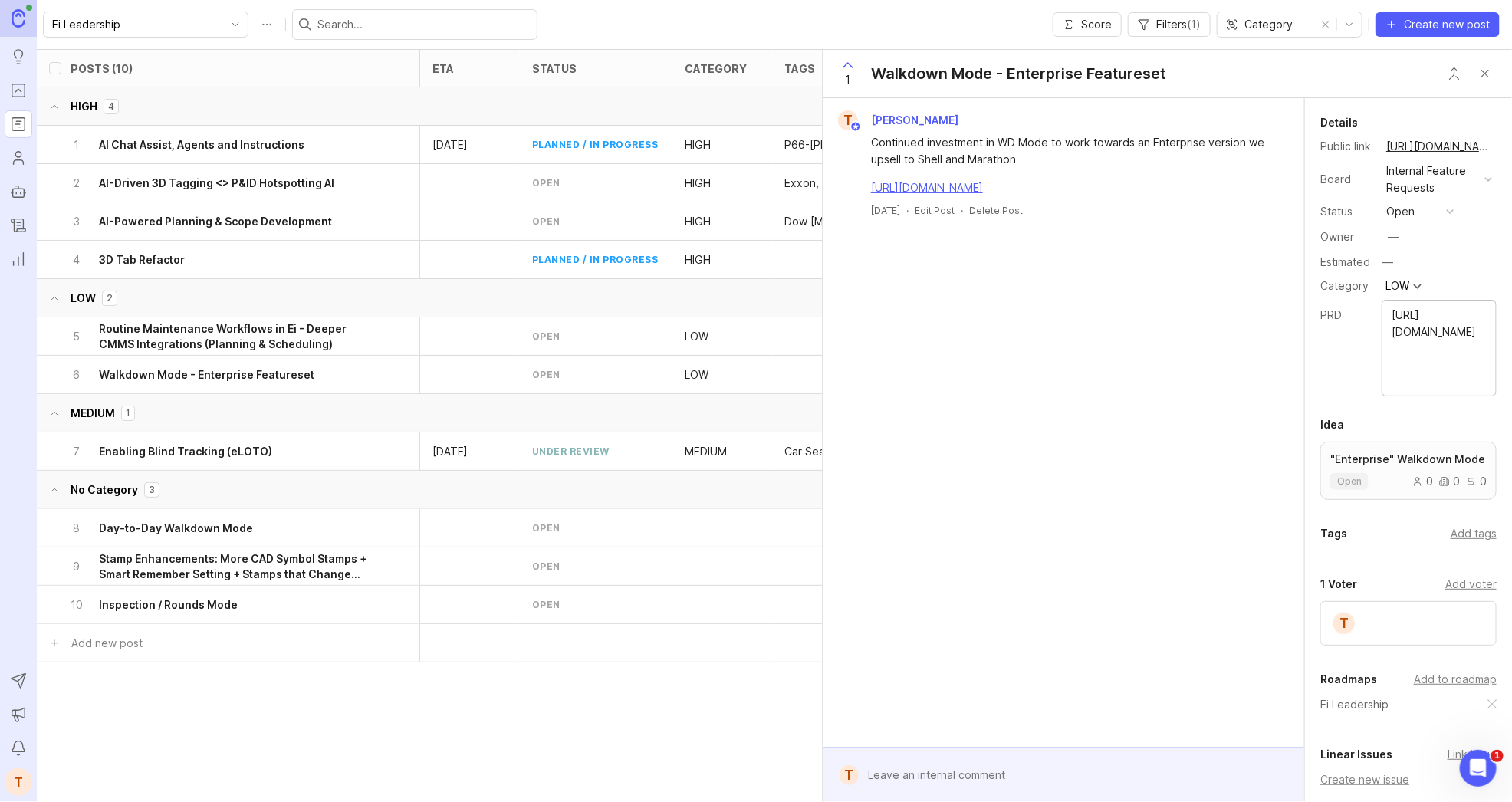
type textarea "[URL][DOMAIN_NAME]"
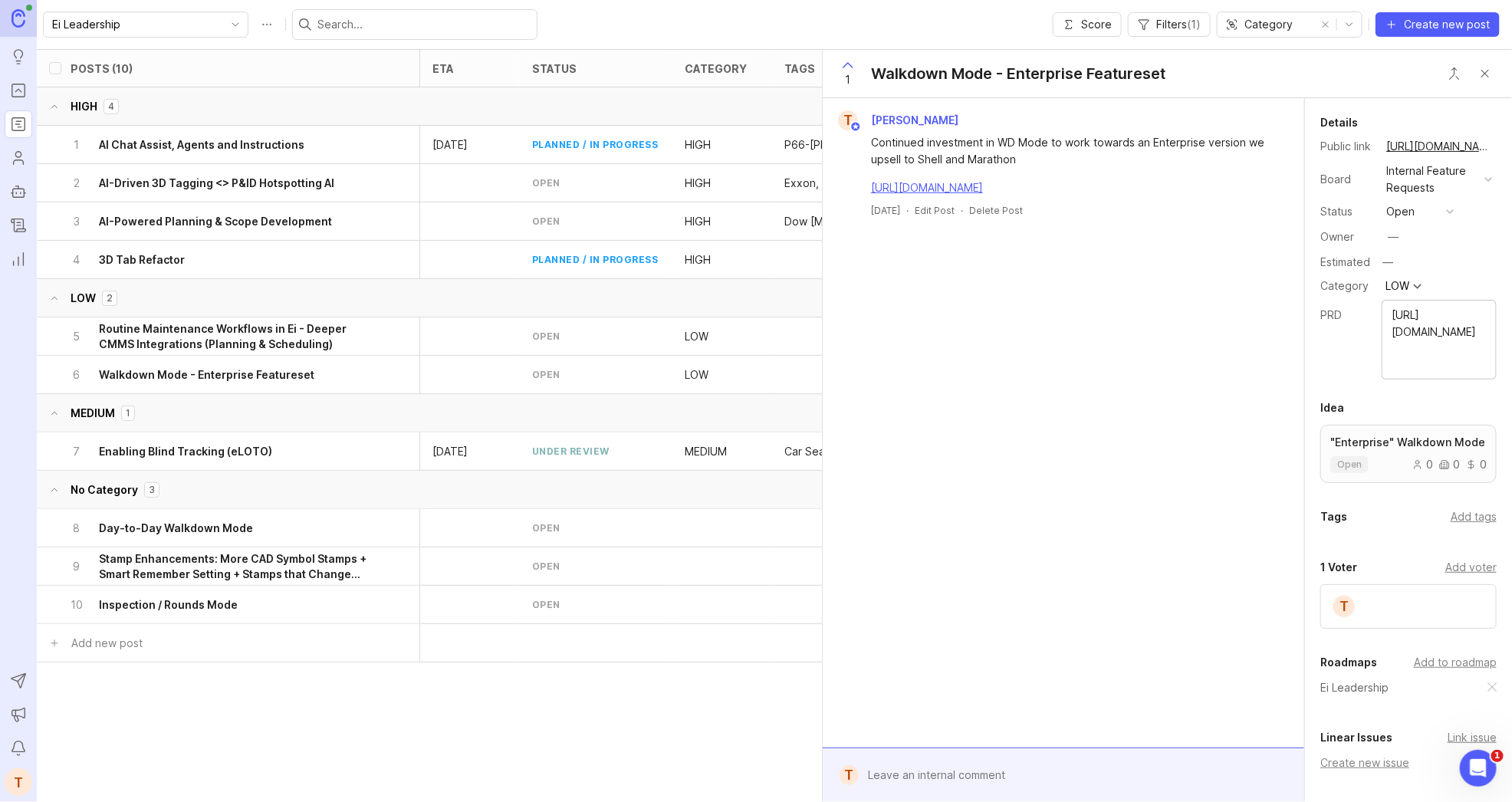
click at [1311, 383] on div "Details Public link https://feedback.env-int.com/internal-feature-requests/p/wa…" at bounding box center [1409, 503] width 207 height 811
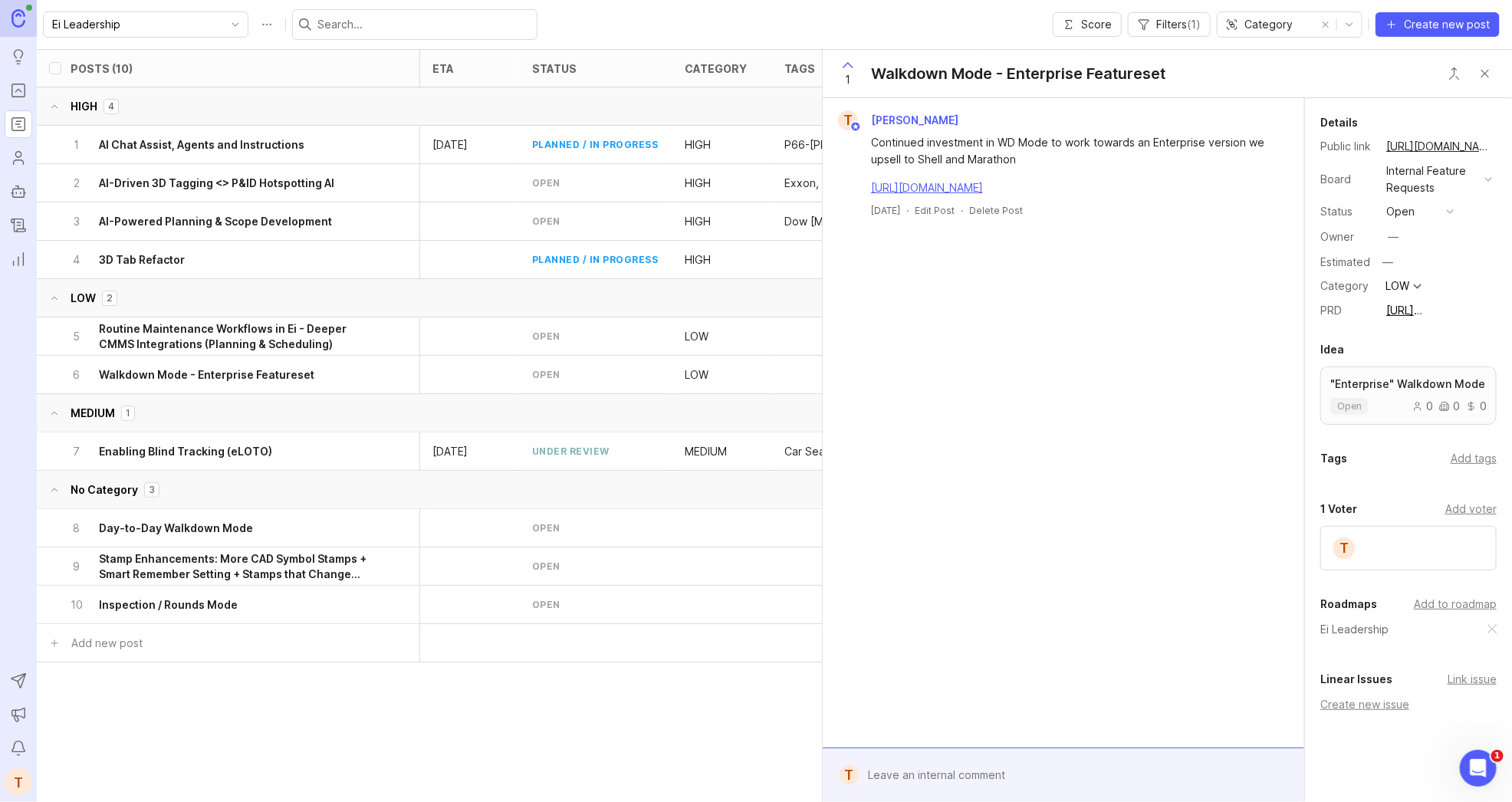
click at [1488, 78] on button "Close button" at bounding box center [1485, 74] width 31 height 31
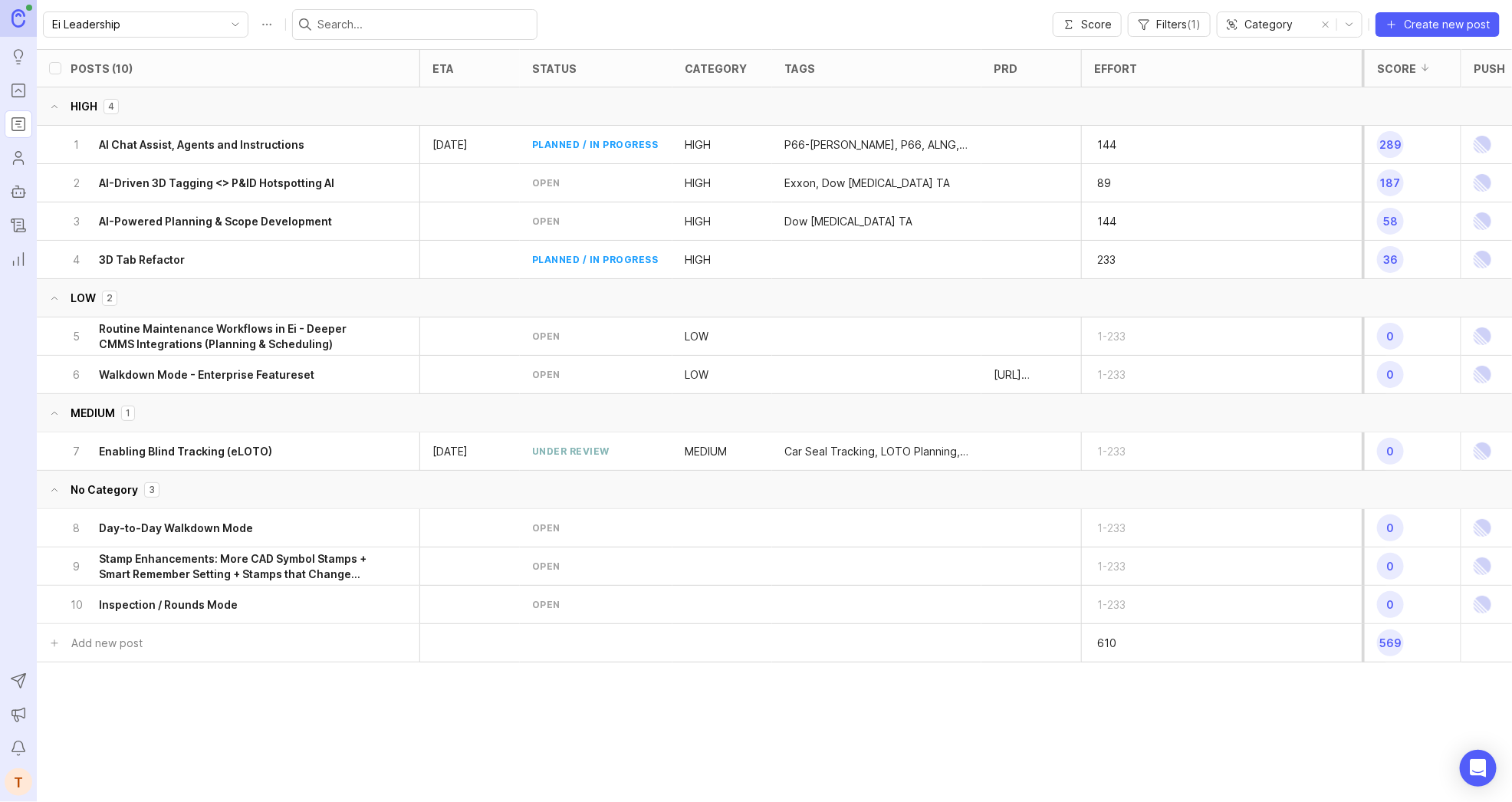
click at [1050, 374] on p "[URL][DOMAIN_NAME]" at bounding box center [1031, 375] width 75 height 15
drag, startPoint x: 1082, startPoint y: 74, endPoint x: 1183, endPoint y: 71, distance: 101.0
click at [1113, 71] on div at bounding box center [1108, 336] width 10 height 575
drag, startPoint x: 1183, startPoint y: 71, endPoint x: 1242, endPoint y: 71, distance: 59.0
click at [1227, 71] on div at bounding box center [1222, 336] width 10 height 575
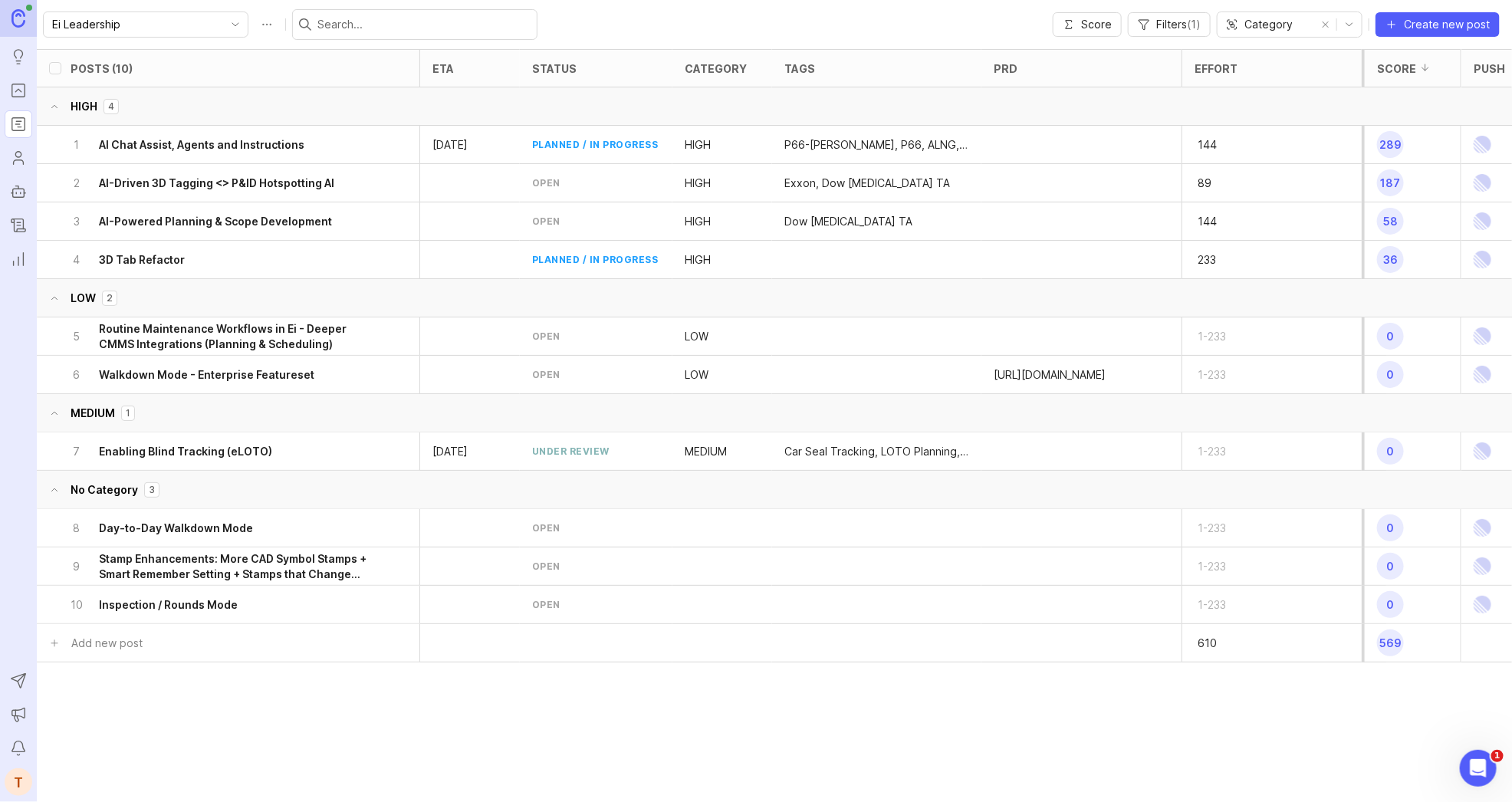
click at [1045, 380] on p "[URL][DOMAIN_NAME]" at bounding box center [1049, 375] width 112 height 15
click at [1058, 368] on p "[URL][DOMAIN_NAME]" at bounding box center [1049, 375] width 112 height 15
click at [208, 377] on h6 "Walkdown Mode - Enterprise Featureset" at bounding box center [206, 375] width 215 height 15
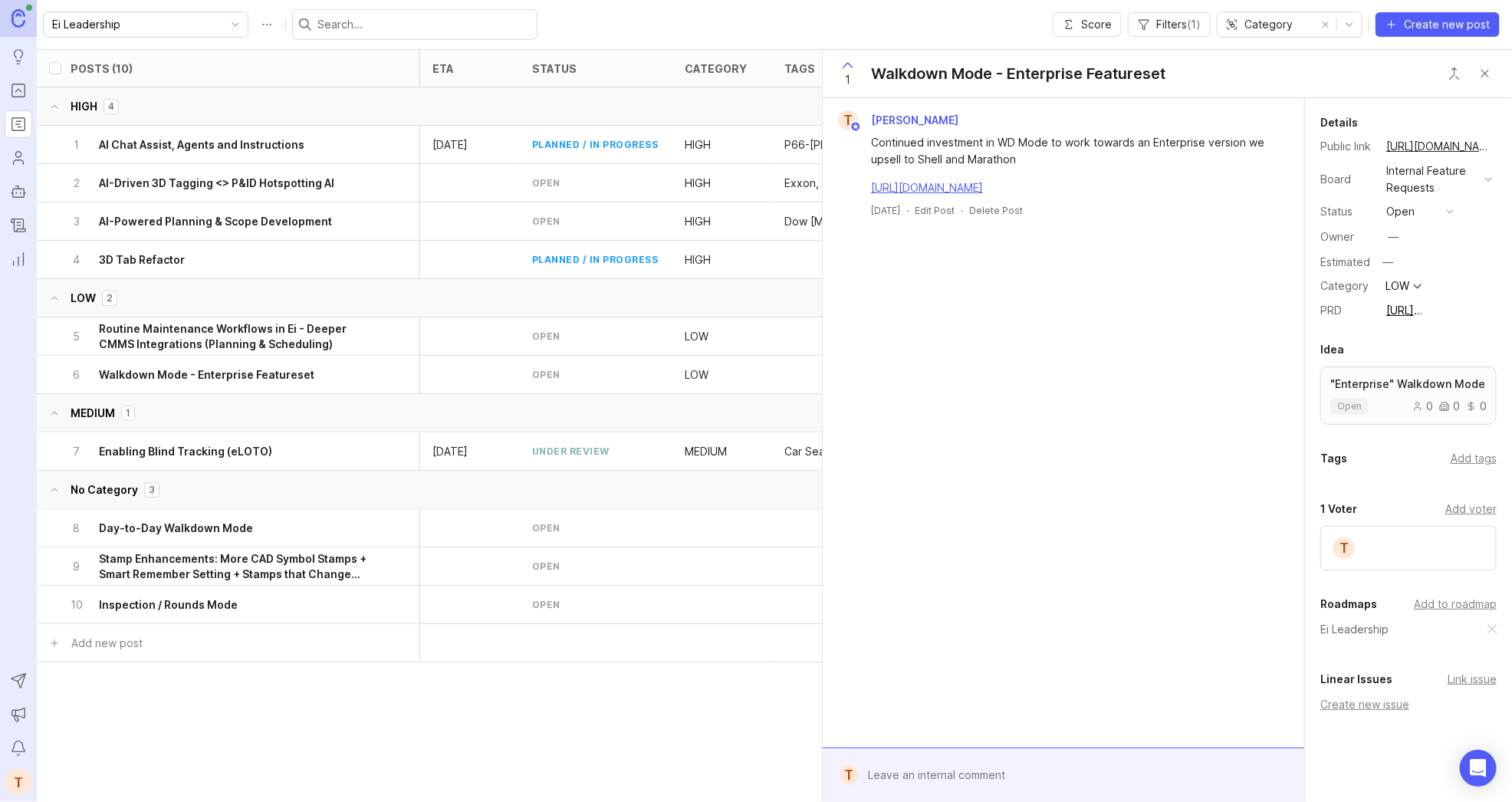
click at [1487, 82] on button "Close button" at bounding box center [1485, 74] width 31 height 31
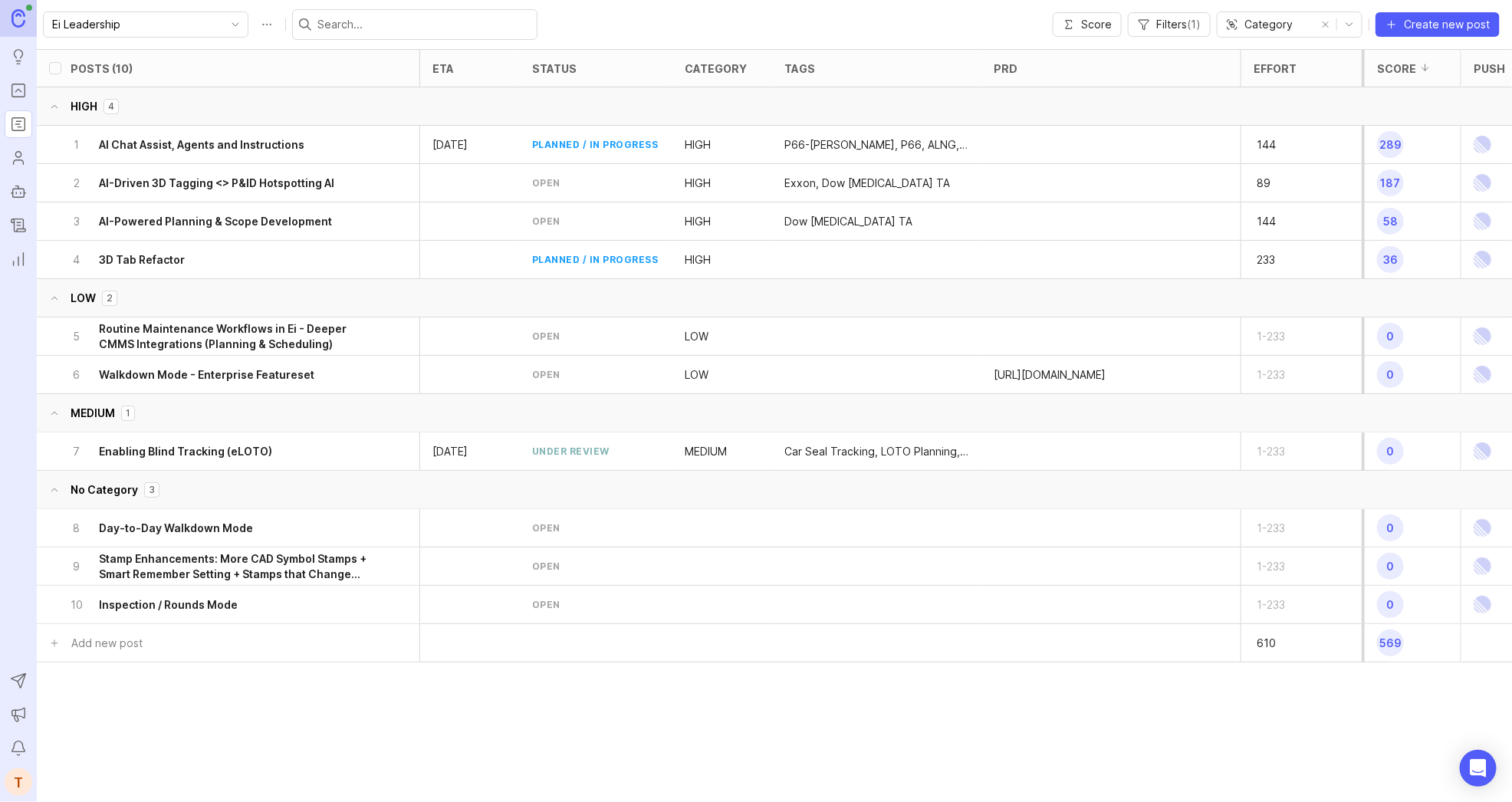
click at [1050, 368] on p "[URL][DOMAIN_NAME]" at bounding box center [1049, 375] width 112 height 15
drag, startPoint x: 1239, startPoint y: 71, endPoint x: 1076, endPoint y: 113, distance: 168.3
click at [1076, 113] on div at bounding box center [1081, 336] width 10 height 575
click at [1170, 8] on div "Ei Leadership Score Filters ( 1 ) Category Create new post" at bounding box center [774, 24] width 1476 height 49
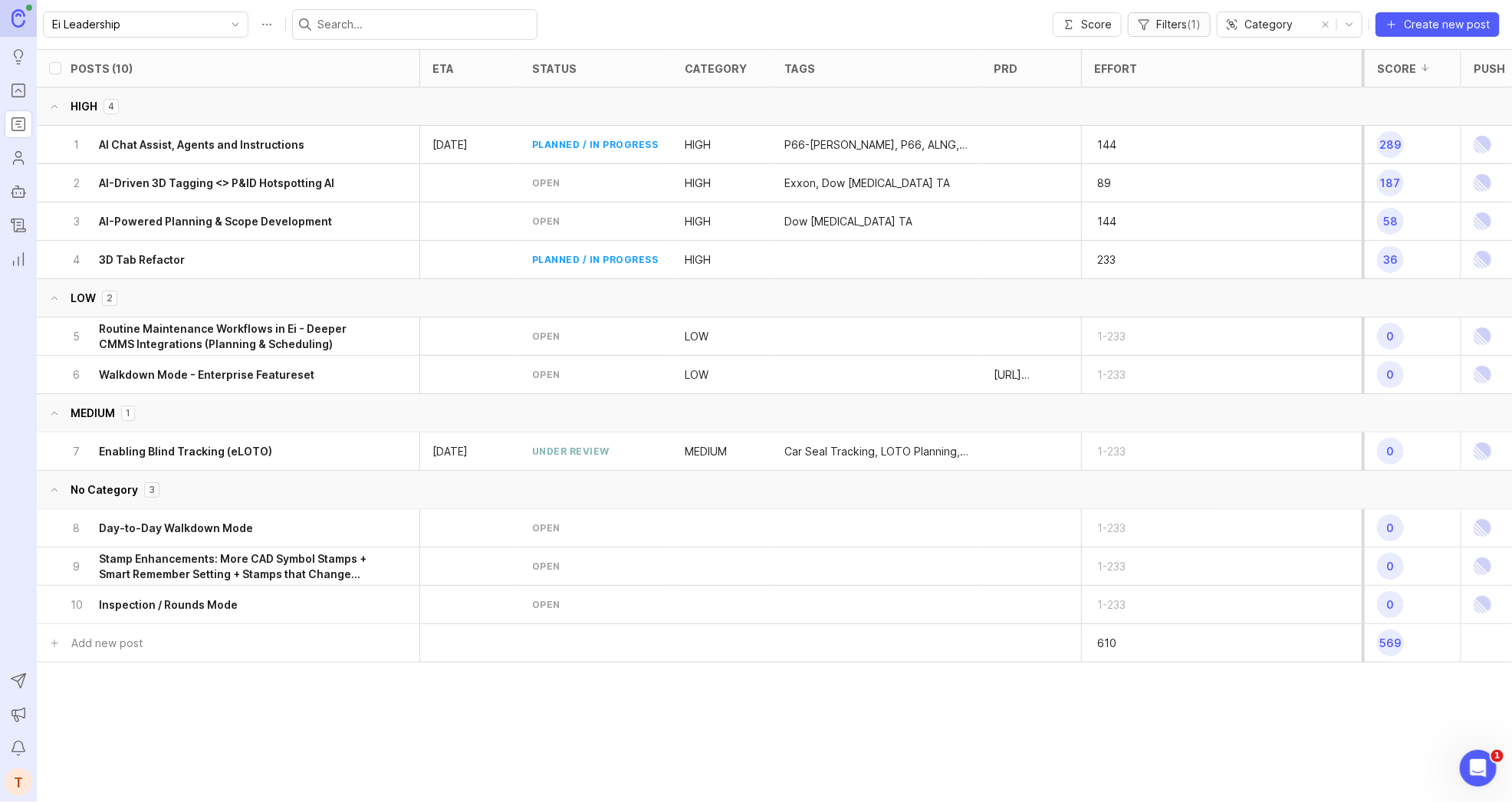
click at [1165, 21] on span "Filters ( 1 )" at bounding box center [1179, 25] width 44 height 15
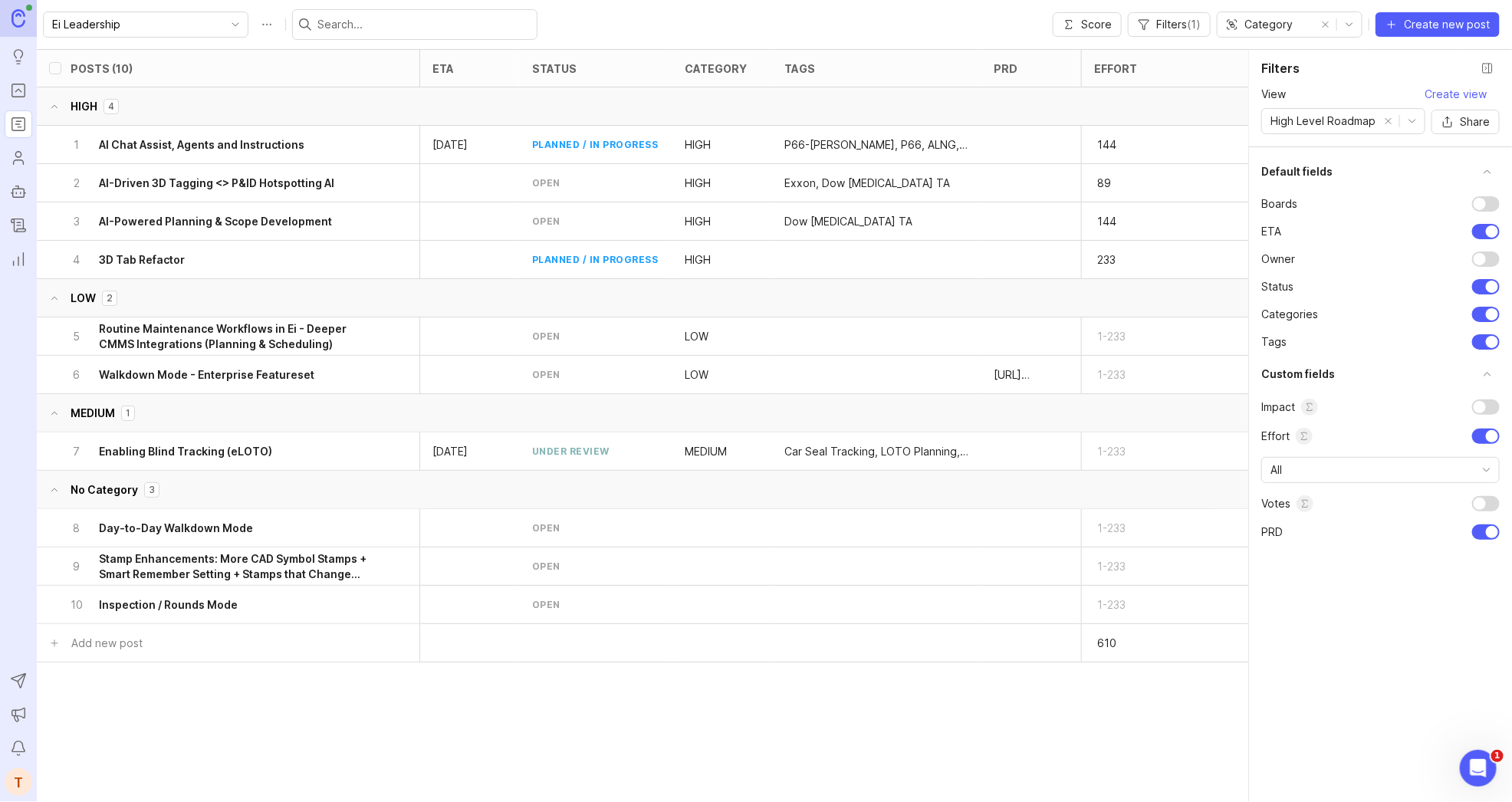
click at [1492, 543] on div "Default fields Boards ETA owner status Categories tags Custom fields Impact Eff…" at bounding box center [1381, 475] width 263 height 655
click at [1491, 536] on div at bounding box center [1492, 531] width 12 height 12
click at [1491, 536] on div at bounding box center [1486, 532] width 28 height 15
click at [1488, 57] on button "Close filter panel" at bounding box center [1488, 68] width 25 height 25
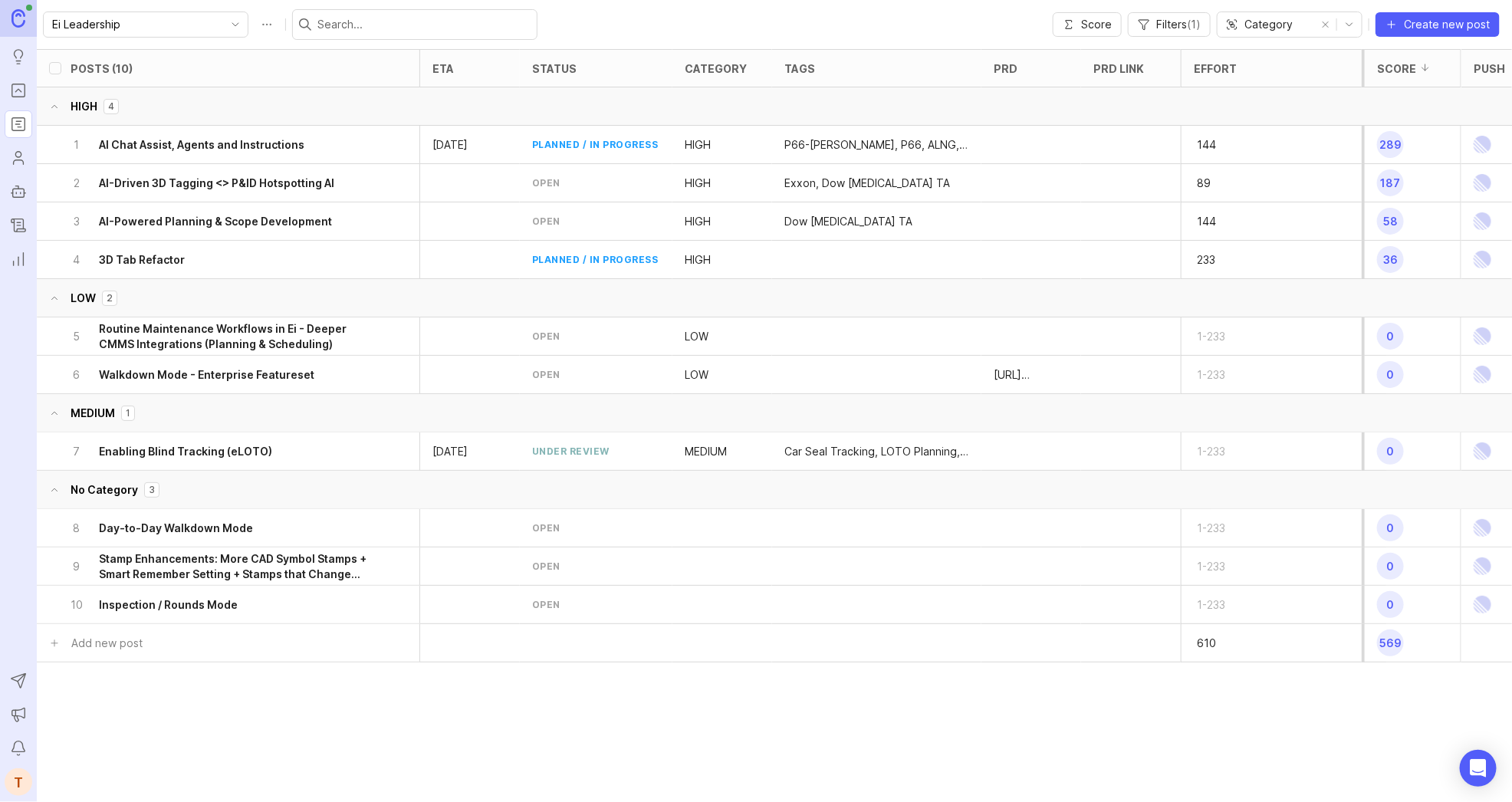
click at [1122, 369] on div at bounding box center [1131, 375] width 100 height 38
click at [330, 381] on div "6 Walkdown Mode - Enterprise Featureset" at bounding box center [223, 374] width 306 height 37
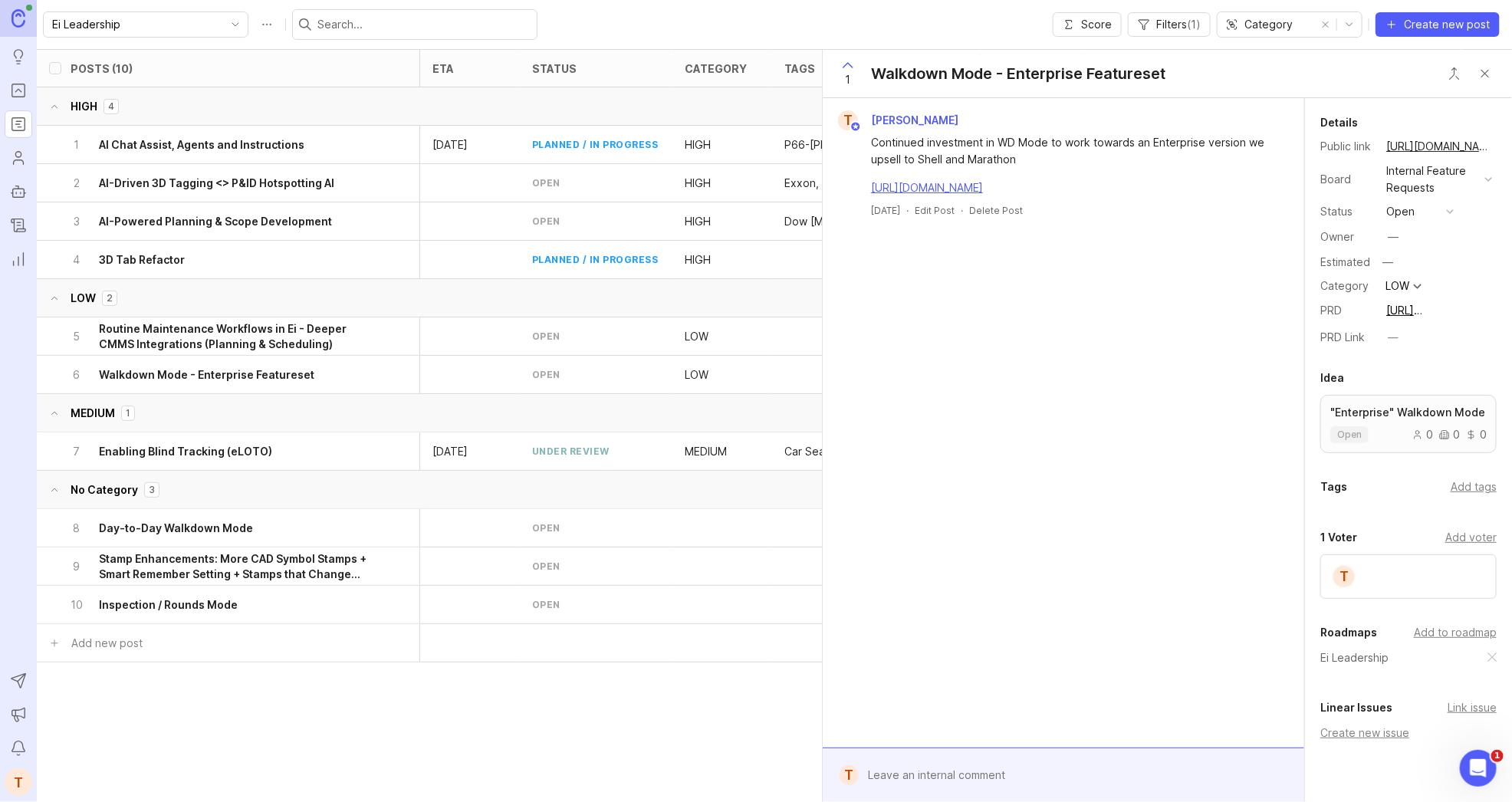
click at [1494, 306] on button "copy icon" at bounding box center [1504, 310] width 21 height 21
click at [1423, 328] on div "PRD Link —" at bounding box center [1409, 338] width 176 height 25
type input "[URL][DOMAIN_NAME]"
click at [1428, 361] on div "Details Public link [URL][DOMAIN_NAME] Board Internal Feature Requests Status o…" at bounding box center [1409, 489] width 207 height 781
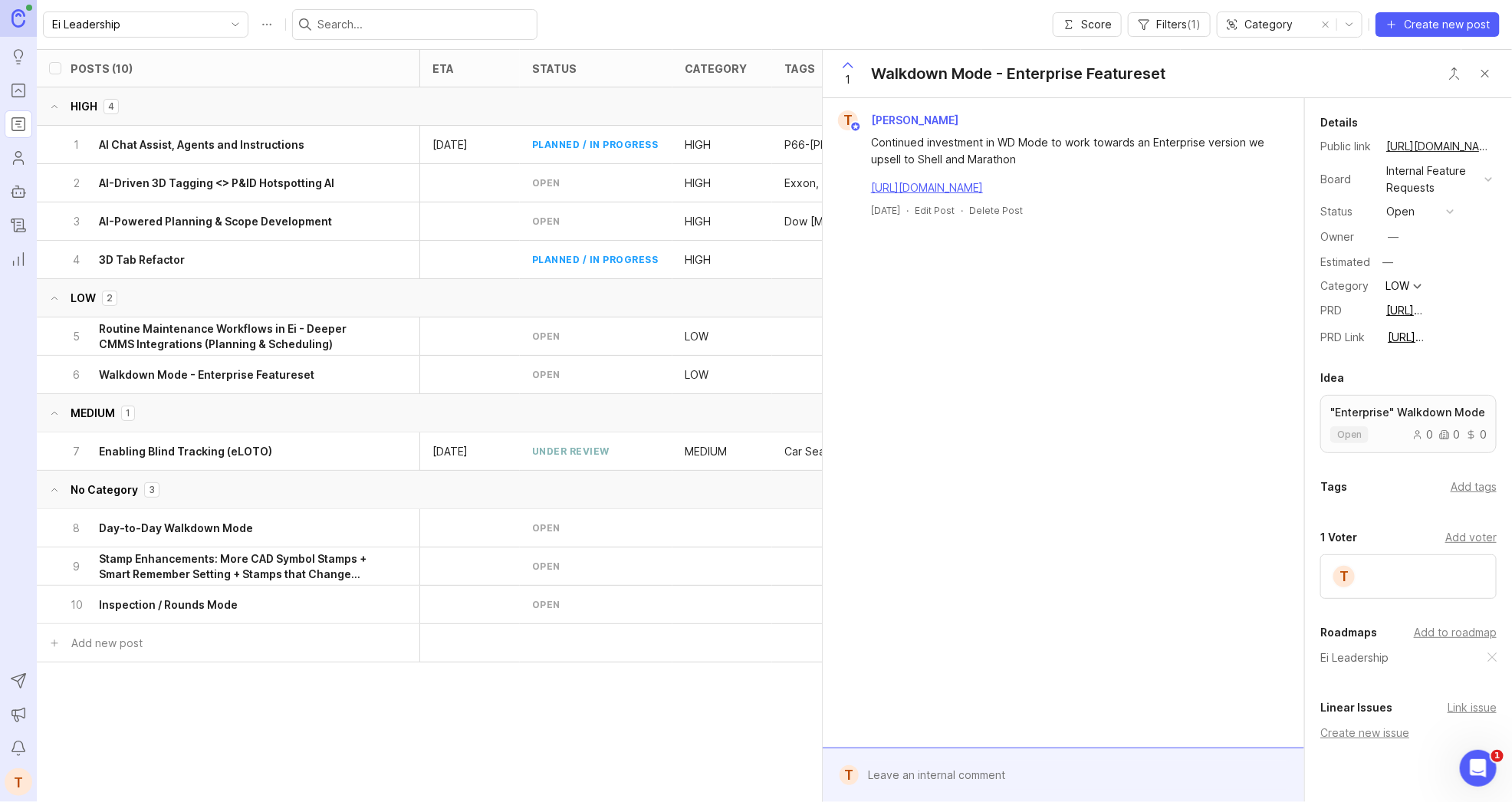
click at [1488, 58] on button "Close button" at bounding box center [1485, 74] width 31 height 31
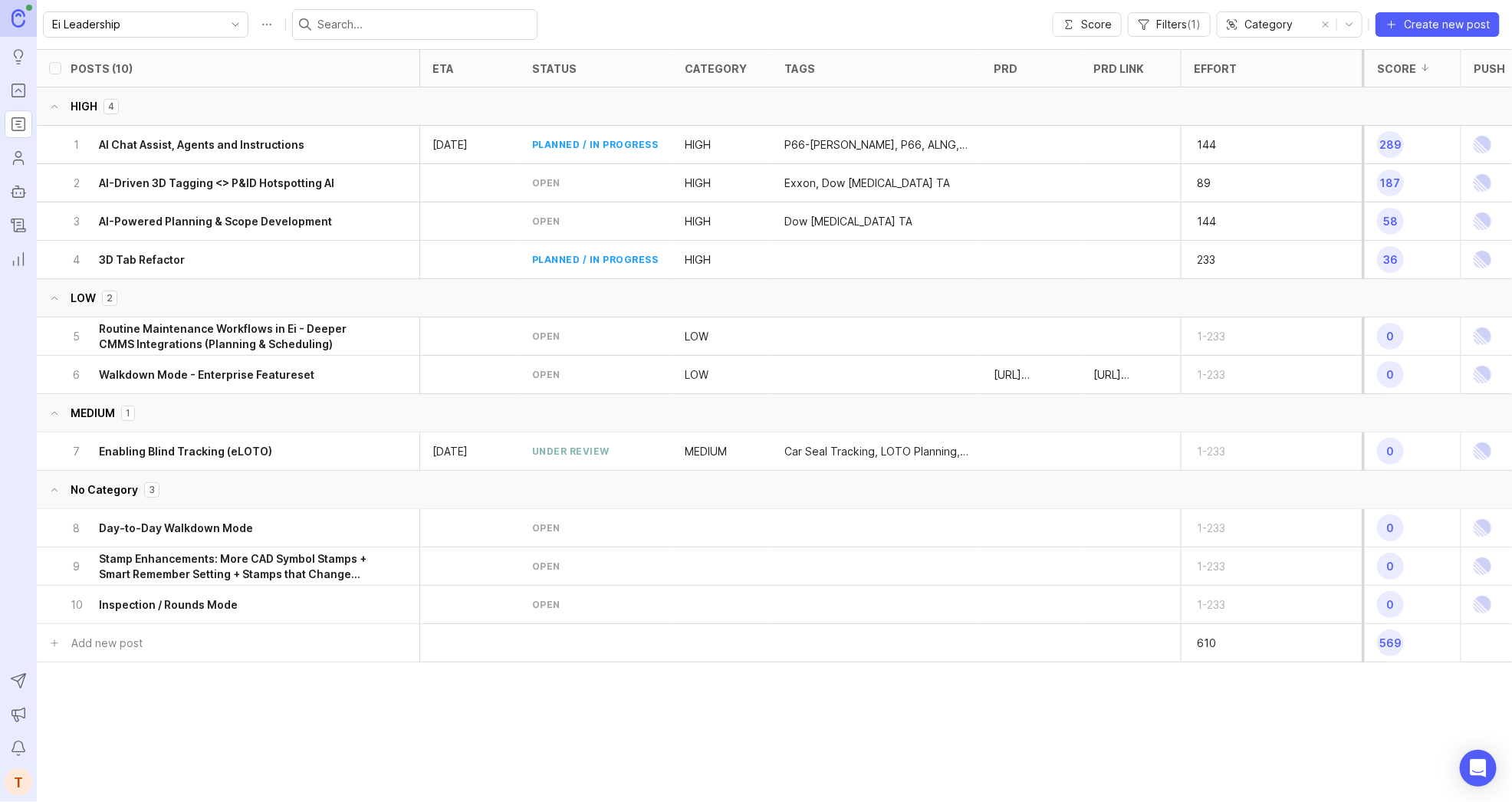
click at [1140, 371] on p "[URL][DOMAIN_NAME]" at bounding box center [1131, 375] width 75 height 15
drag, startPoint x: 1182, startPoint y: 73, endPoint x: 1325, endPoint y: 67, distance: 143.1
click at [1325, 67] on div at bounding box center [1324, 336] width 10 height 575
click at [1162, 377] on p "[URL][DOMAIN_NAME]" at bounding box center [1149, 375] width 112 height 15
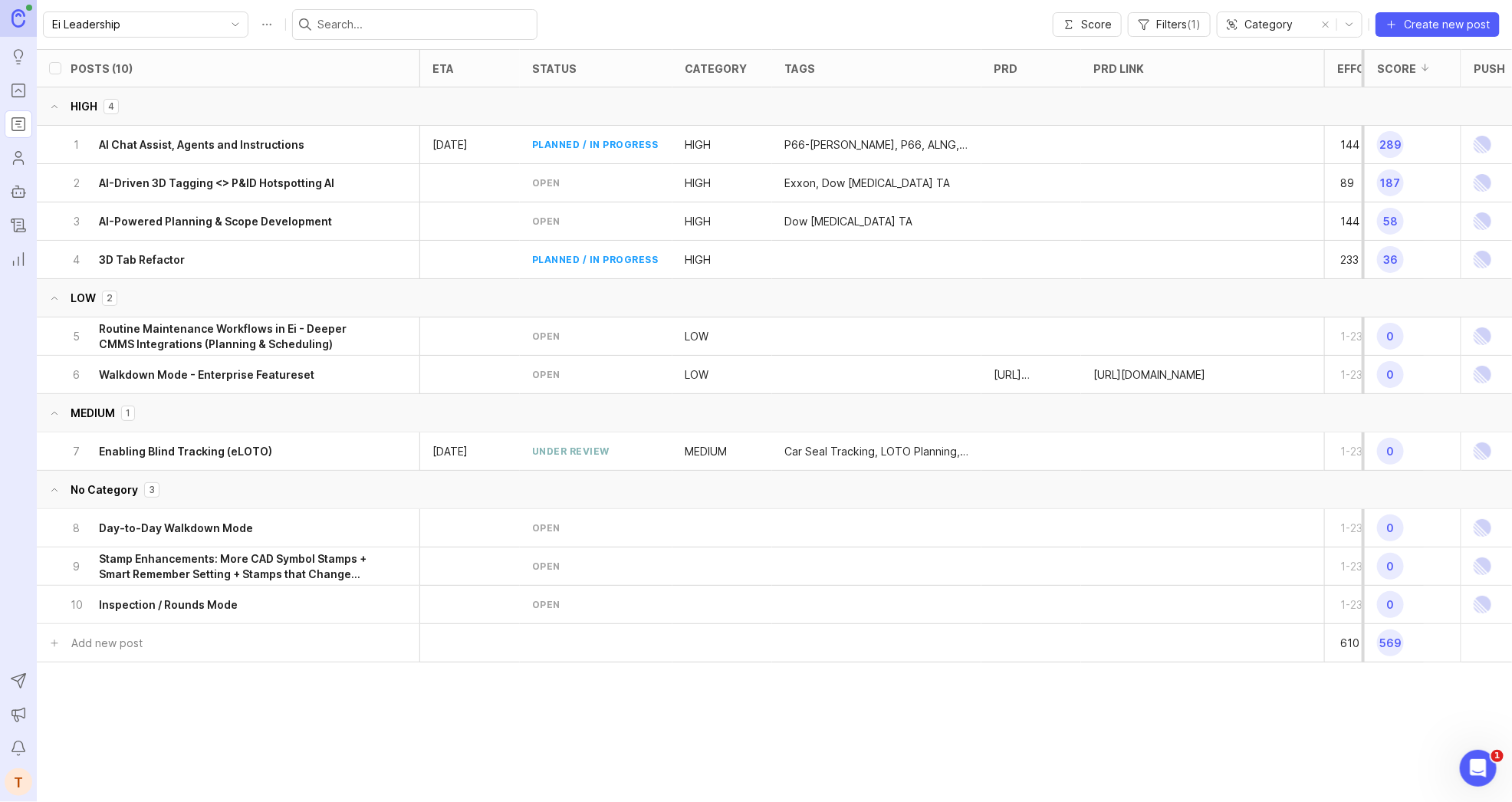
click at [1158, 374] on p "[URL][DOMAIN_NAME]" at bounding box center [1149, 375] width 112 height 15
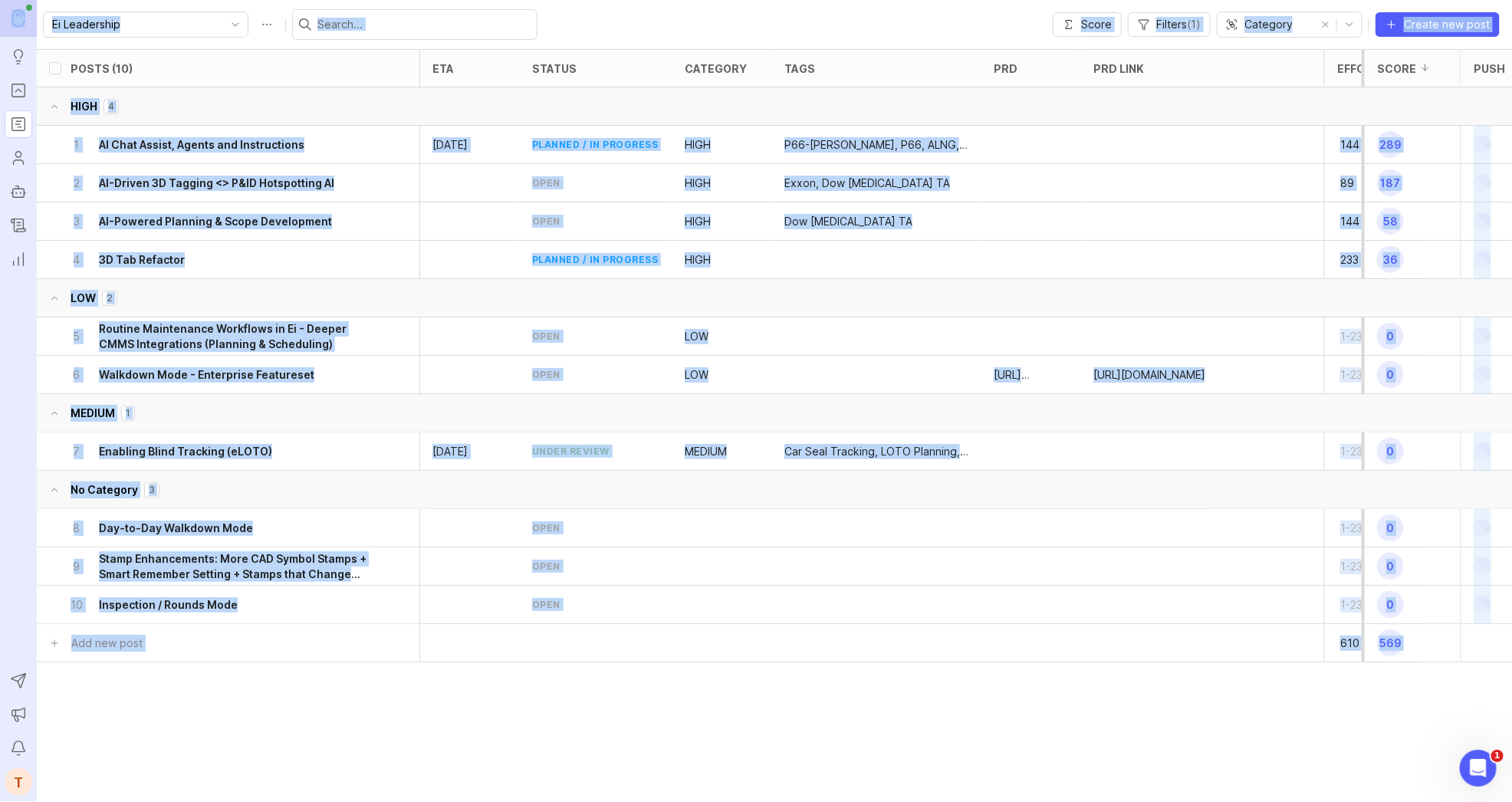
click at [1158, 374] on p "[URL][DOMAIN_NAME]" at bounding box center [1149, 375] width 112 height 15
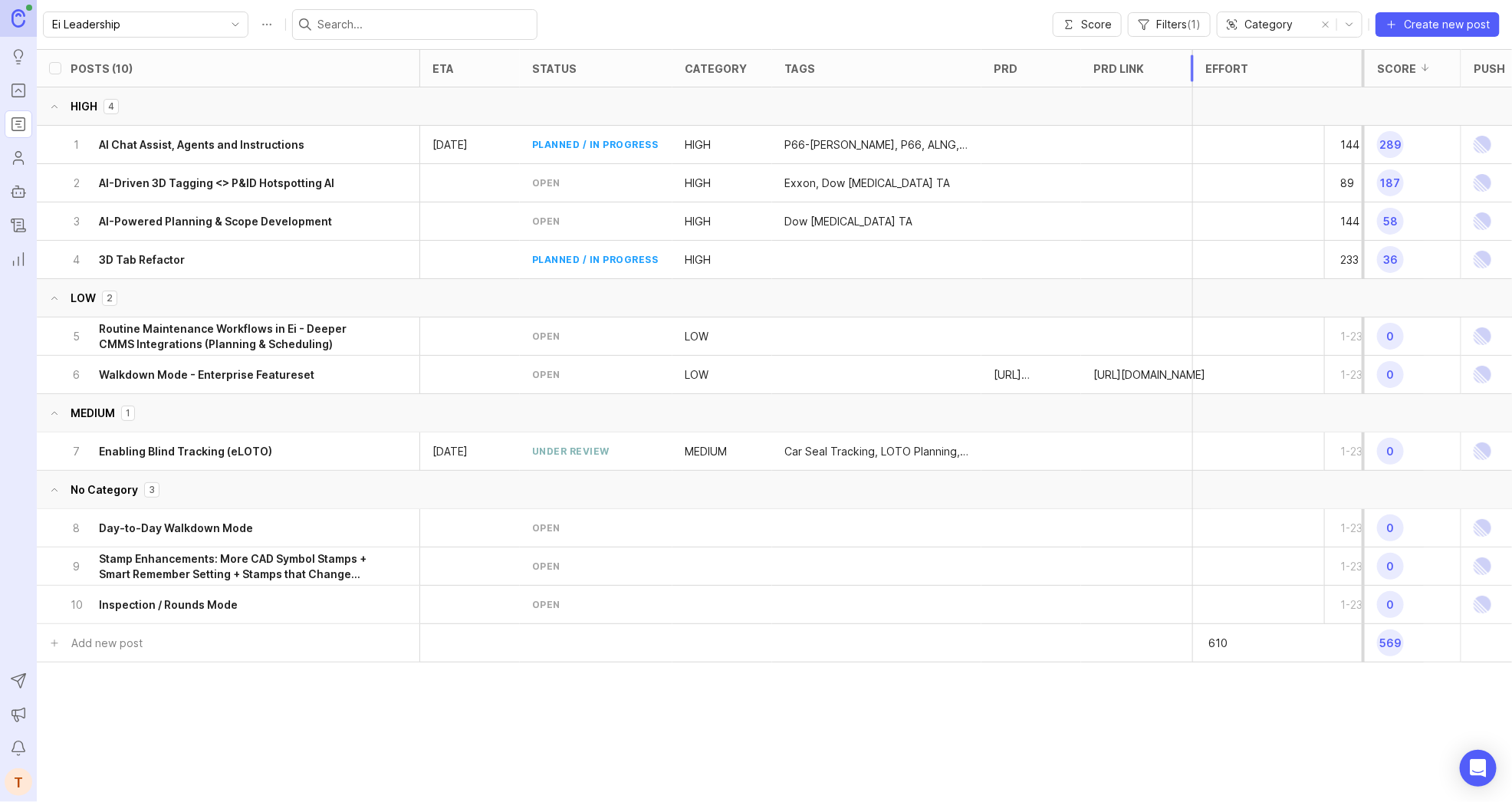
drag, startPoint x: 1321, startPoint y: 72, endPoint x: 1182, endPoint y: 83, distance: 139.4
click at [1187, 83] on div at bounding box center [1192, 336] width 10 height 575
click at [1171, 31] on span "Filters ( 1 )" at bounding box center [1179, 25] width 44 height 15
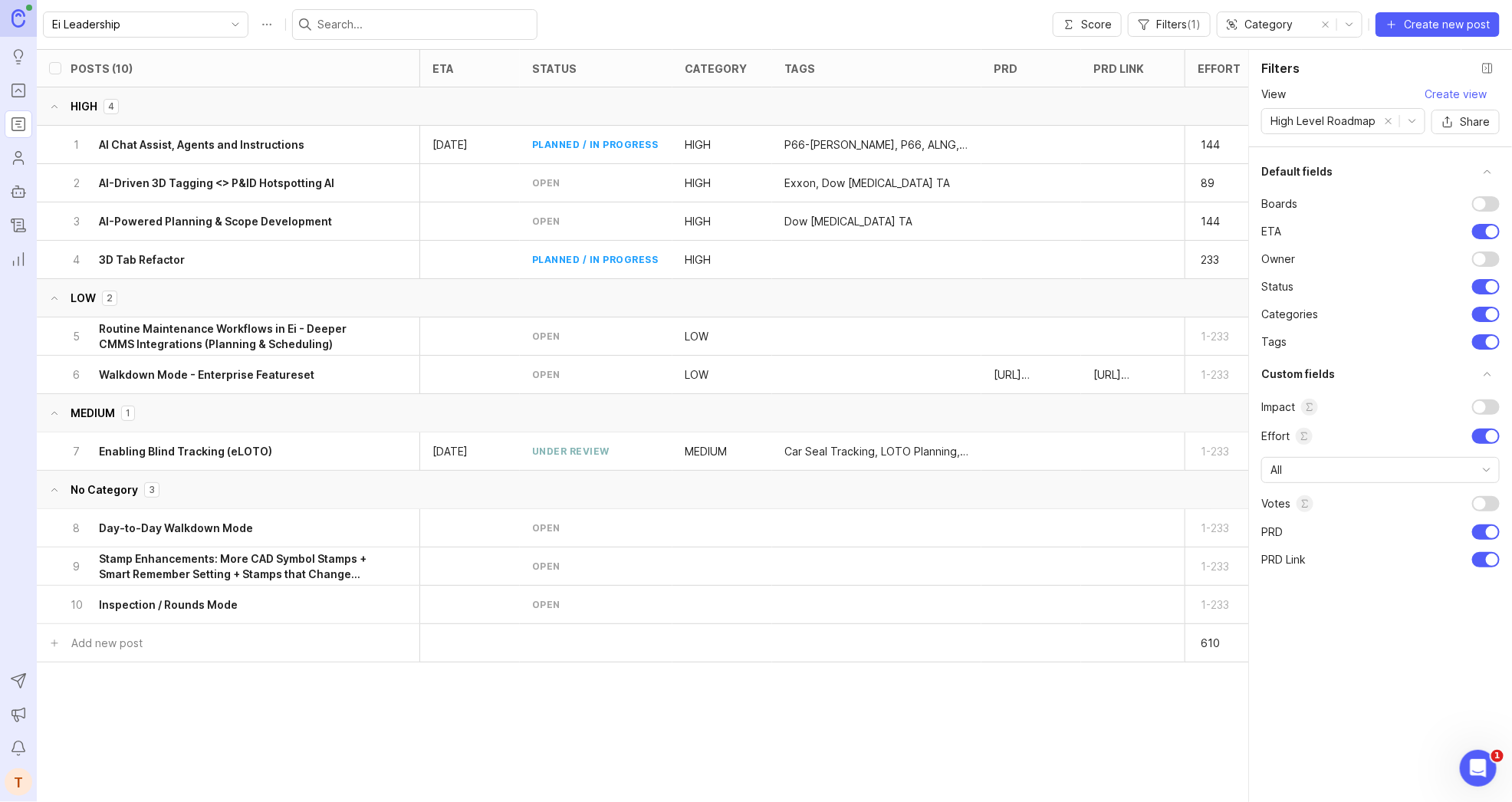
click at [1485, 70] on button "Close filter panel" at bounding box center [1488, 68] width 25 height 25
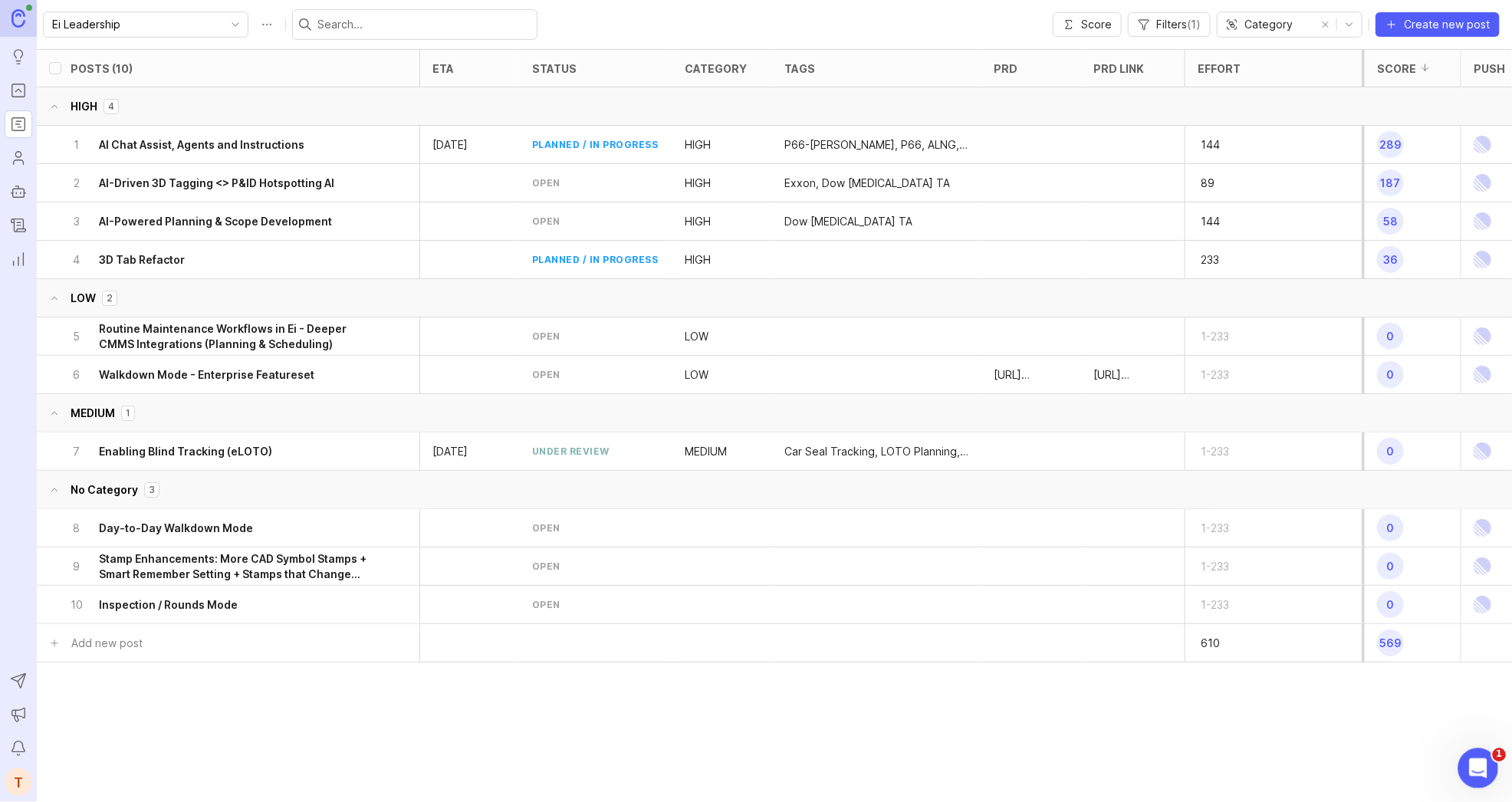
click at [1479, 757] on icon "Open Intercom Messenger" at bounding box center [1477, 766] width 25 height 25
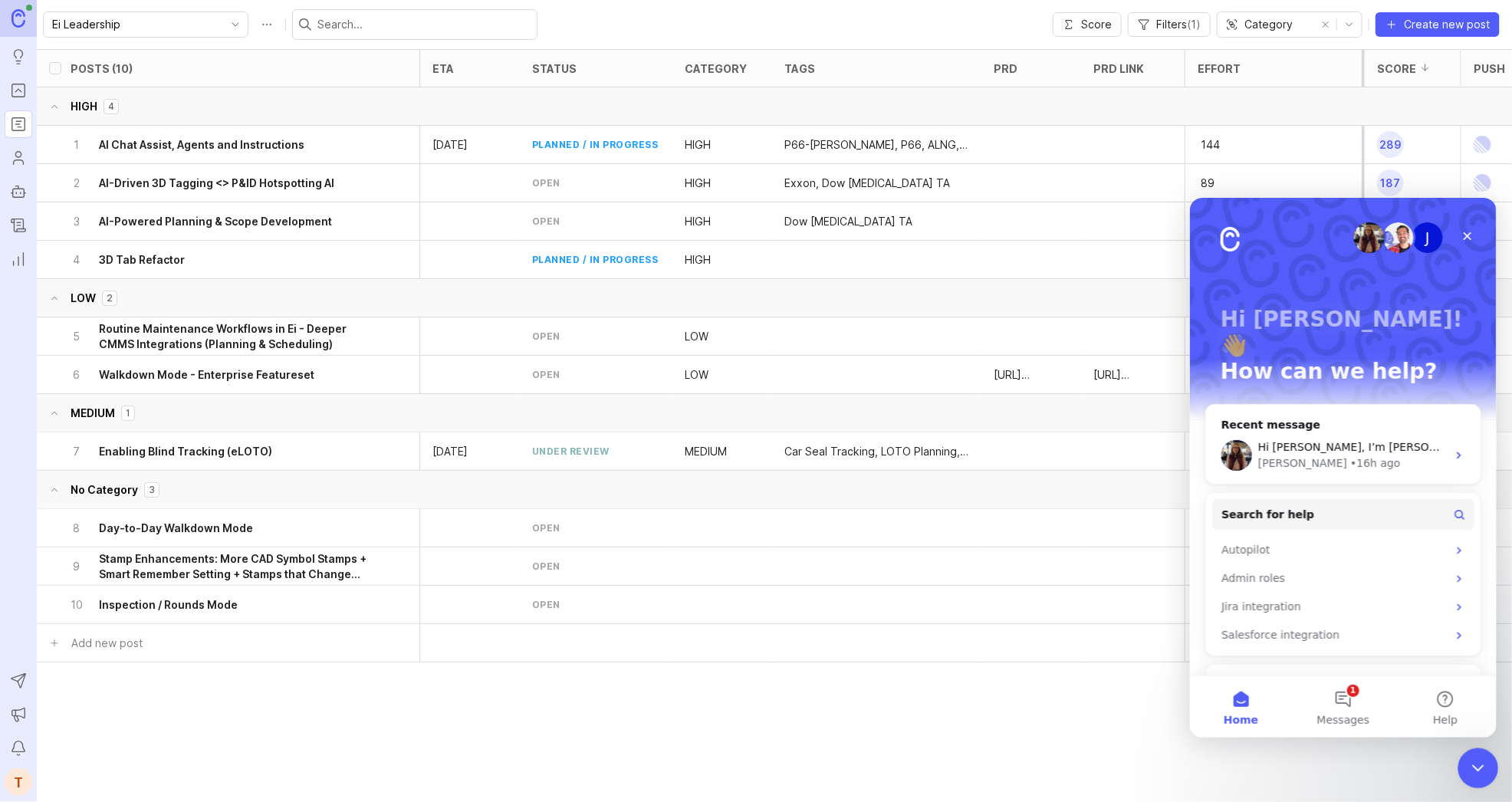
click at [1479, 756] on icon "Close Intercom Messenger" at bounding box center [1476, 765] width 18 height 18
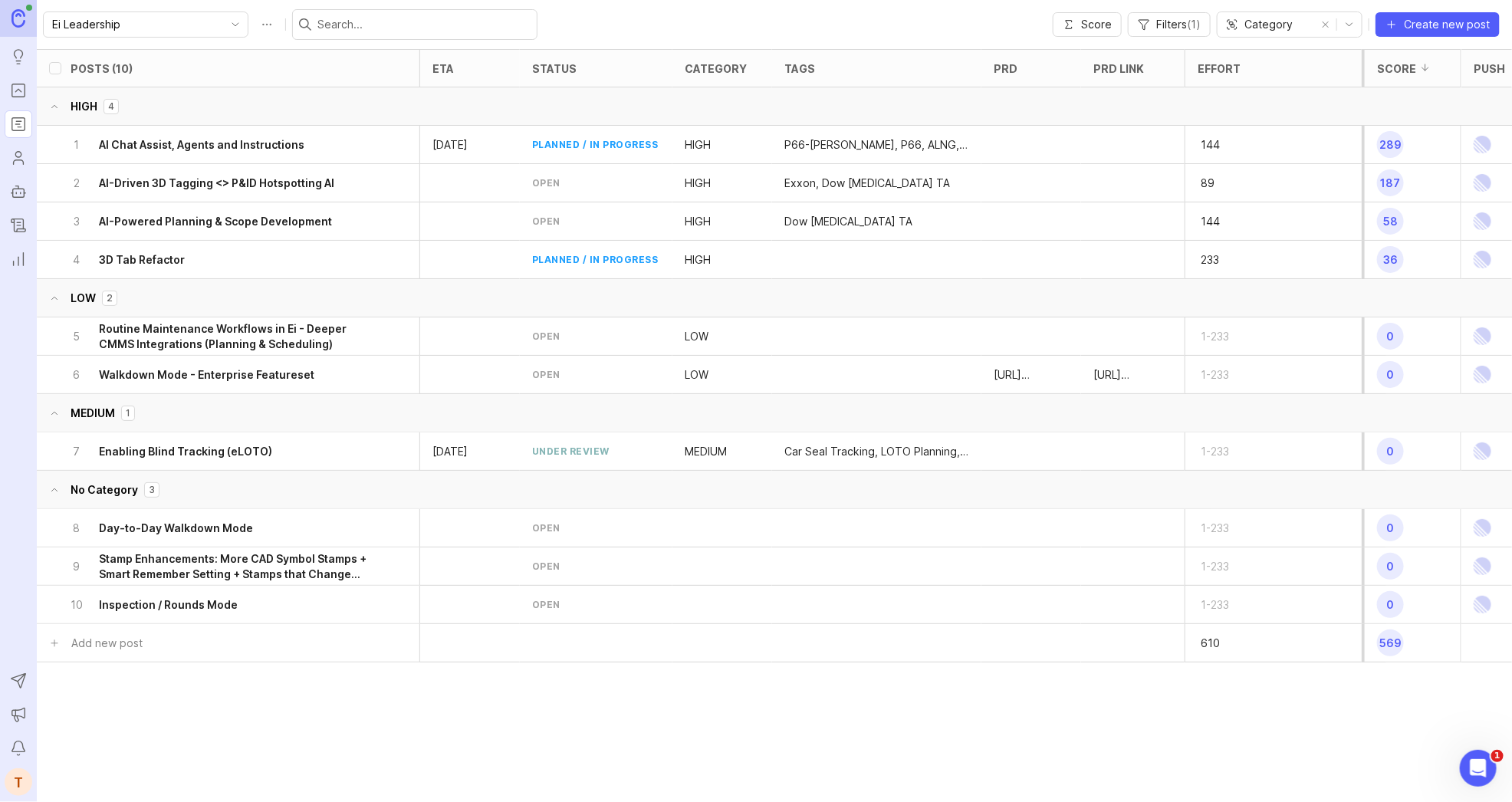
click at [355, 374] on div "6 Walkdown Mode - Enterprise Featureset" at bounding box center [223, 374] width 306 height 37
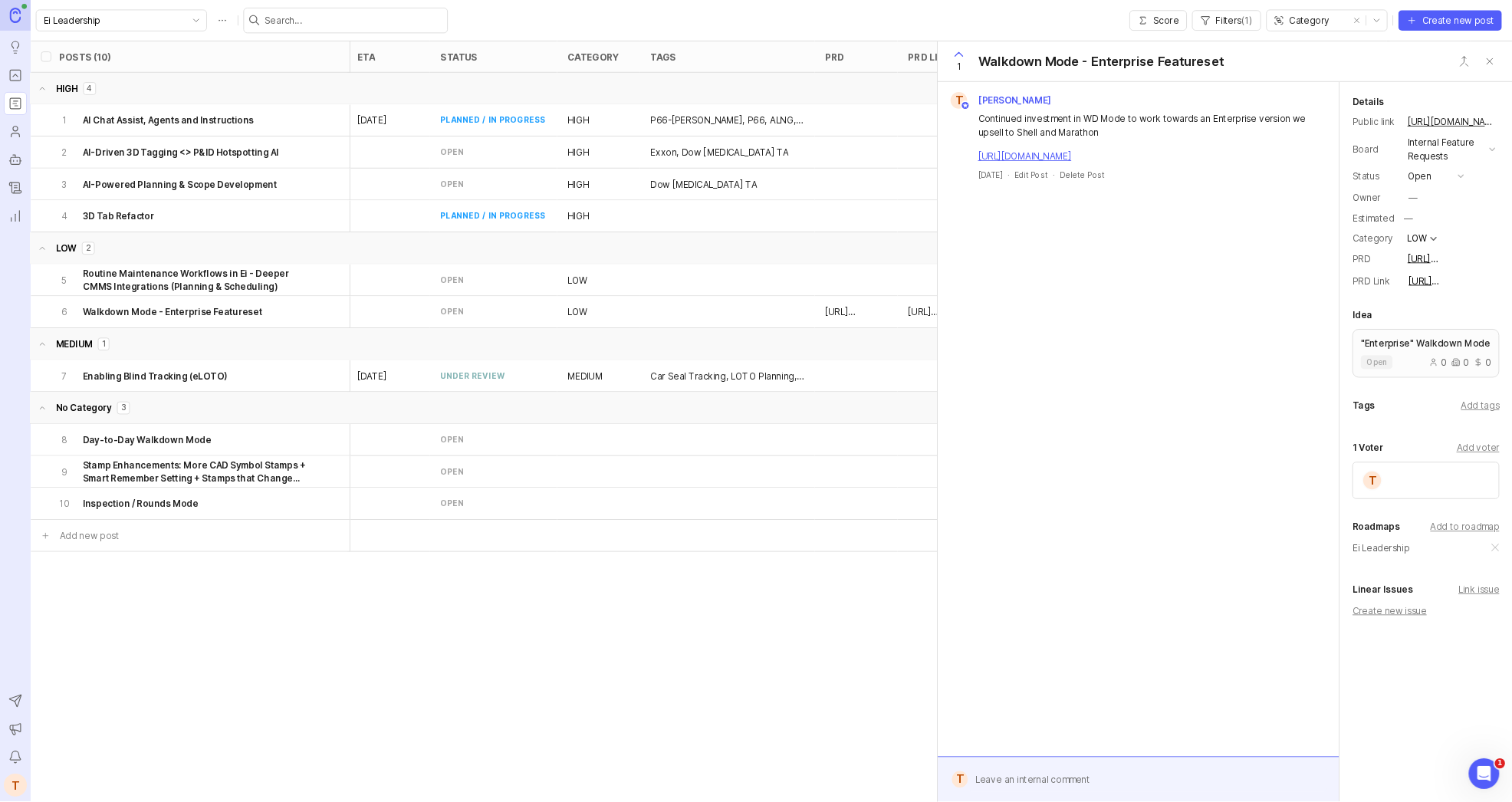
scroll to position [0, 3]
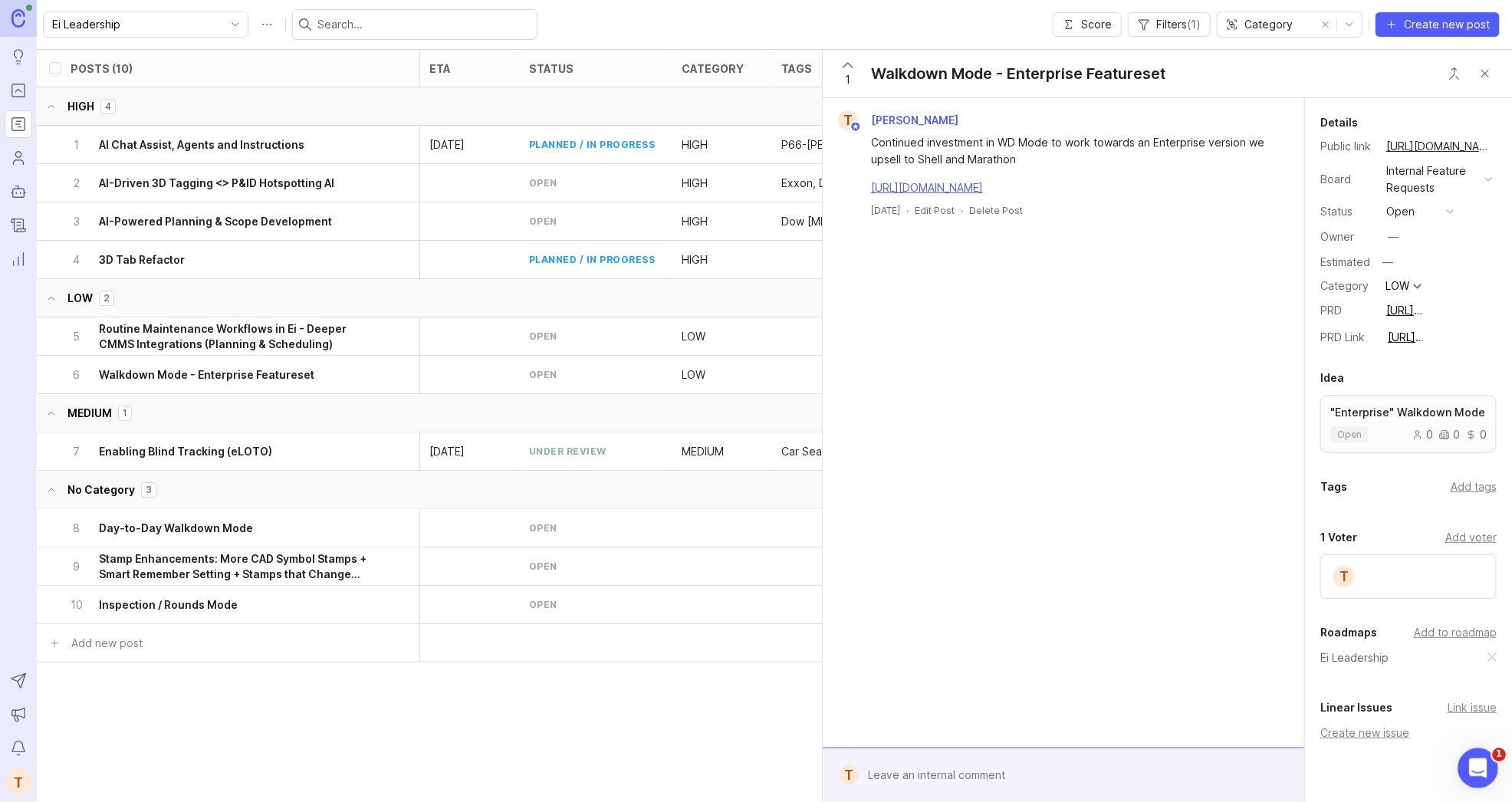
click at [1475, 768] on icon "Open Intercom Messenger" at bounding box center [1476, 766] width 11 height 12
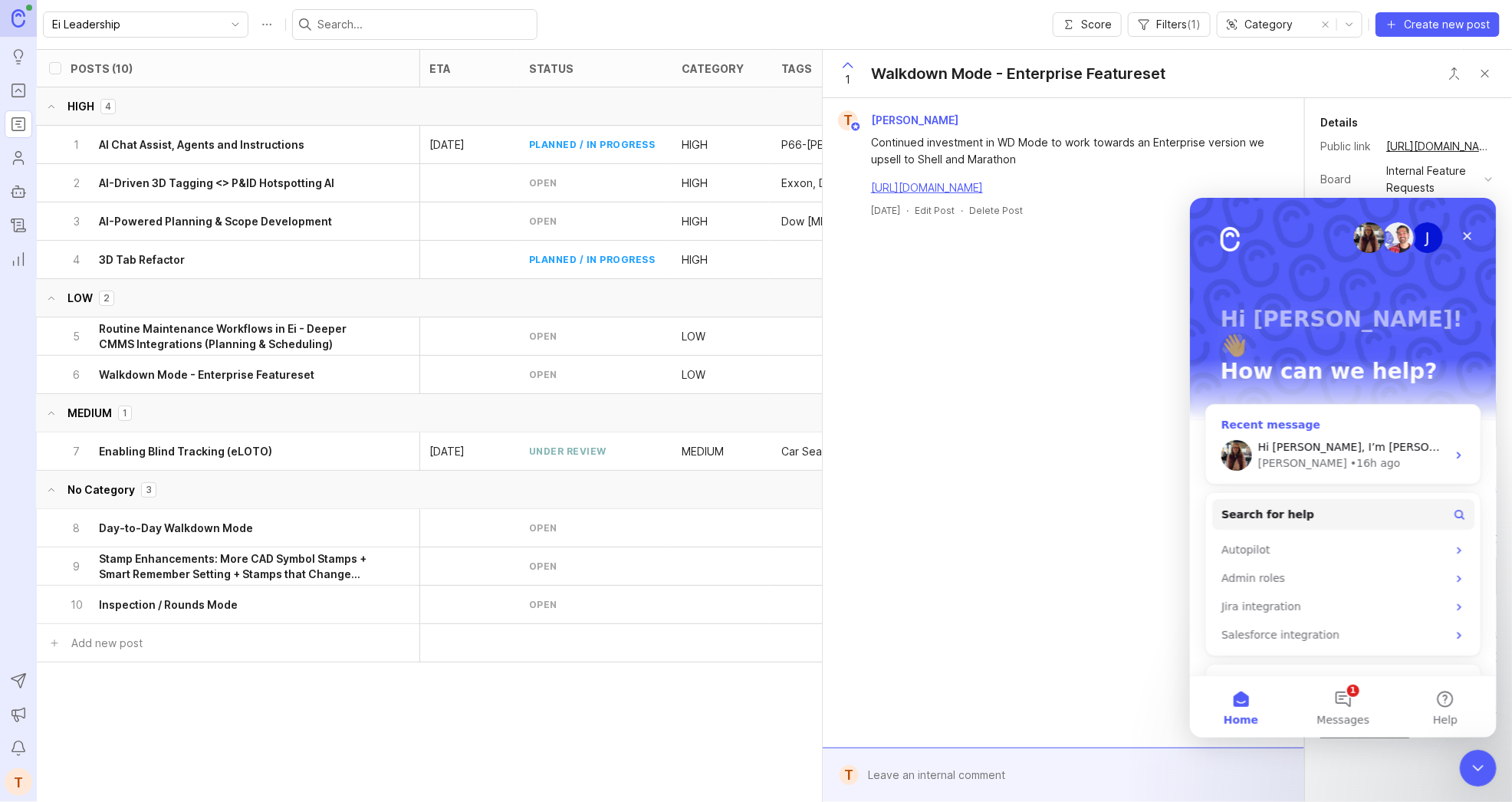
click at [1343, 455] on div "Sara • 16h ago" at bounding box center [1351, 462] width 189 height 16
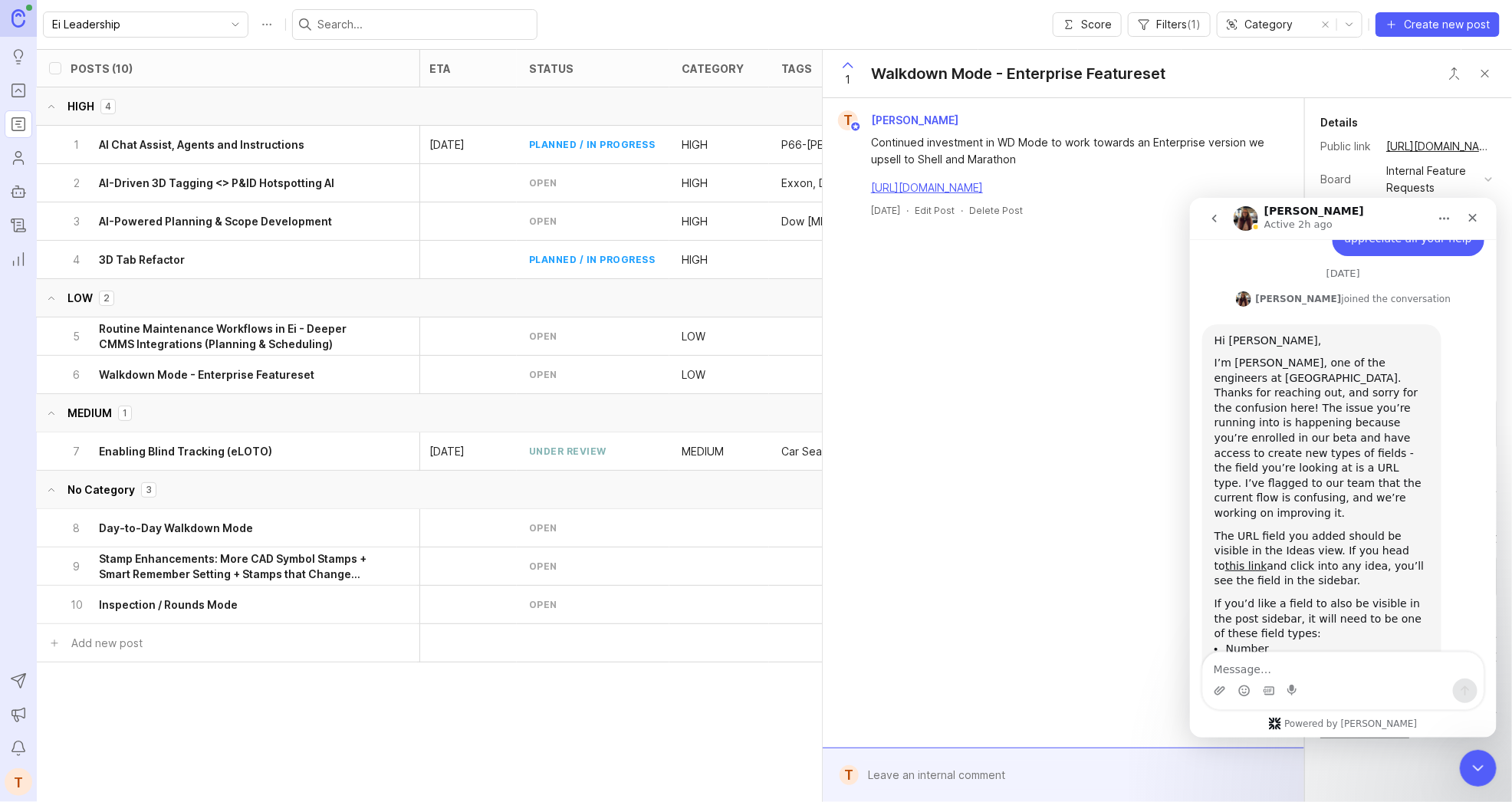
click at [1308, 675] on textarea "Message…" at bounding box center [1343, 664] width 281 height 26
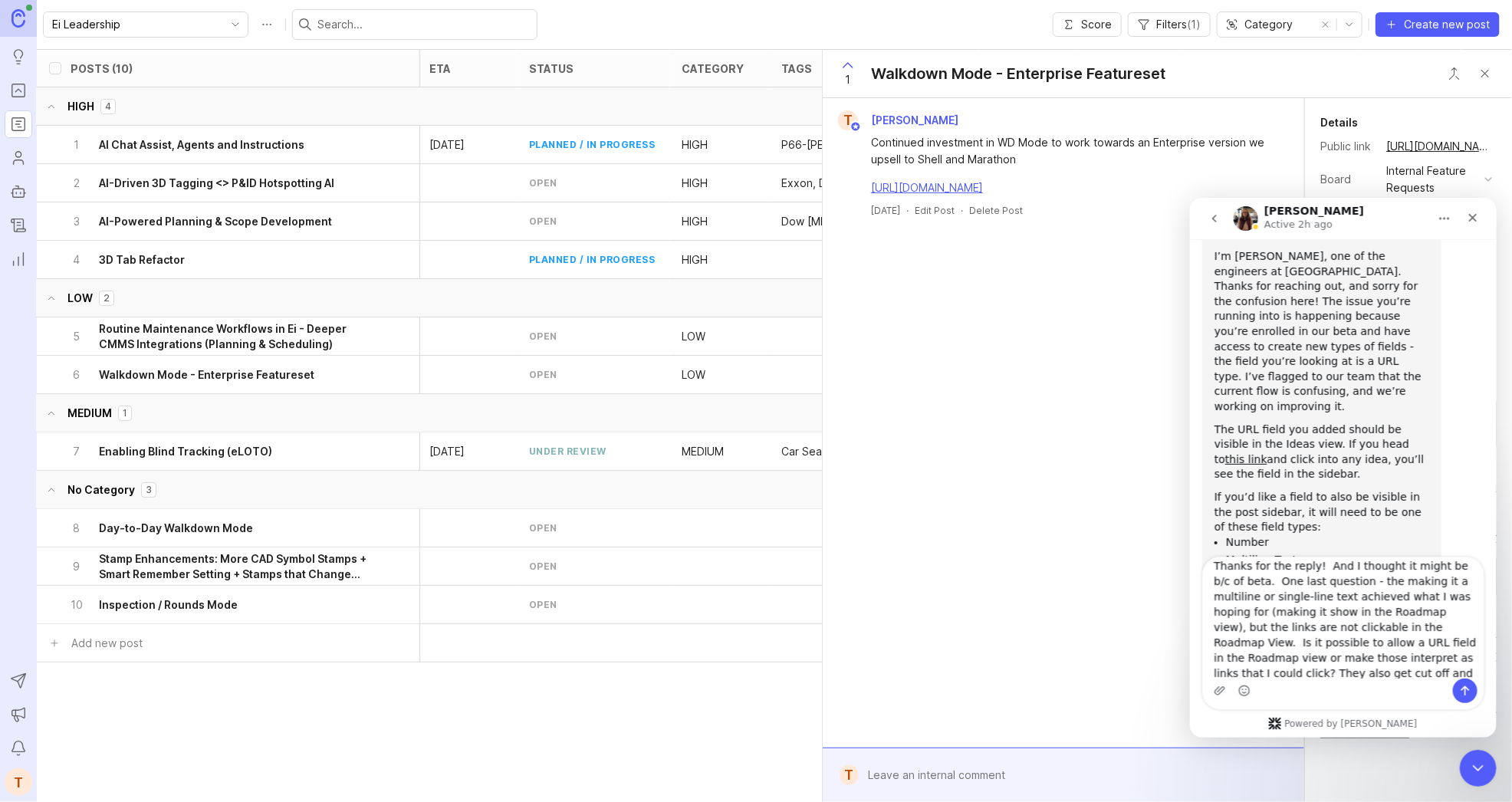
scroll to position [24, 0]
type textarea "Thanks for the reply! And I thought it might be b/c of beta. One last question …"
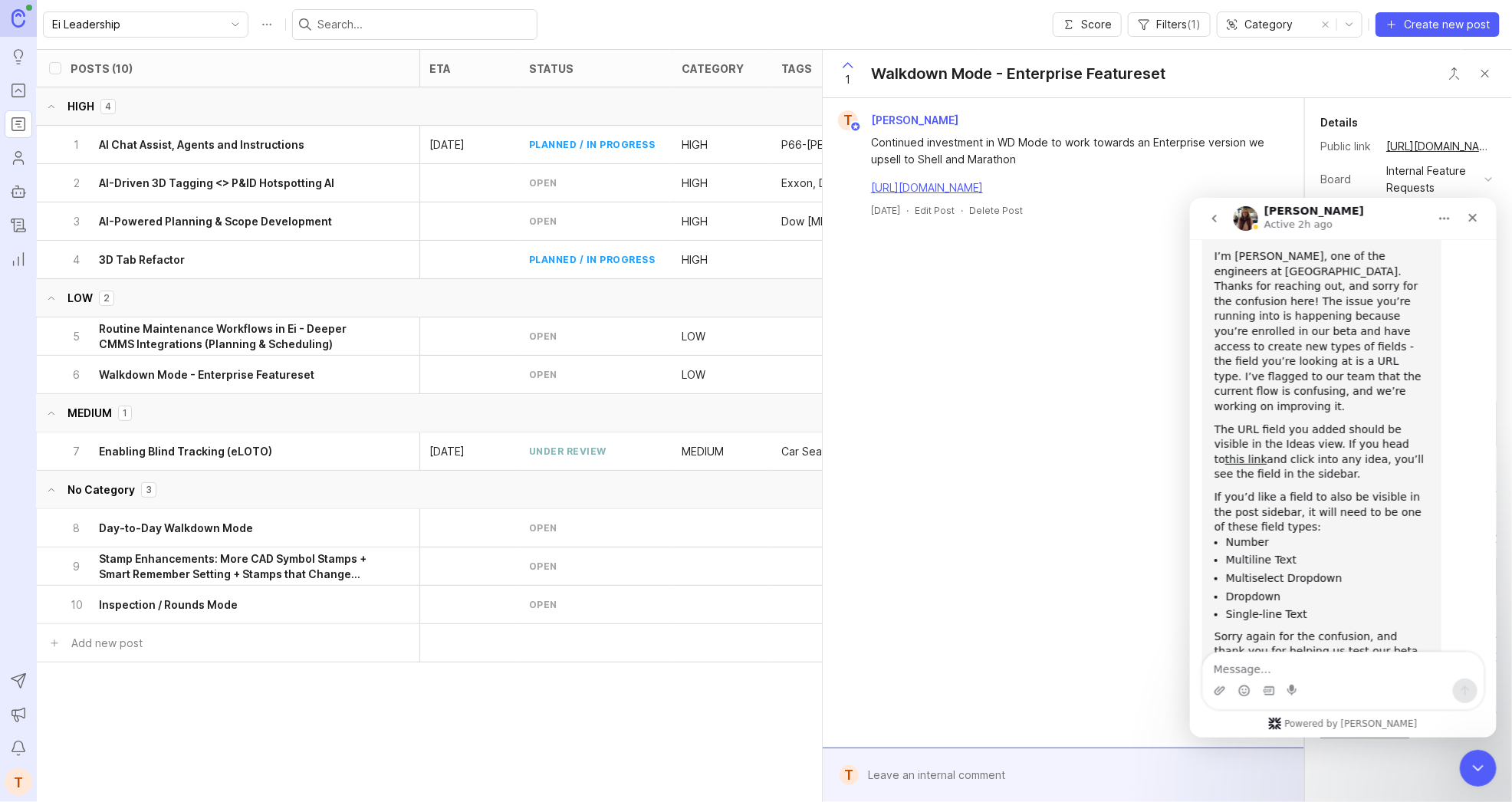
scroll to position [3442, 0]
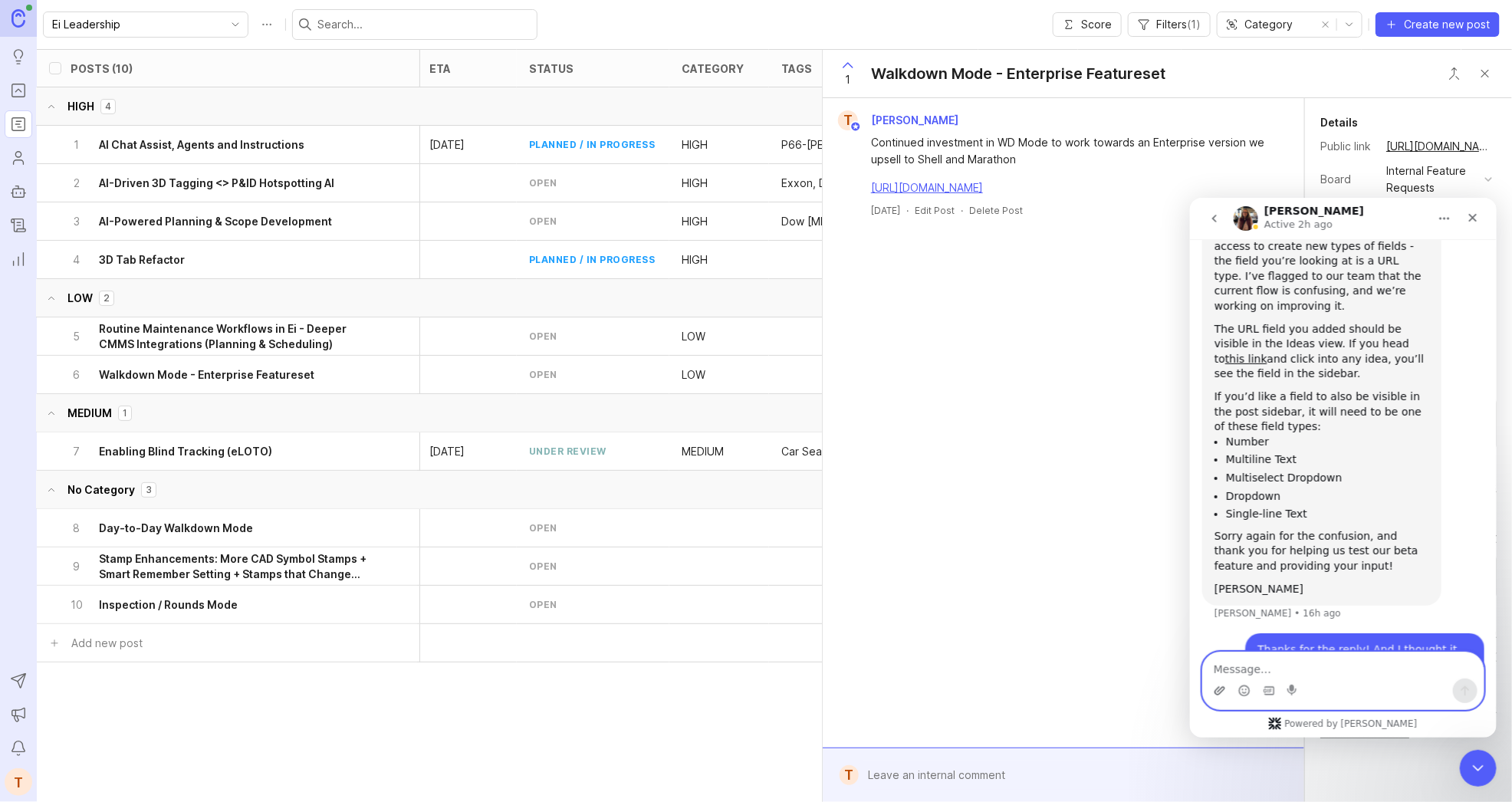
click at [1218, 691] on icon "Upload attachment" at bounding box center [1219, 689] width 12 height 12
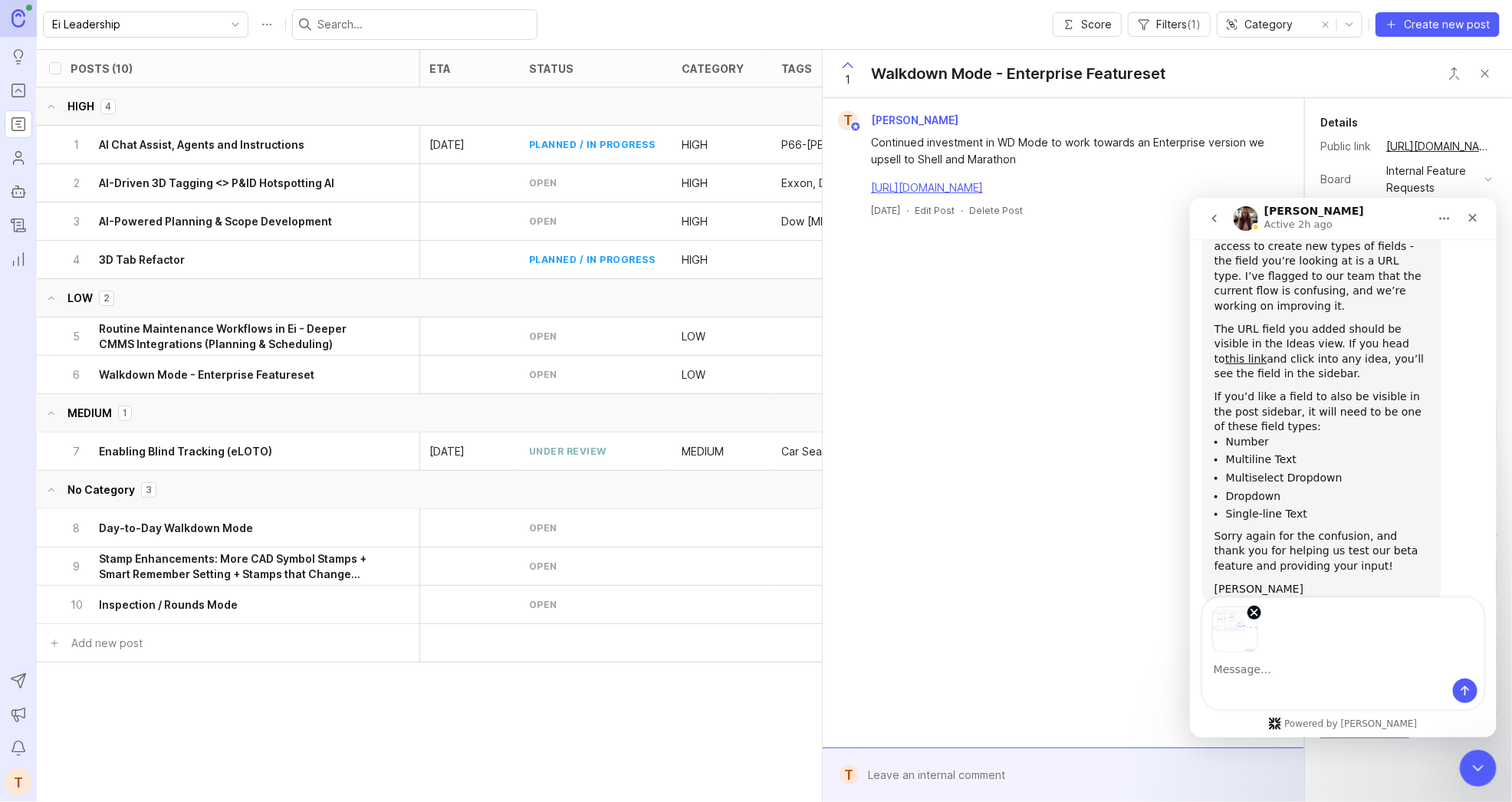
scroll to position [3496, 0]
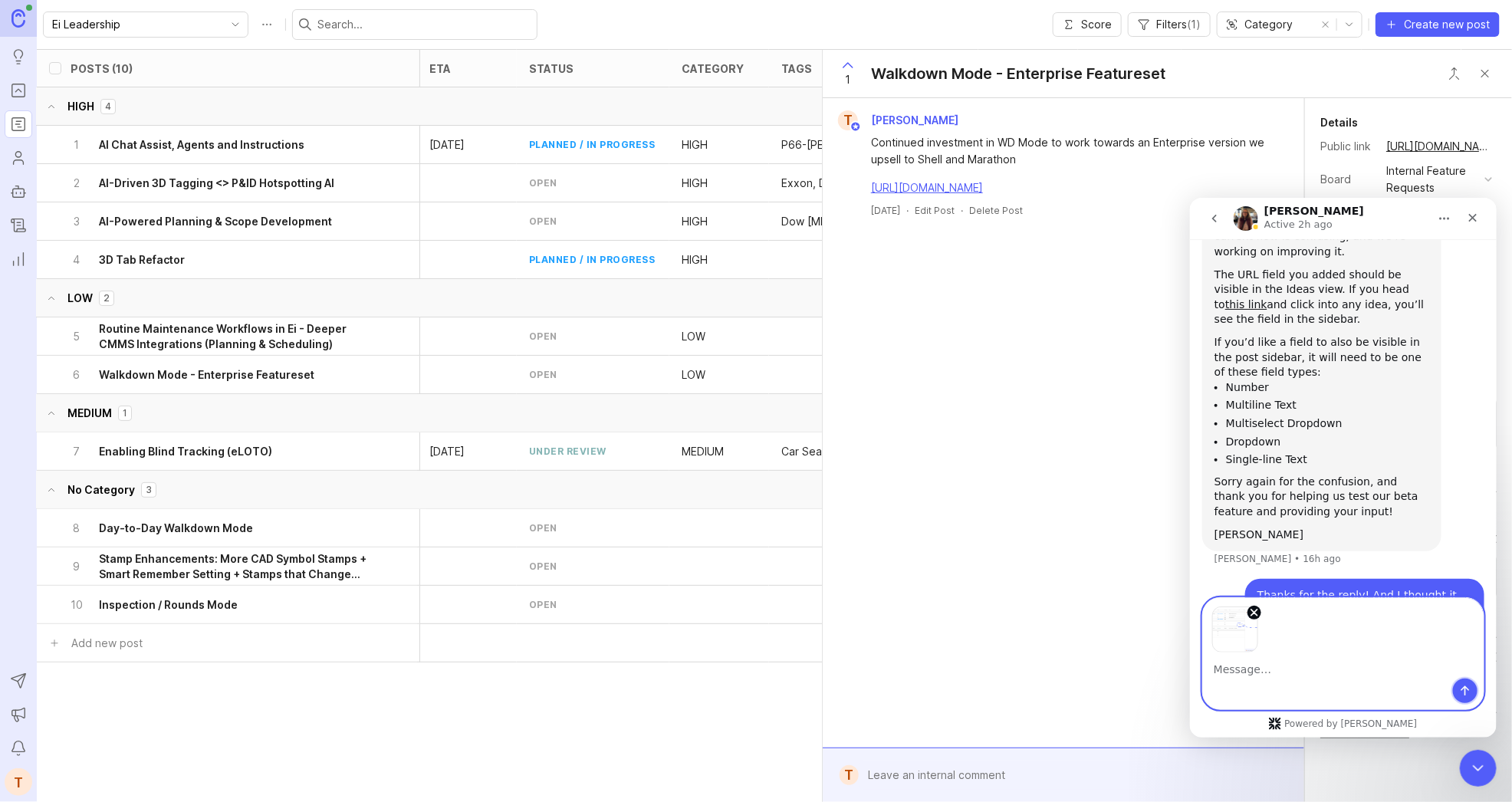
click at [1463, 688] on icon "Send a message…" at bounding box center [1464, 689] width 12 height 12
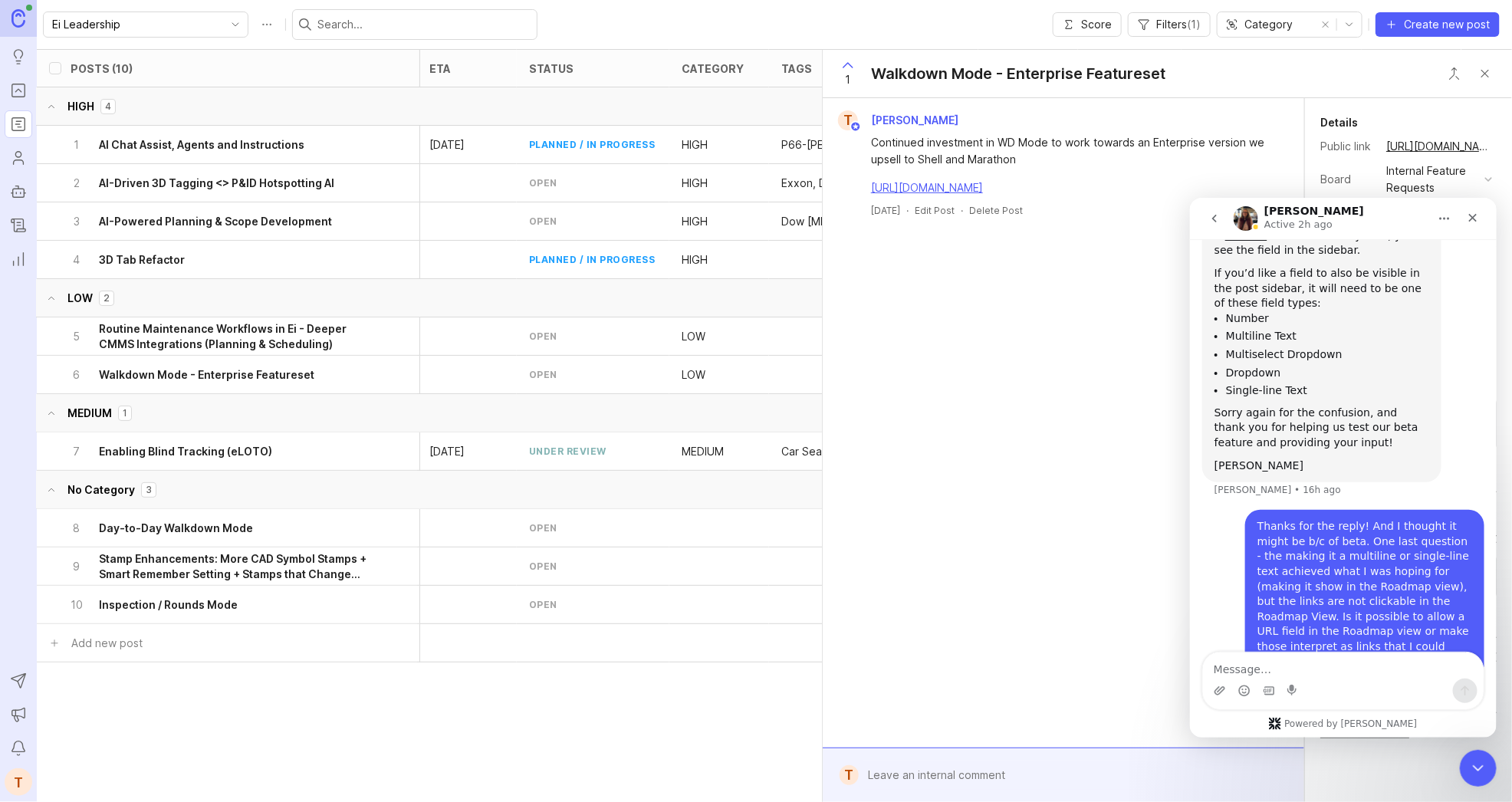
scroll to position [3572, 0]
click at [1390, 712] on img "user says…" at bounding box center [1368, 767] width 206 height 109
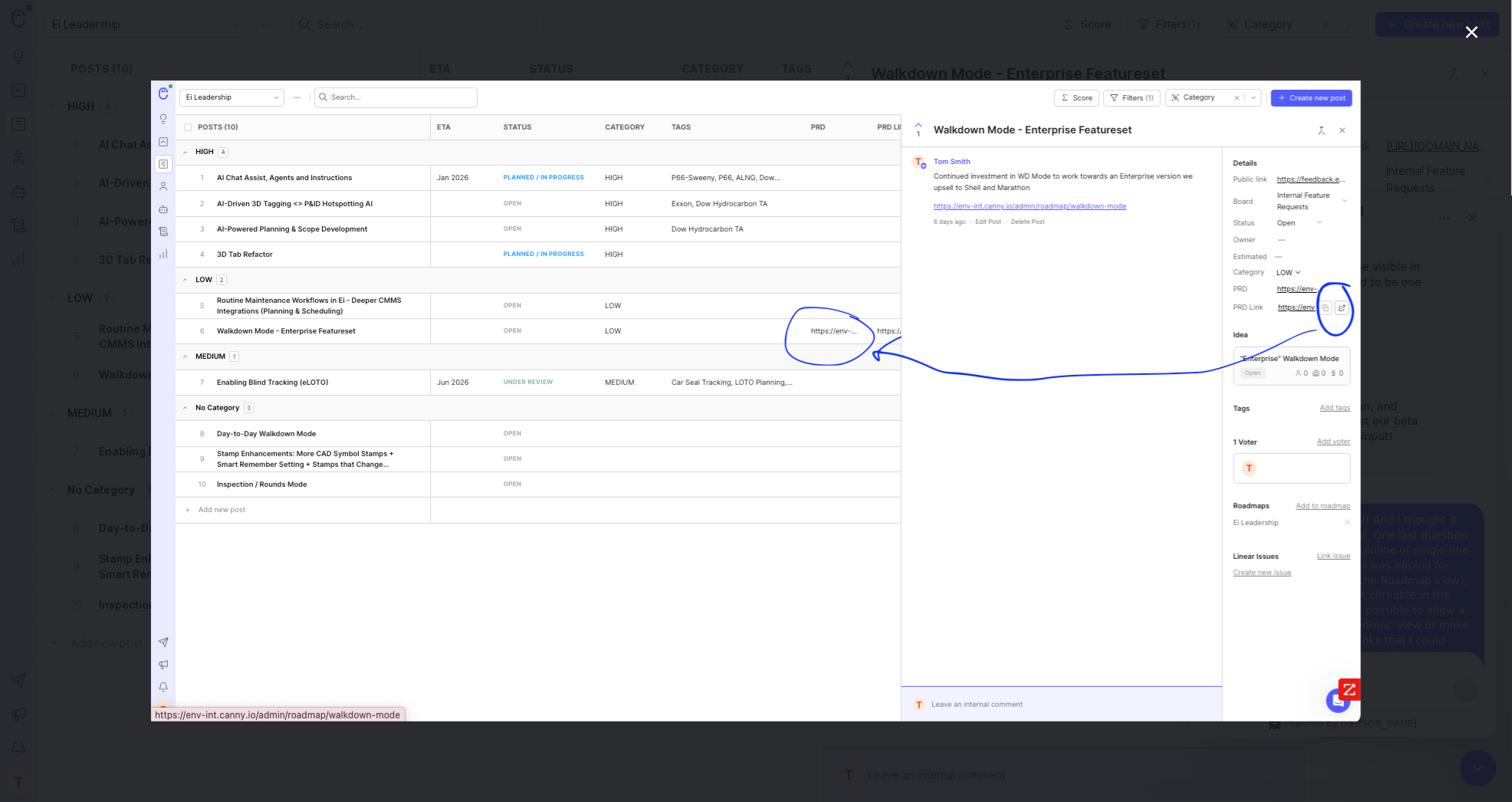
scroll to position [0, 0]
click at [1463, 486] on div "Intercom messenger" at bounding box center [756, 401] width 1512 height 802
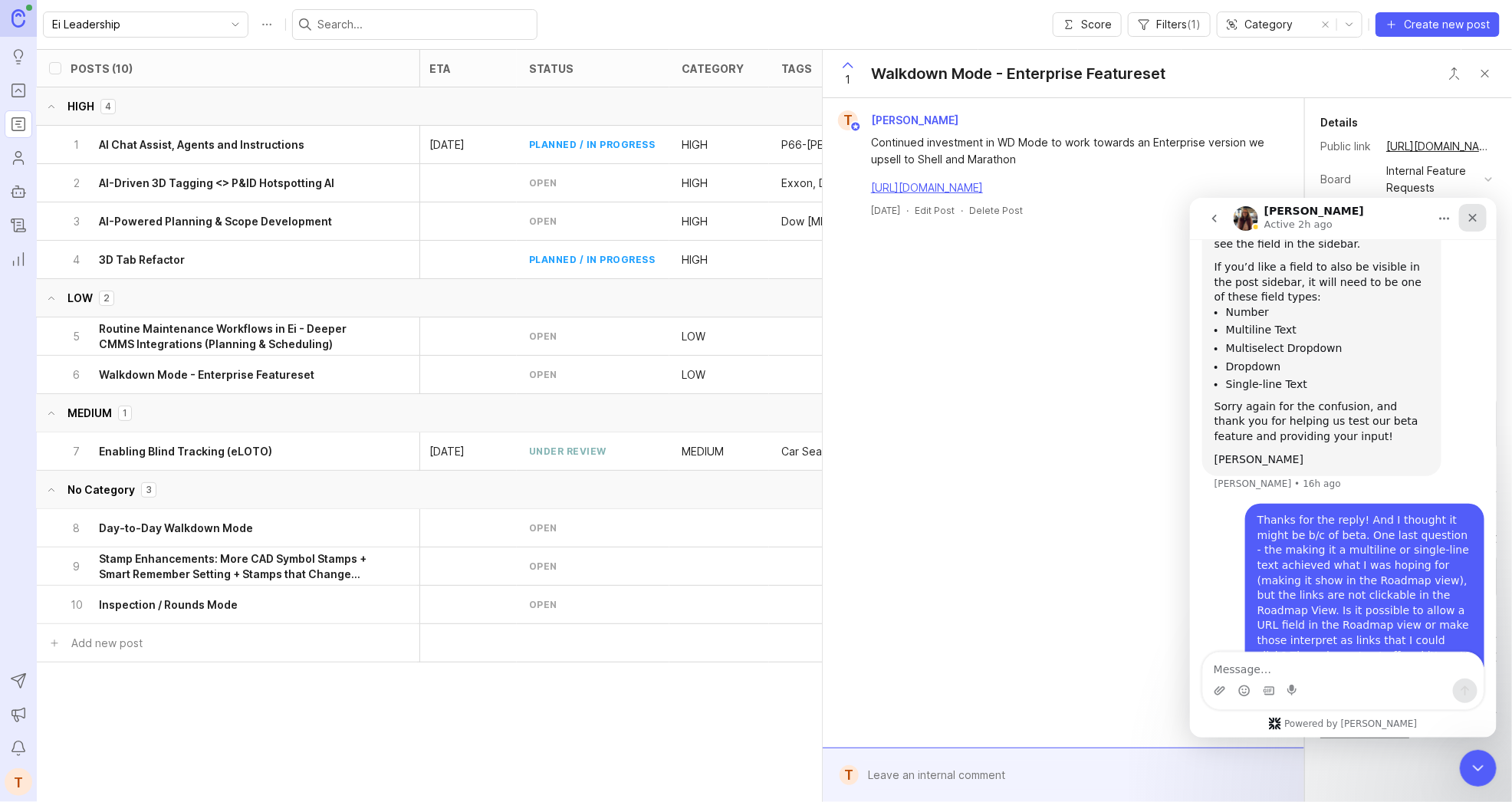
click at [1473, 219] on icon "Close" at bounding box center [1472, 216] width 12 height 12
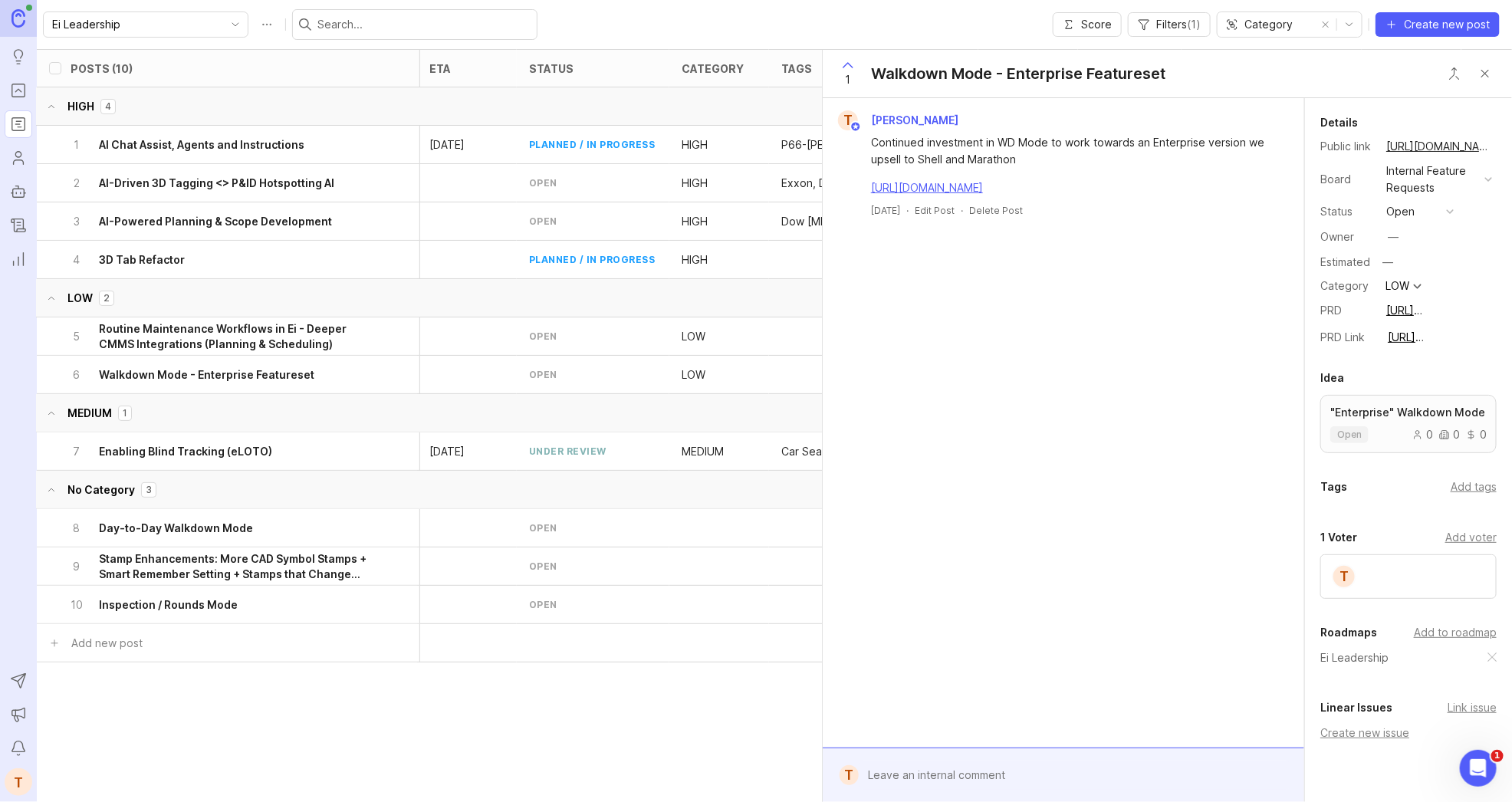
click at [1488, 67] on button "Close button" at bounding box center [1485, 74] width 31 height 31
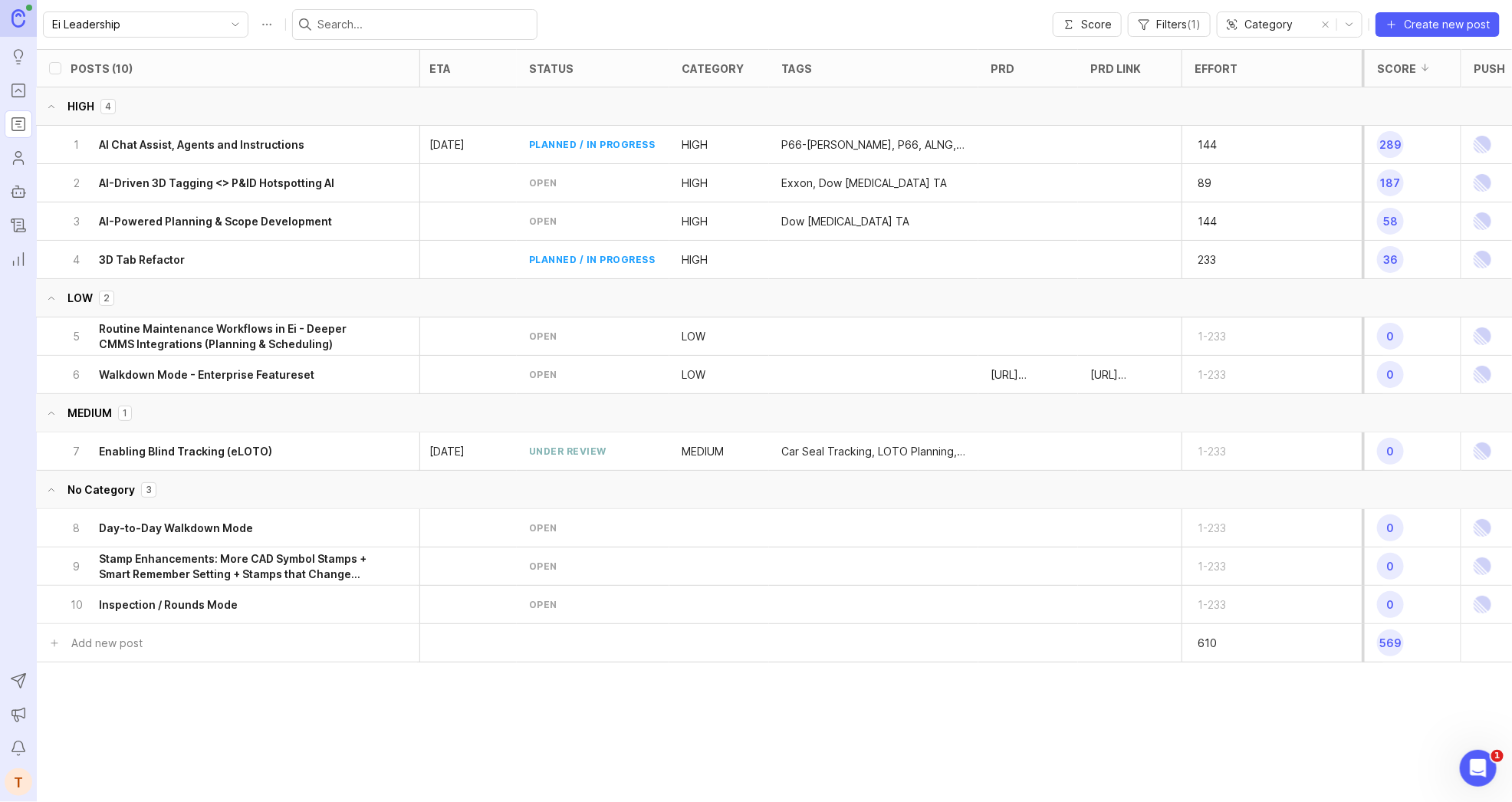
click at [260, 442] on div "7 Enabling Blind Tracking (eLOTO)" at bounding box center [223, 451] width 306 height 37
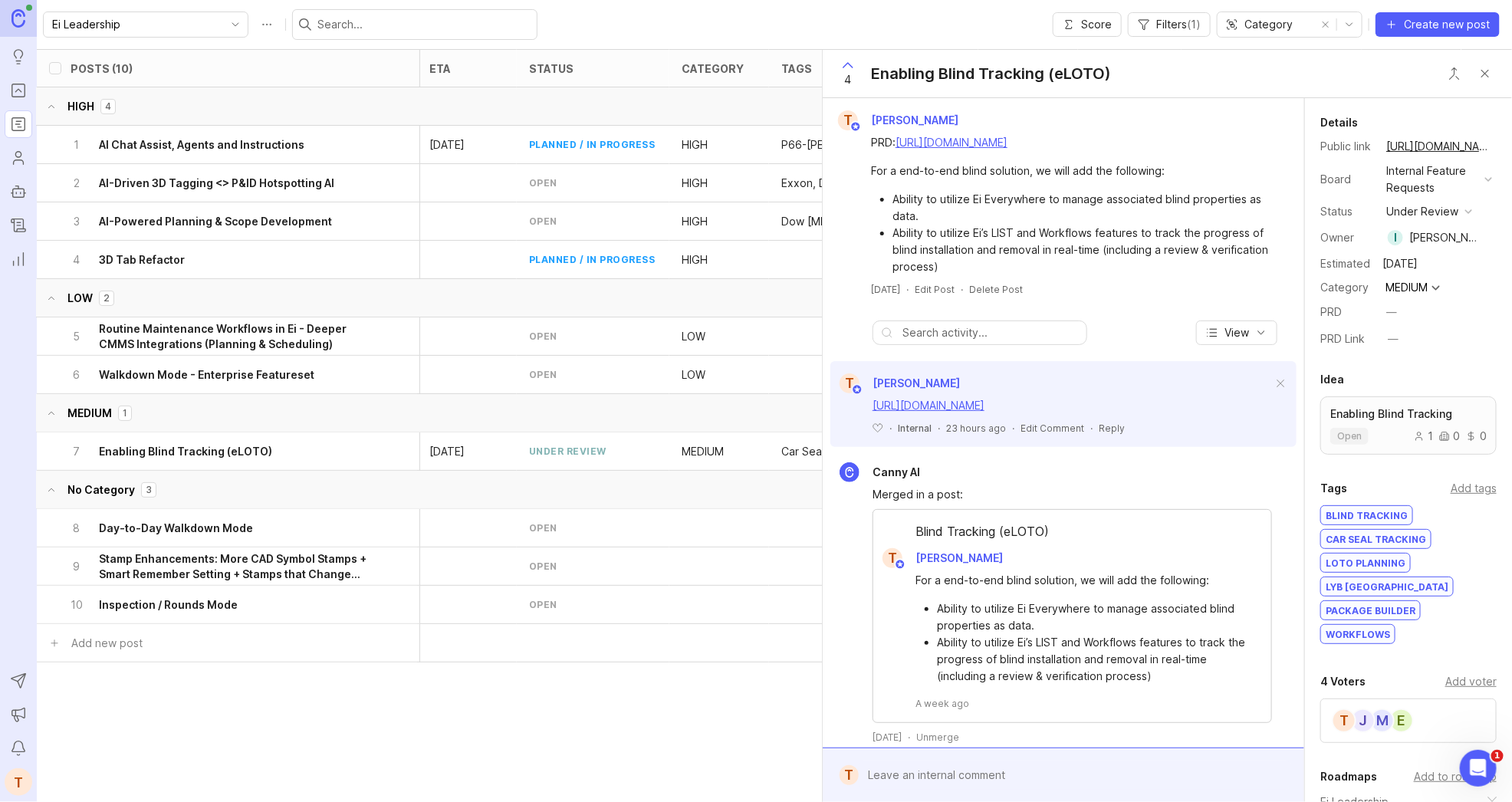
click at [1007, 148] on link "[URL][DOMAIN_NAME]" at bounding box center [951, 143] width 112 height 13
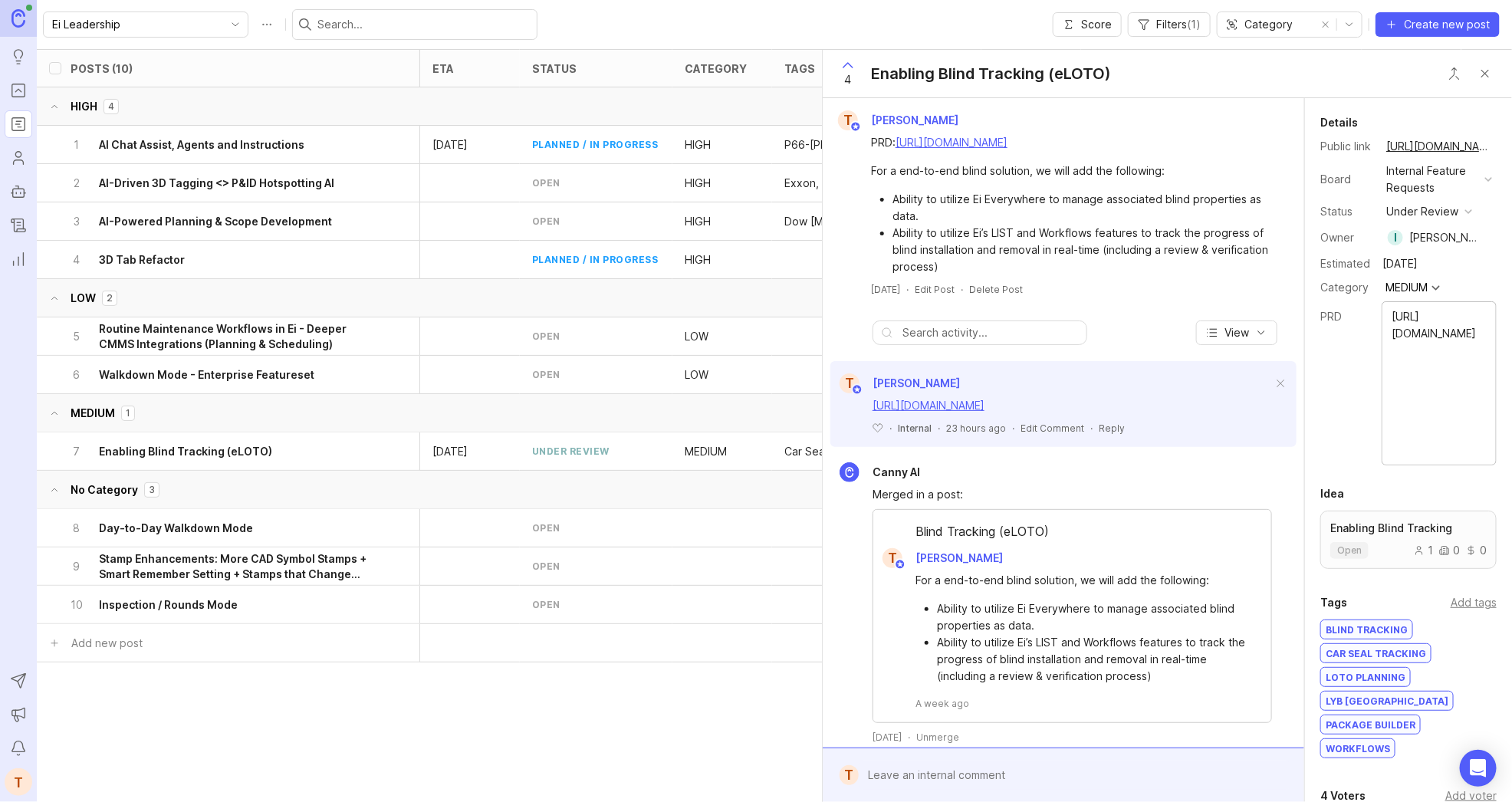
type textarea "[URL][DOMAIN_NAME]"
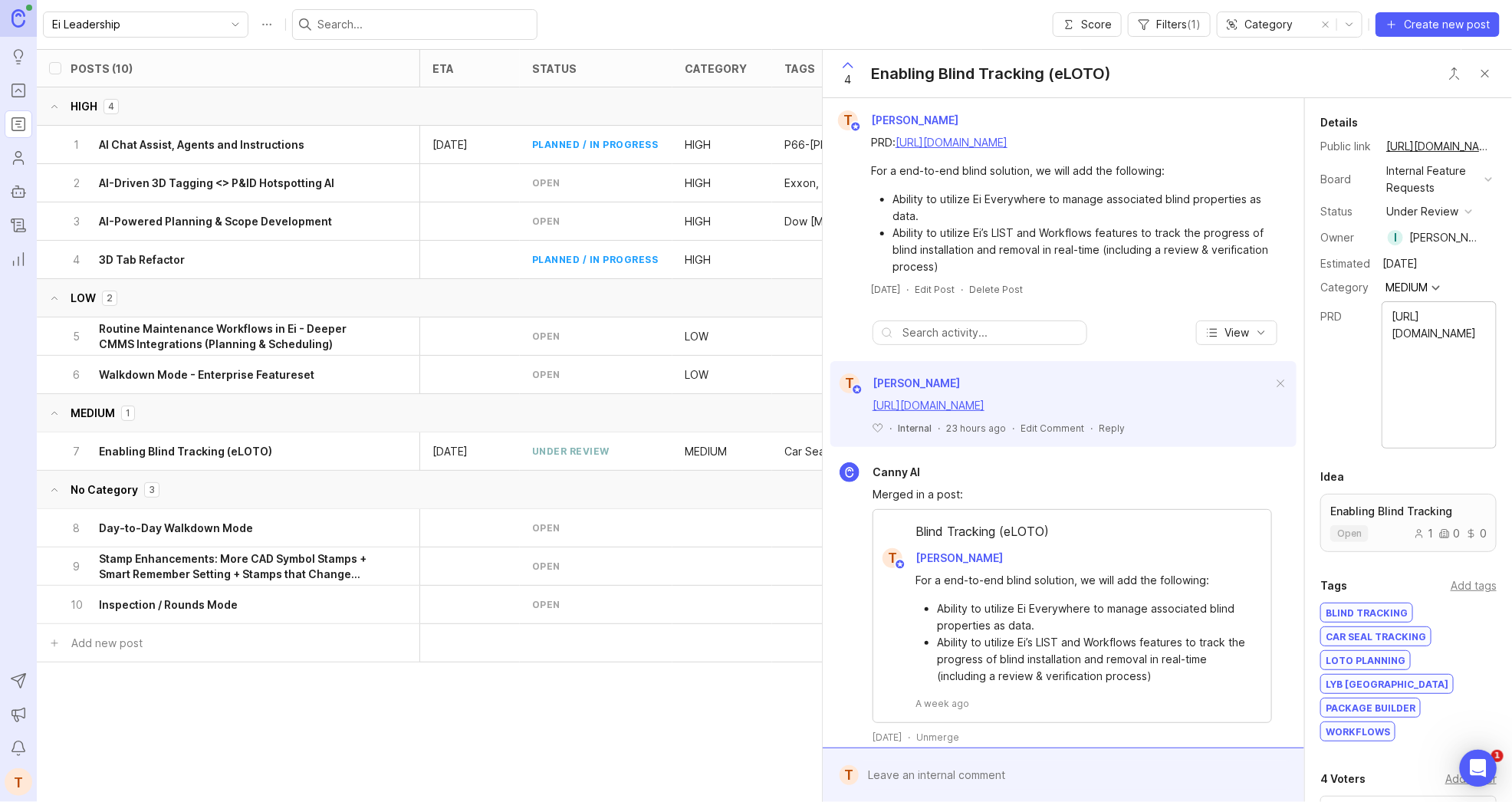
click at [1354, 365] on div "Details Public link [URL][DOMAIN_NAME] Board Internal Feature Requests Status u…" at bounding box center [1409, 610] width 207 height 1022
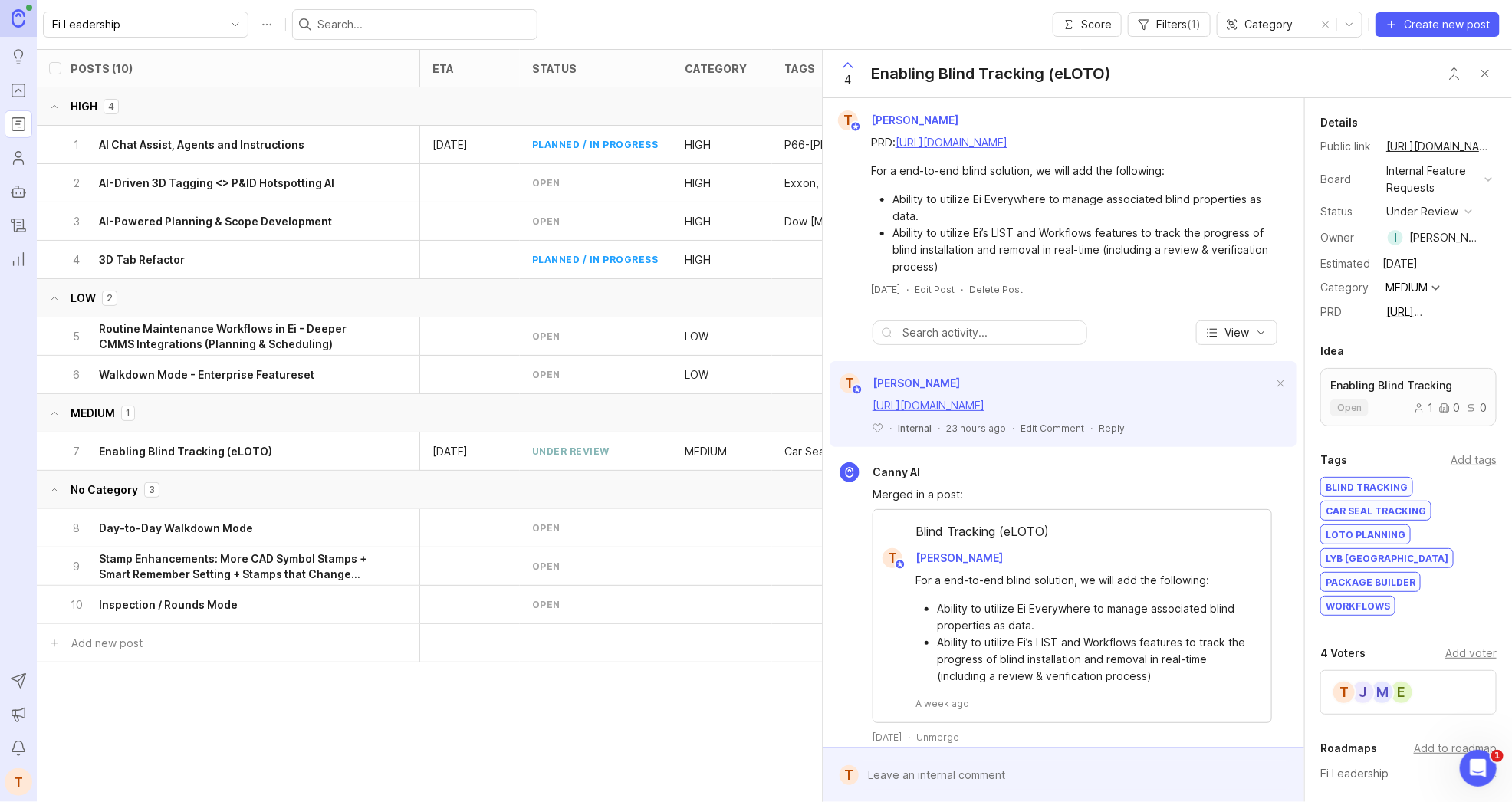
click at [1482, 78] on button "Close button" at bounding box center [1485, 74] width 31 height 31
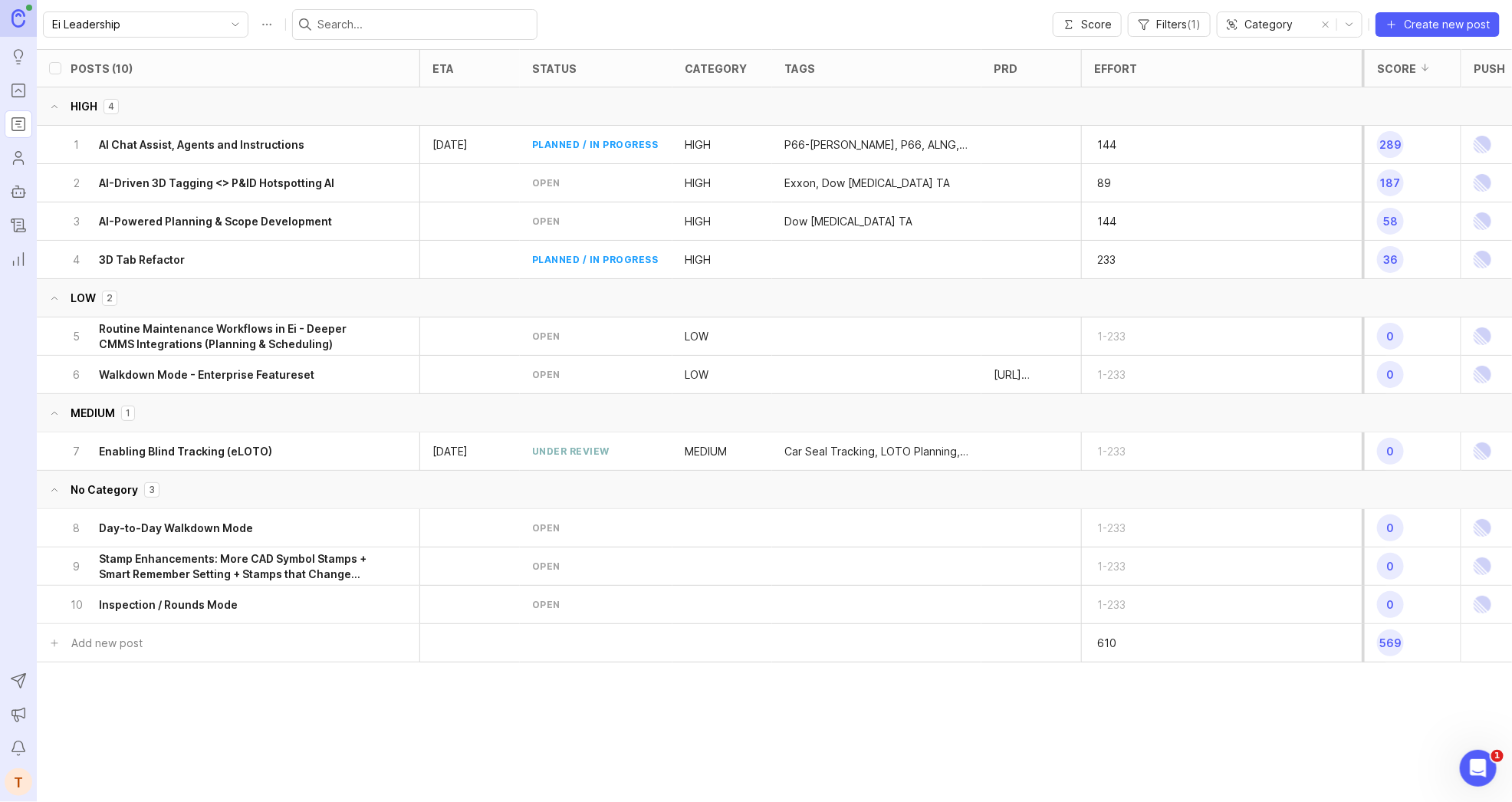
click at [260, 379] on h6 "Walkdown Mode - Enterprise Featureset" at bounding box center [206, 375] width 215 height 15
